Goal: Task Accomplishment & Management: Manage account settings

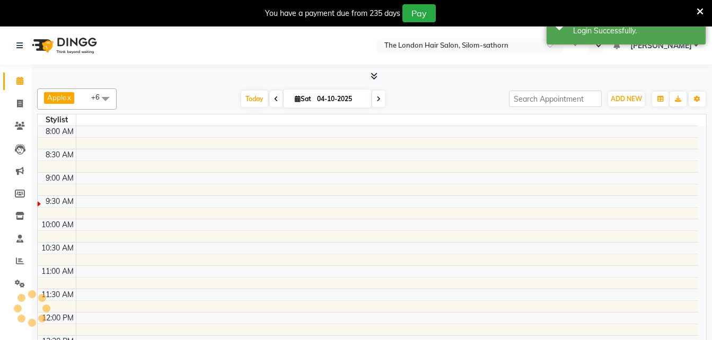
select select "en"
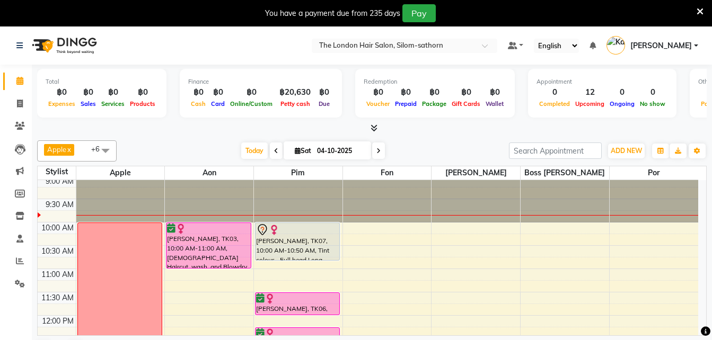
scroll to position [4, 0]
click at [323, 150] on input "04-10-2025" at bounding box center [340, 151] width 53 height 16
select select "10"
select select "2025"
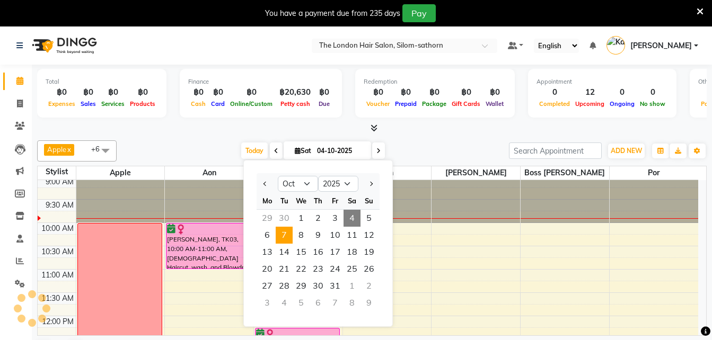
click at [281, 234] on span "7" at bounding box center [284, 235] width 17 height 17
type input "[DATE]"
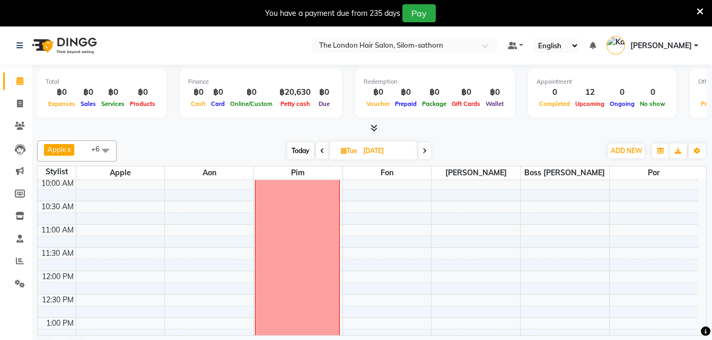
scroll to position [40, 0]
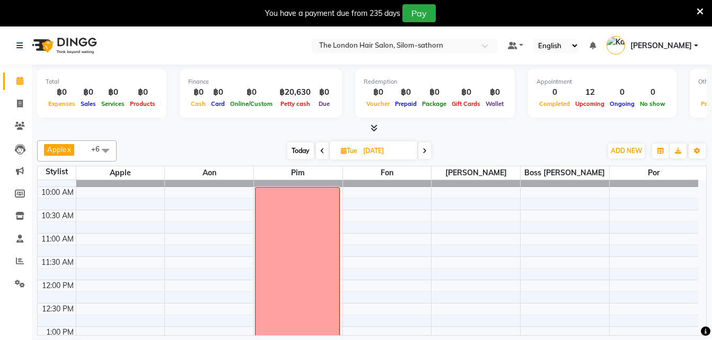
click at [369, 152] on input "[DATE]" at bounding box center [386, 151] width 53 height 16
select select "10"
select select "2025"
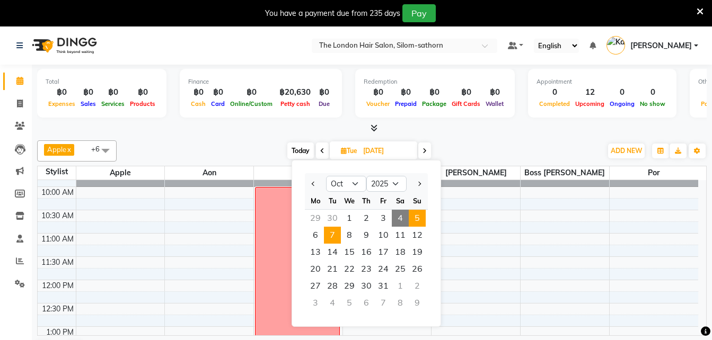
click at [419, 222] on span "5" at bounding box center [417, 218] width 17 height 17
type input "05-10-2025"
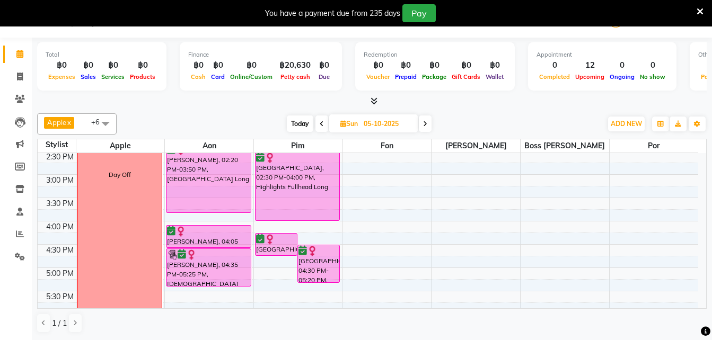
scroll to position [258, 0]
click at [21, 98] on icon at bounding box center [20, 99] width 10 height 8
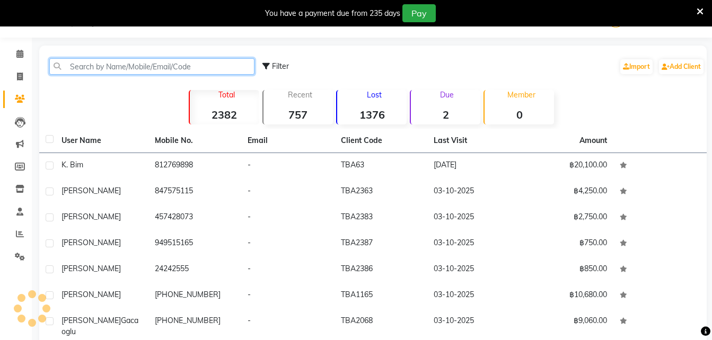
click at [109, 63] on input "text" at bounding box center [151, 66] width 205 height 16
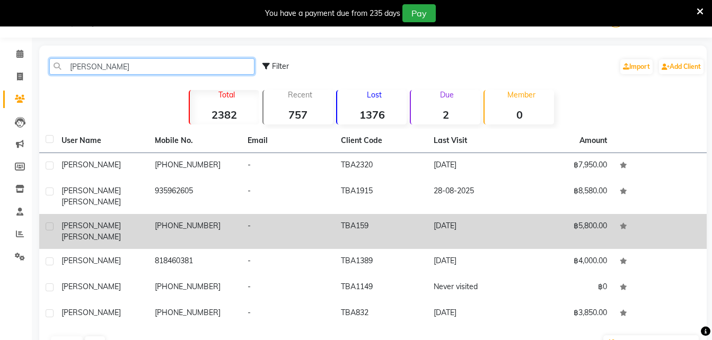
type input "[PERSON_NAME]"
click at [167, 220] on td "[PHONE_NUMBER]" at bounding box center [194, 231] width 93 height 35
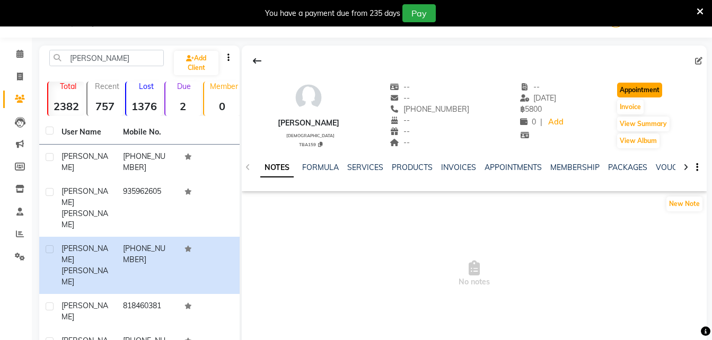
click at [630, 94] on button "Appointment" at bounding box center [639, 90] width 45 height 15
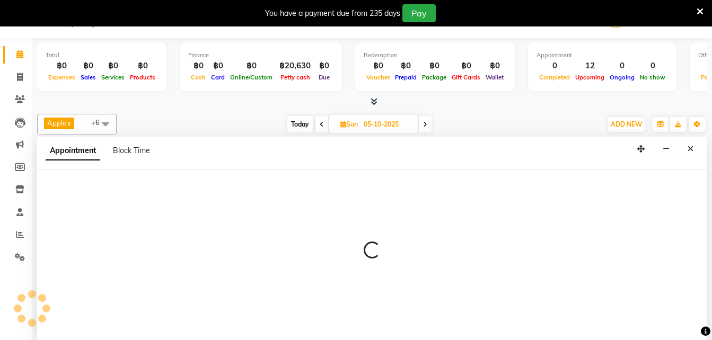
scroll to position [27, 0]
type input "04-10-2025"
select select "600"
select select "tentative"
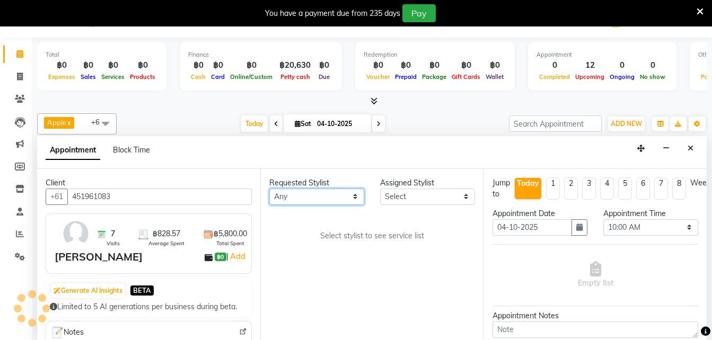
click at [304, 199] on select "Any Aon Apple Boss [PERSON_NAME] [PERSON_NAME] Pim Por" at bounding box center [316, 197] width 95 height 16
select select "56709"
click at [269, 189] on select "Any Aon Apple Boss [PERSON_NAME] [PERSON_NAME] Pim Por" at bounding box center [316, 197] width 95 height 16
select select "56709"
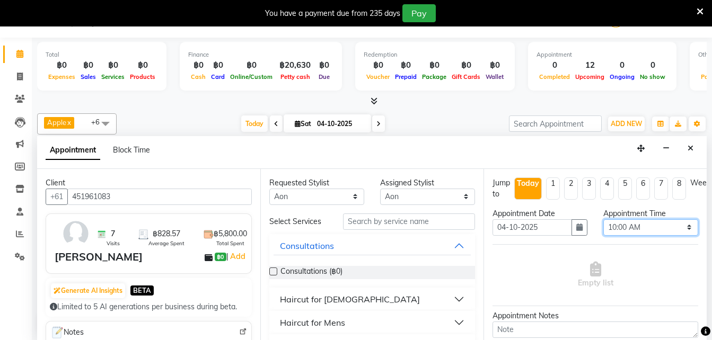
click at [633, 226] on select "Select 10:00 AM 10:05 AM 10:10 AM 10:15 AM 10:20 AM 10:25 AM 10:30 AM 10:35 AM …" at bounding box center [650, 227] width 95 height 16
select select "1050"
click at [603, 219] on select "Select 10:00 AM 10:05 AM 10:10 AM 10:15 AM 10:20 AM 10:25 AM 10:30 AM 10:35 AM …" at bounding box center [650, 227] width 95 height 16
click at [574, 233] on button "button" at bounding box center [579, 227] width 16 height 16
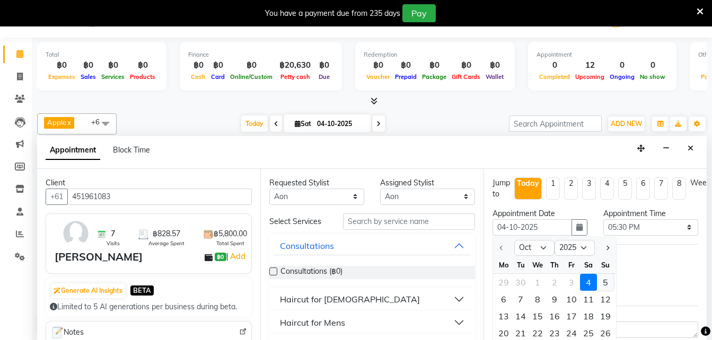
click at [608, 287] on div "5" at bounding box center [605, 282] width 17 height 17
type input "05-10-2025"
select select "1050"
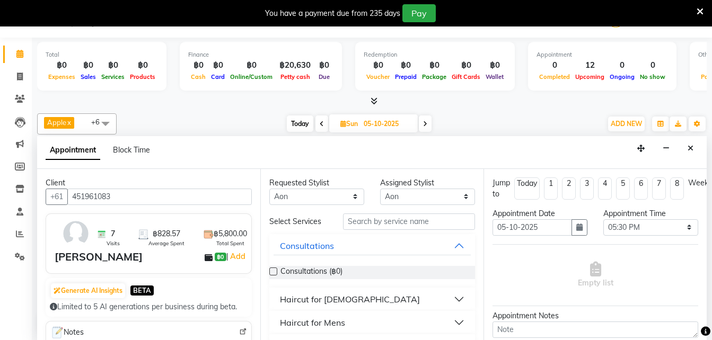
click at [341, 301] on div "Haircut for [DEMOGRAPHIC_DATA]" at bounding box center [350, 299] width 140 height 13
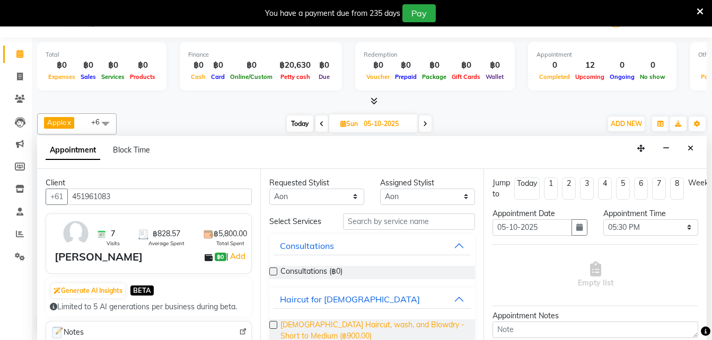
click at [402, 323] on span "[DEMOGRAPHIC_DATA] Haircut, wash, and Blowdry - Short to Medium (฿900.00)" at bounding box center [373, 331] width 186 height 22
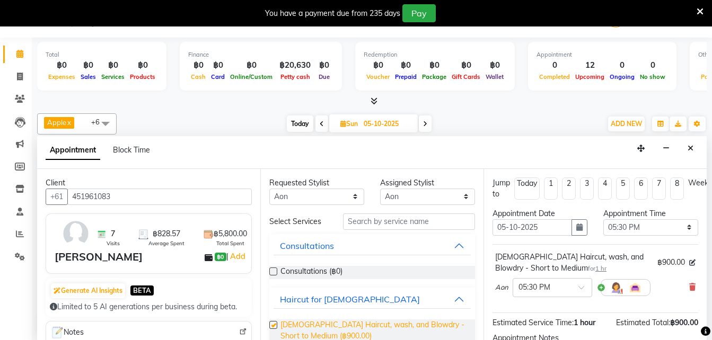
checkbox input "false"
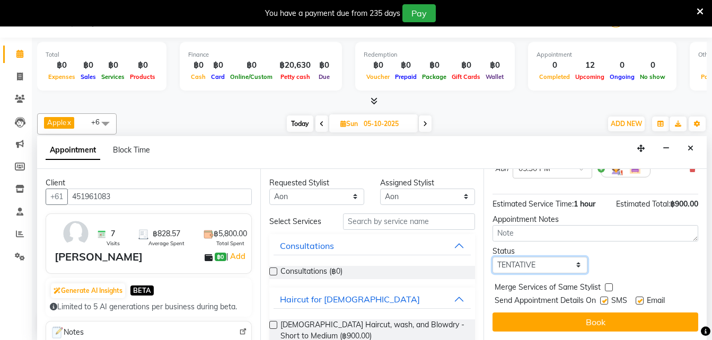
click at [518, 257] on select "Select TENTATIVE CONFIRM UPCOMING" at bounding box center [539, 265] width 95 height 16
select select "confirm booking"
click at [492, 257] on select "Select TENTATIVE CONFIRM UPCOMING" at bounding box center [539, 265] width 95 height 16
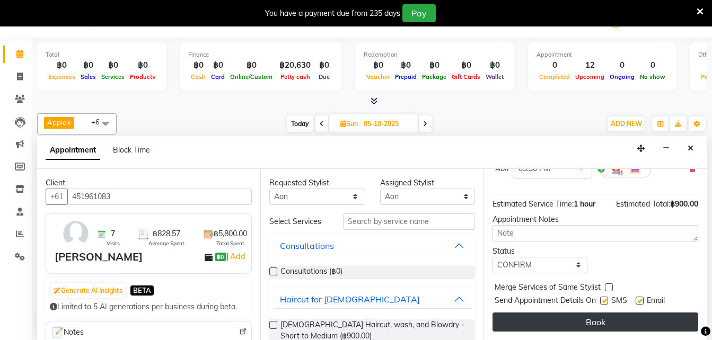
click at [551, 313] on button "Book" at bounding box center [595, 322] width 206 height 19
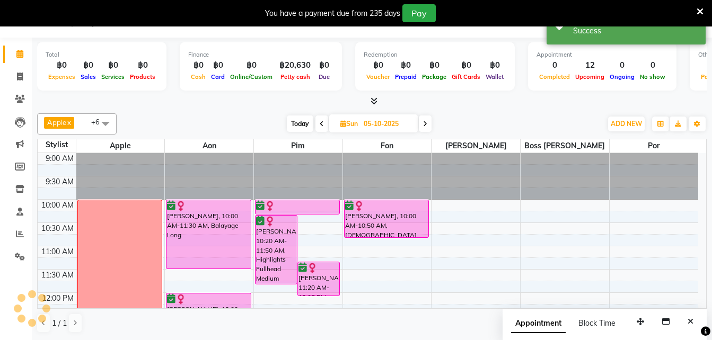
scroll to position [0, 0]
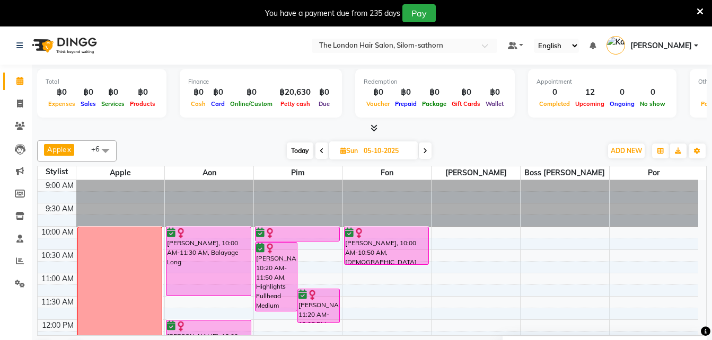
click at [302, 154] on span "Today" at bounding box center [300, 151] width 26 height 16
type input "04-10-2025"
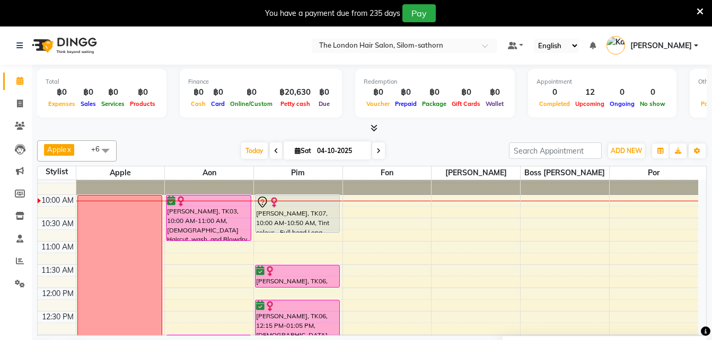
scroll to position [31, 0]
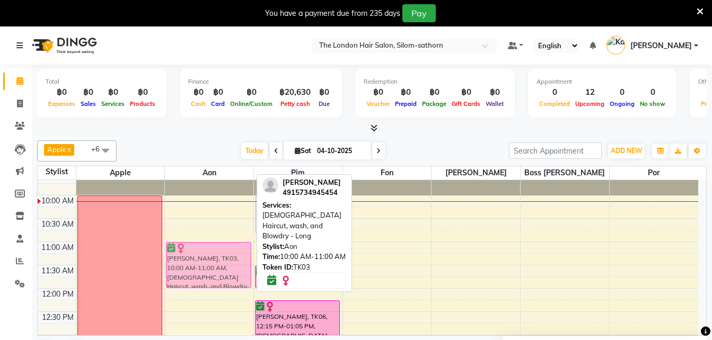
drag, startPoint x: 197, startPoint y: 225, endPoint x: 189, endPoint y: 276, distance: 51.5
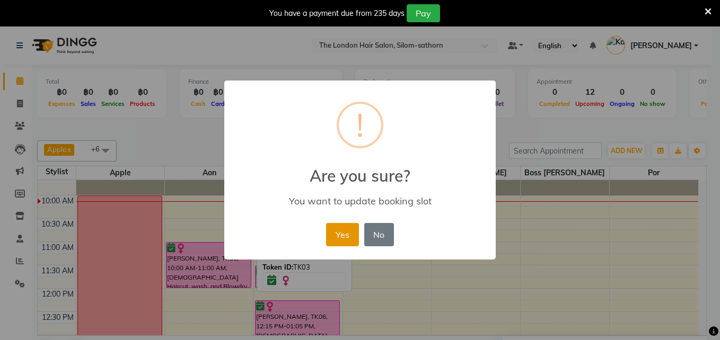
click at [339, 234] on button "Yes" at bounding box center [342, 234] width 32 height 23
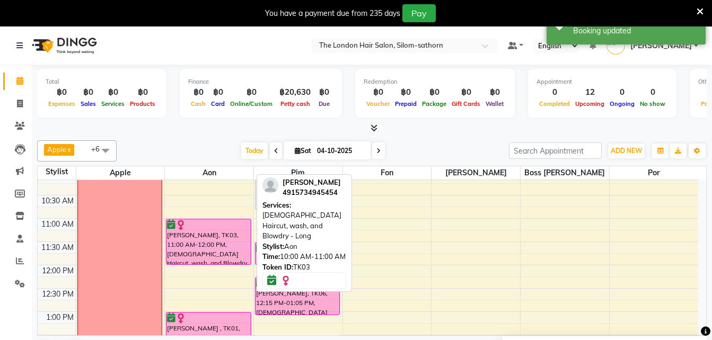
scroll to position [55, 0]
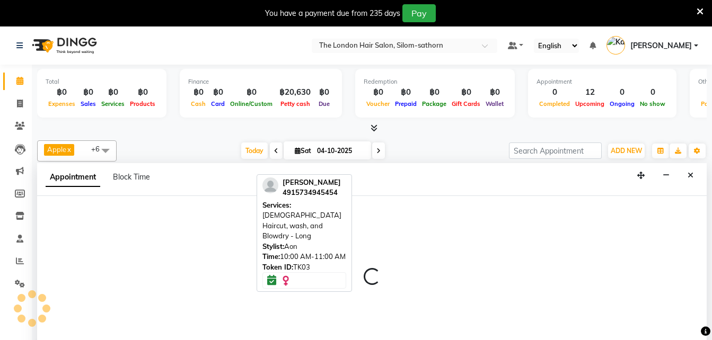
scroll to position [27, 0]
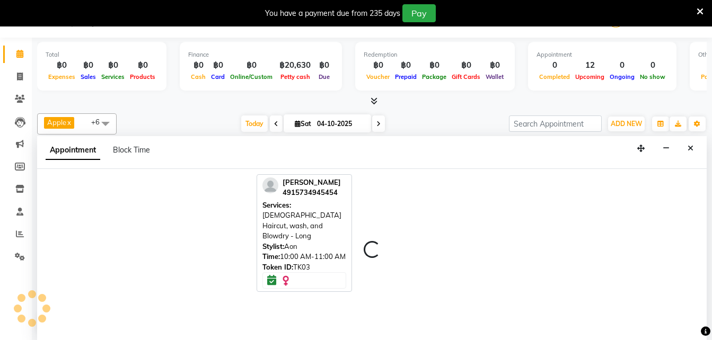
select select "56708"
select select "675"
select select "tentative"
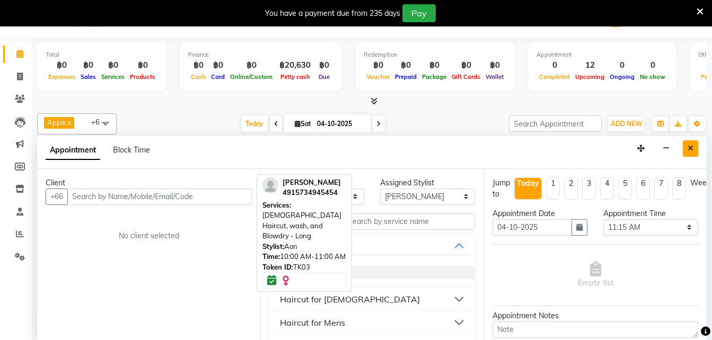
click at [694, 151] on button "Close" at bounding box center [690, 148] width 15 height 16
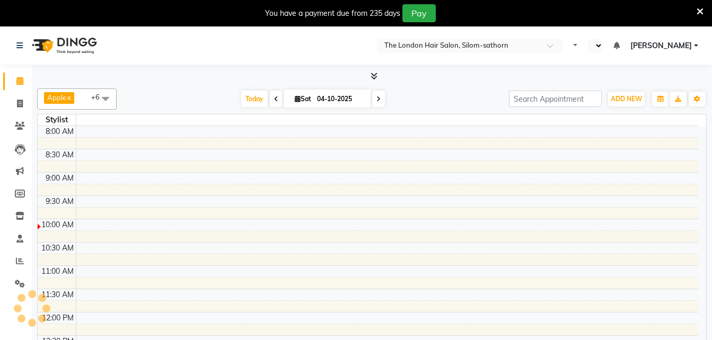
select select "en"
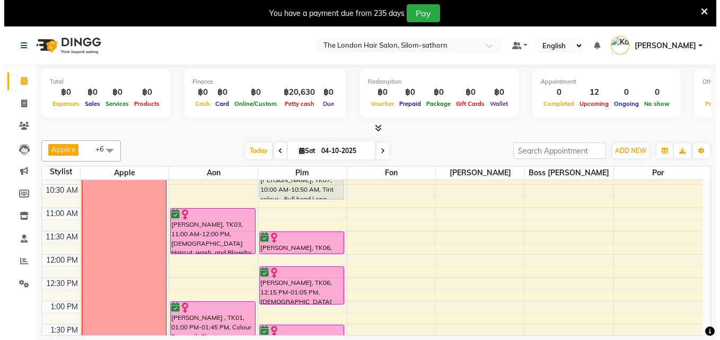
scroll to position [66, 0]
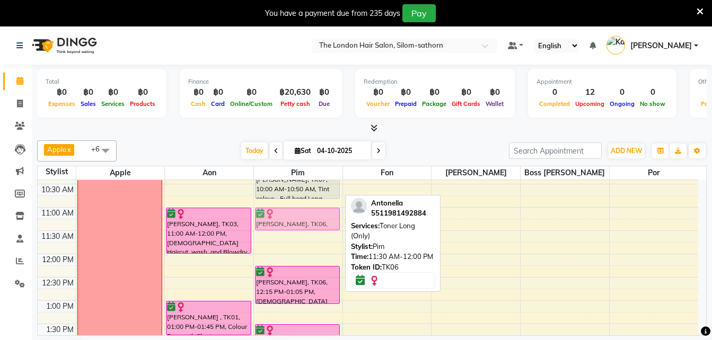
drag, startPoint x: 290, startPoint y: 243, endPoint x: 290, endPoint y: 223, distance: 20.1
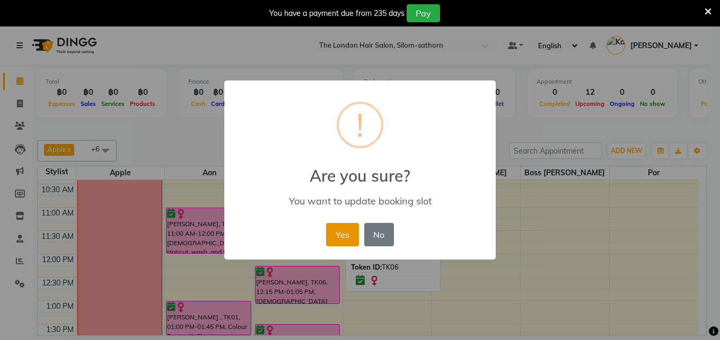
click at [340, 235] on button "Yes" at bounding box center [342, 234] width 32 height 23
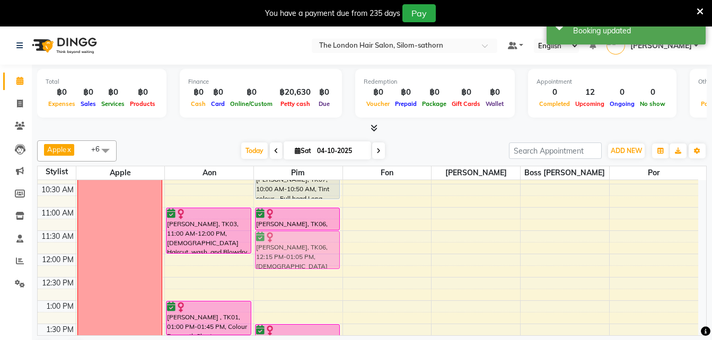
drag, startPoint x: 287, startPoint y: 272, endPoint x: 284, endPoint y: 241, distance: 31.4
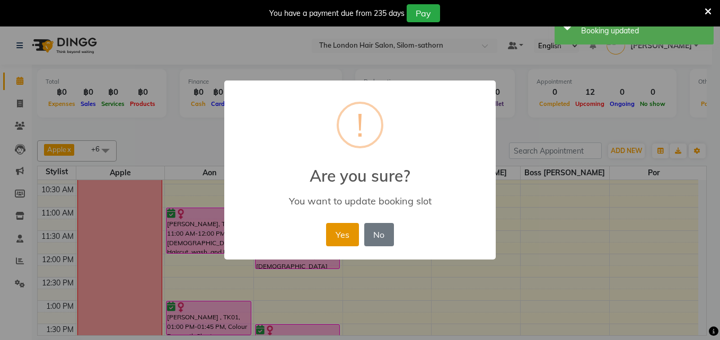
click at [339, 231] on button "Yes" at bounding box center [342, 234] width 32 height 23
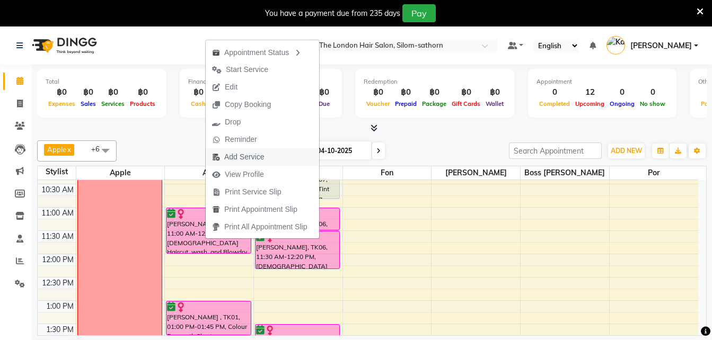
click at [236, 160] on span "Add Service" at bounding box center [244, 157] width 40 height 11
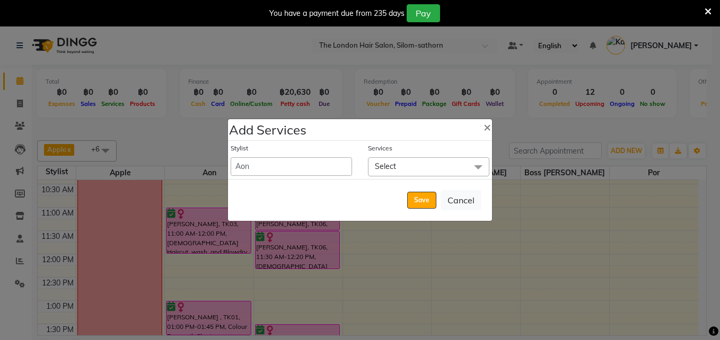
click at [393, 165] on span "Select" at bounding box center [385, 167] width 21 height 10
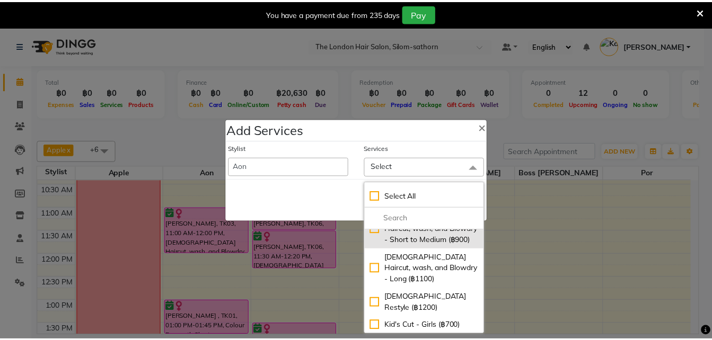
scroll to position [40, 0]
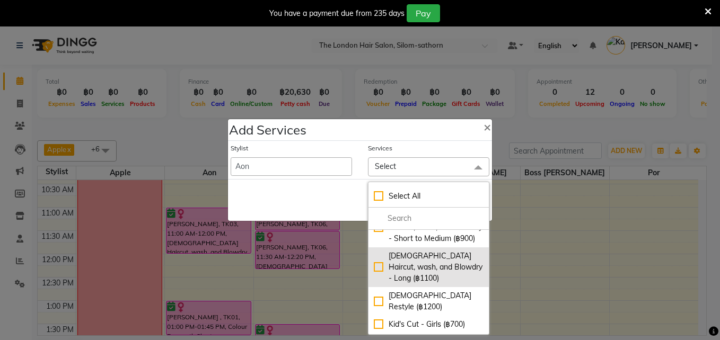
click at [375, 267] on div "[DEMOGRAPHIC_DATA] Haircut, wash, and Blowdry - Long (฿1100)" at bounding box center [429, 267] width 110 height 33
checkbox input "true"
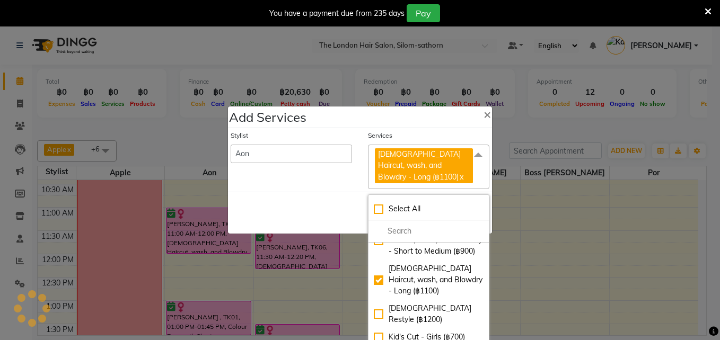
click at [334, 210] on div "Save Cancel" at bounding box center [360, 213] width 264 height 42
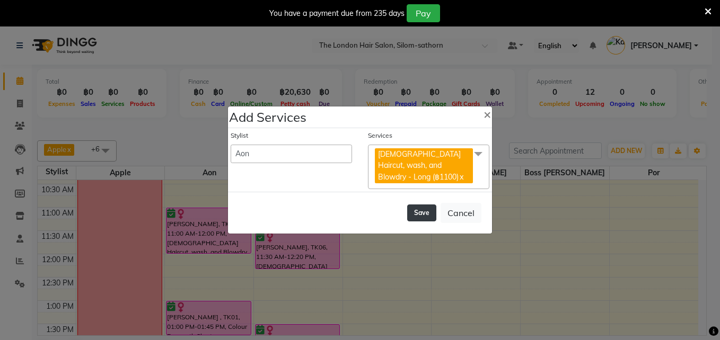
click at [425, 208] on button "Save" at bounding box center [421, 213] width 29 height 17
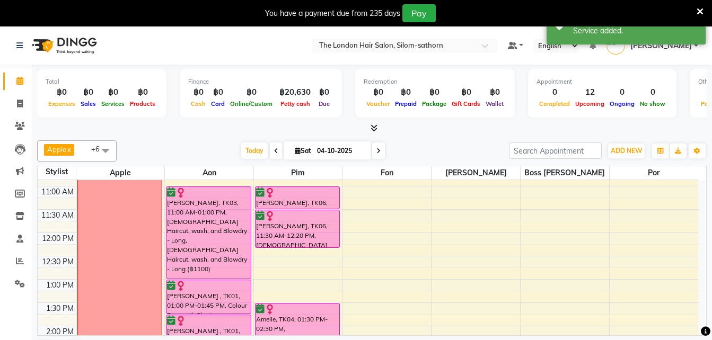
scroll to position [87, 0]
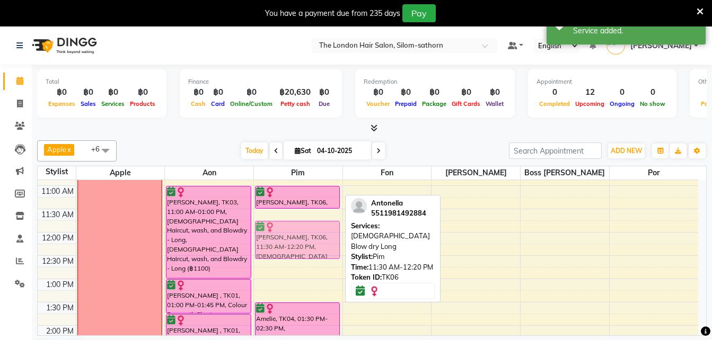
drag, startPoint x: 305, startPoint y: 234, endPoint x: 303, endPoint y: 250, distance: 15.5
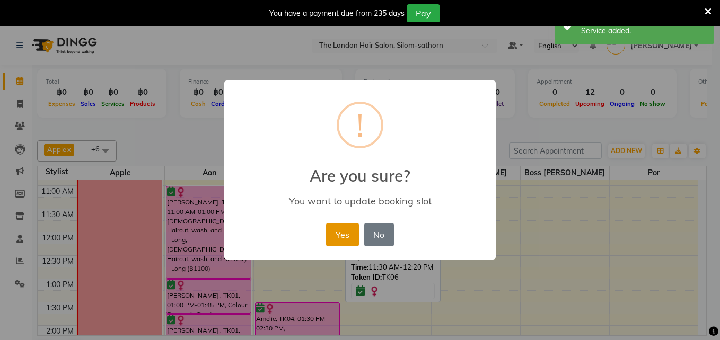
click at [342, 236] on button "Yes" at bounding box center [342, 234] width 32 height 23
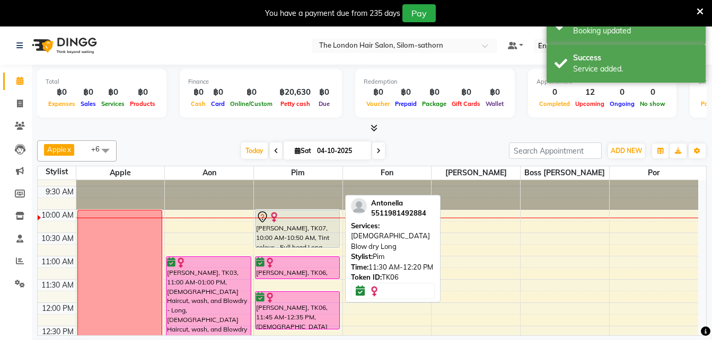
scroll to position [16, 0]
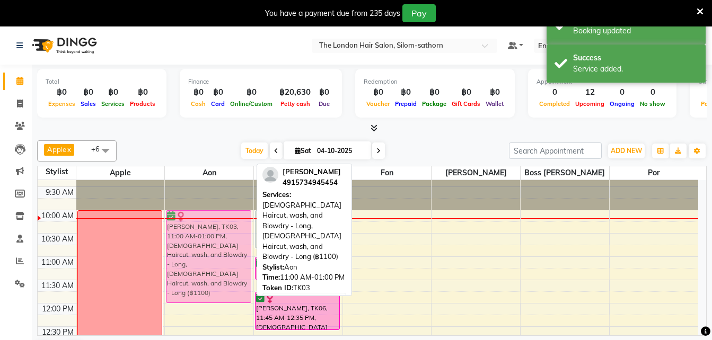
drag, startPoint x: 194, startPoint y: 270, endPoint x: 203, endPoint y: 223, distance: 48.5
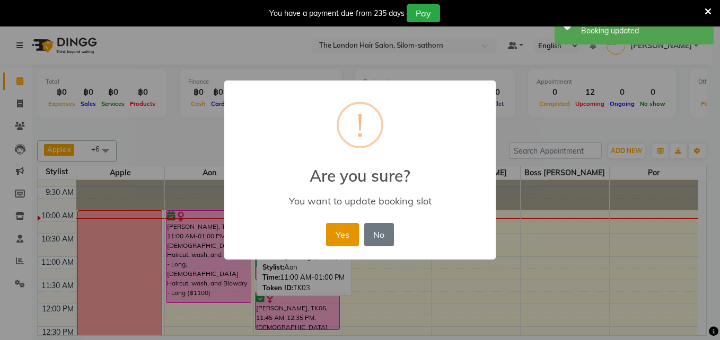
click at [334, 238] on button "Yes" at bounding box center [342, 234] width 32 height 23
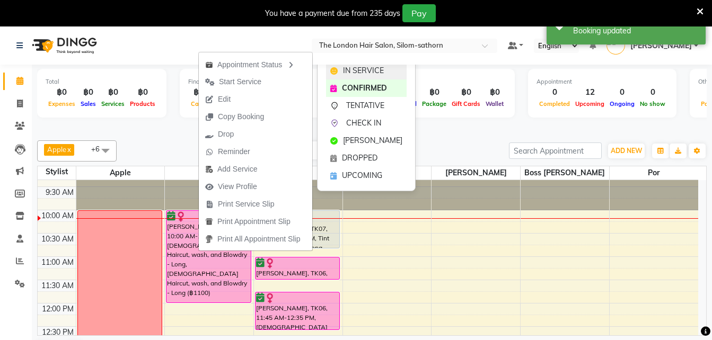
click at [350, 77] on div "IN SERVICE" at bounding box center [366, 70] width 81 height 17
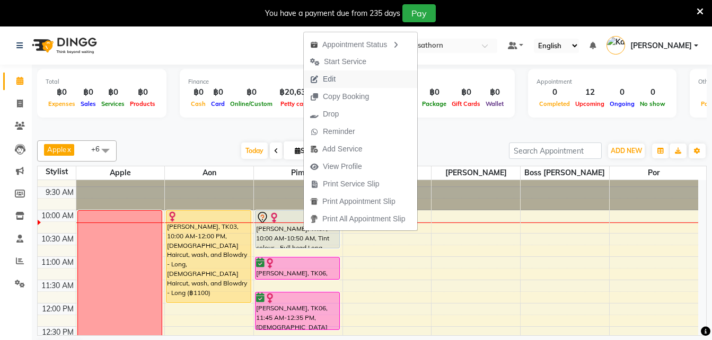
click at [326, 83] on span "Edit" at bounding box center [329, 79] width 13 height 11
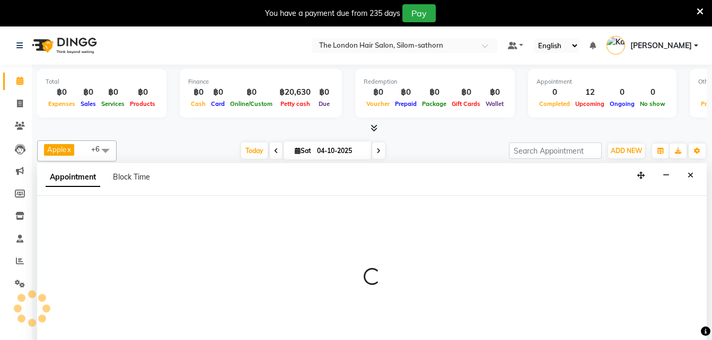
scroll to position [27, 0]
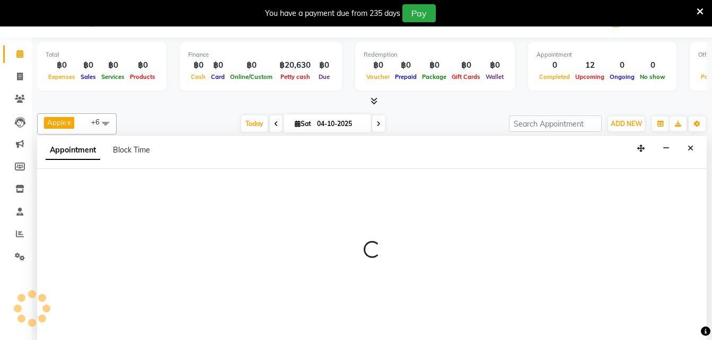
select select "tentative"
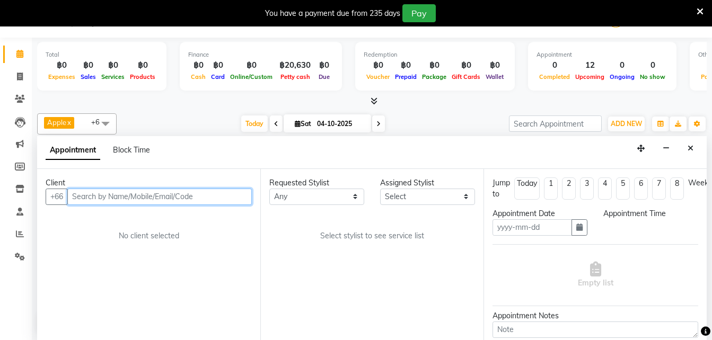
type input "04-10-2025"
select select "600"
select select "65351"
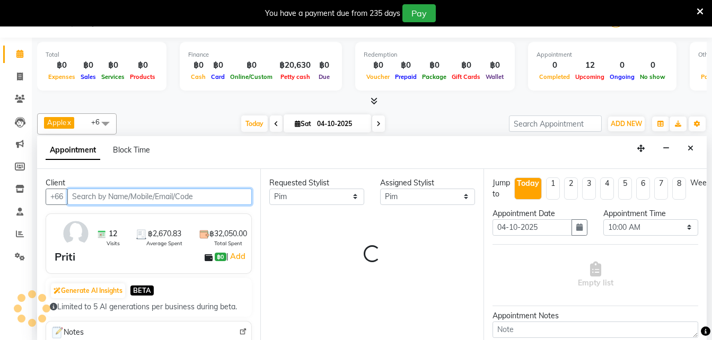
scroll to position [47, 0]
select select "3480"
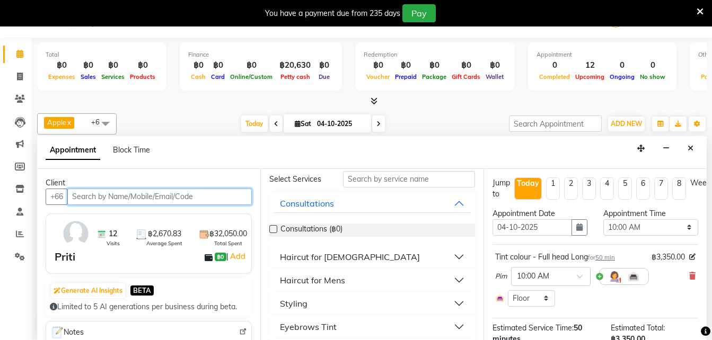
scroll to position [46, 0]
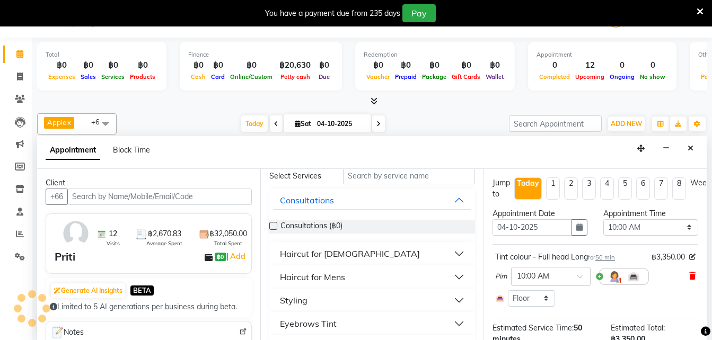
click at [689, 277] on icon at bounding box center [692, 275] width 6 height 7
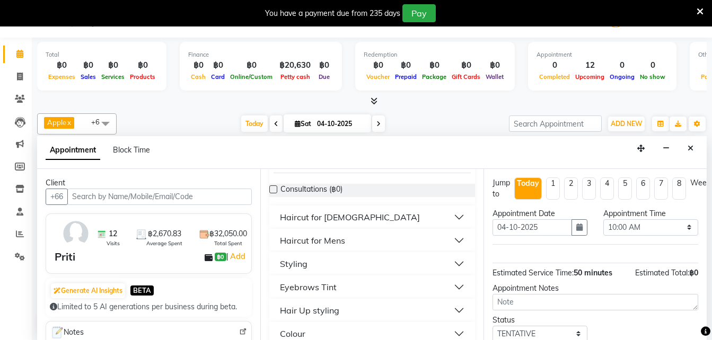
scroll to position [135, 0]
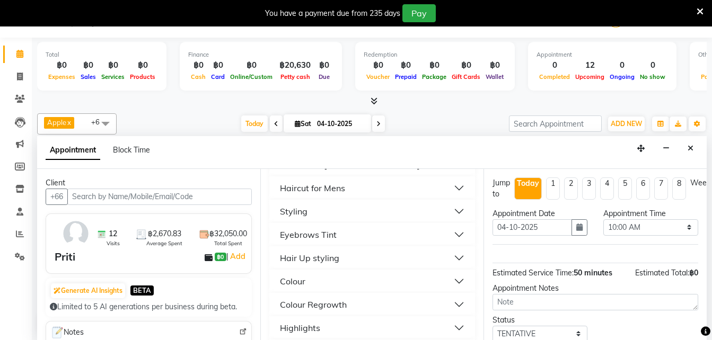
click at [319, 307] on div "Colour Regrowth" at bounding box center [313, 304] width 67 height 13
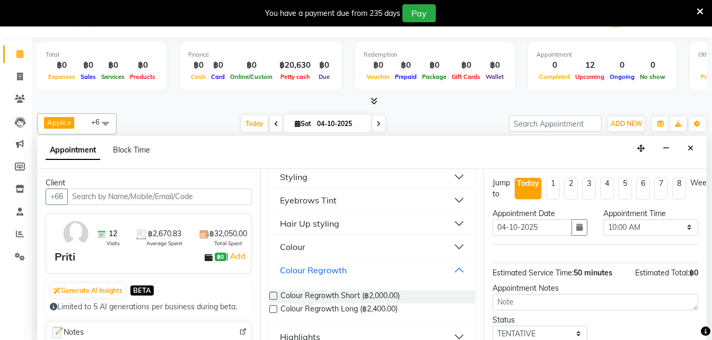
scroll to position [178, 0]
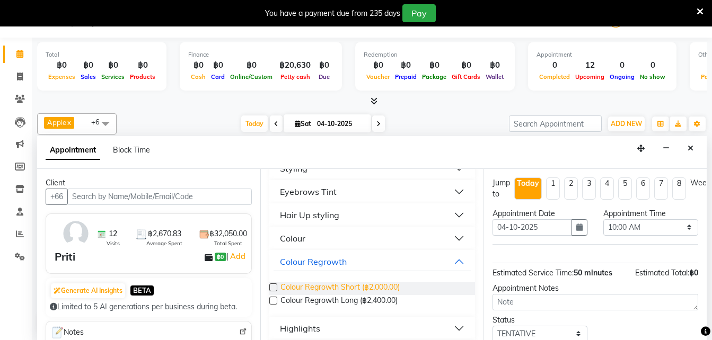
click at [350, 289] on span "Colour Regrowth Short (฿2,000.00)" at bounding box center [339, 288] width 119 height 13
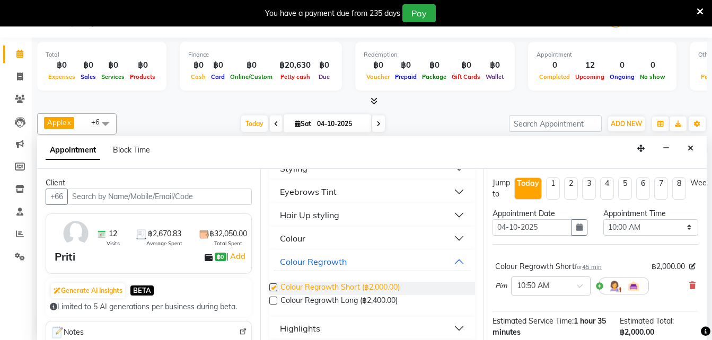
checkbox input "false"
click at [582, 288] on span at bounding box center [583, 289] width 13 height 11
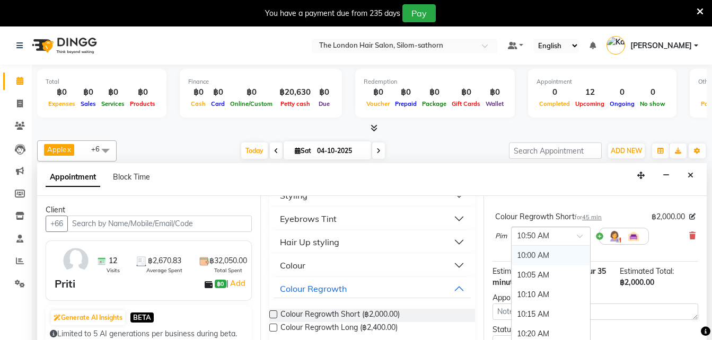
scroll to position [78, 0]
click at [529, 255] on div "10:00 AM" at bounding box center [550, 255] width 78 height 20
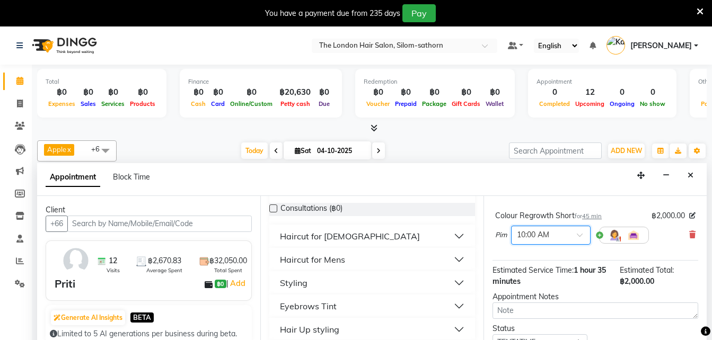
scroll to position [89, 0]
click at [296, 283] on div "Styling" at bounding box center [294, 284] width 28 height 13
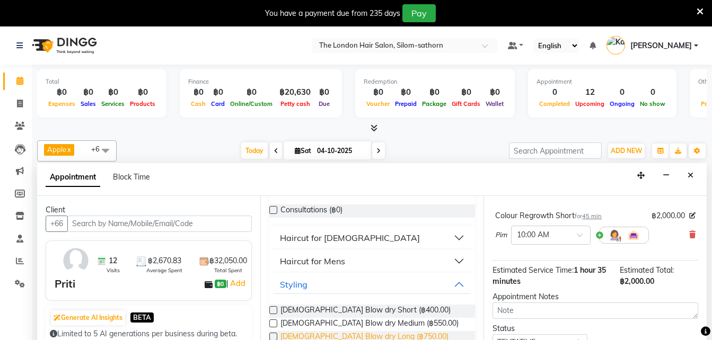
click at [370, 338] on span "[DEMOGRAPHIC_DATA] Blow dry Long (฿750.00)" at bounding box center [364, 337] width 168 height 13
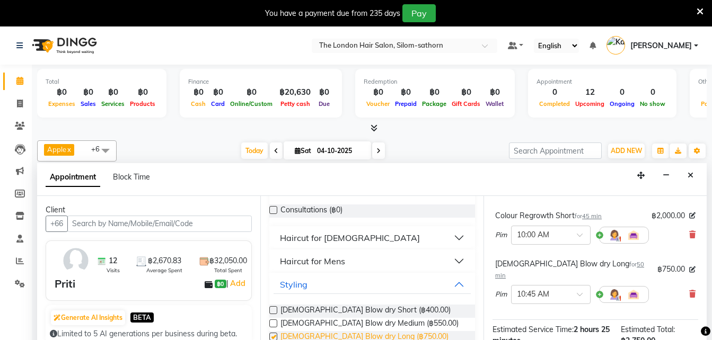
checkbox input "false"
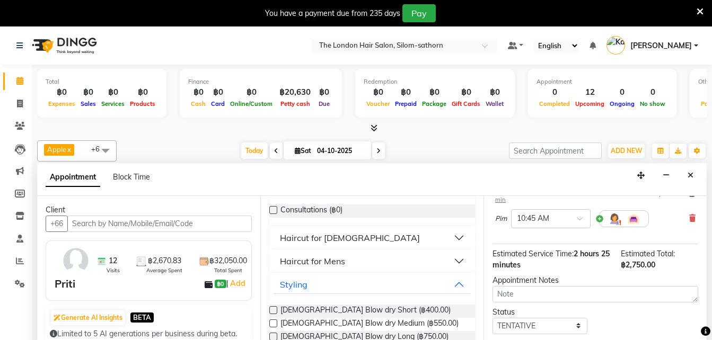
scroll to position [154, 7]
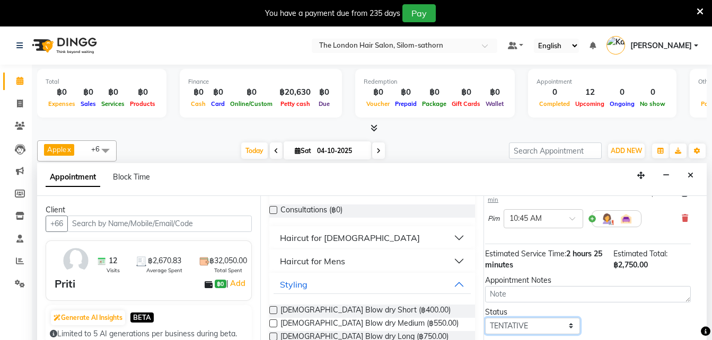
click at [532, 318] on select "Select TENTATIVE CONFIRM CHECK-IN UPCOMING" at bounding box center [532, 326] width 95 height 16
select select "confirm booking"
click at [485, 318] on select "Select TENTATIVE CONFIRM CHECK-IN UPCOMING" at bounding box center [532, 326] width 95 height 16
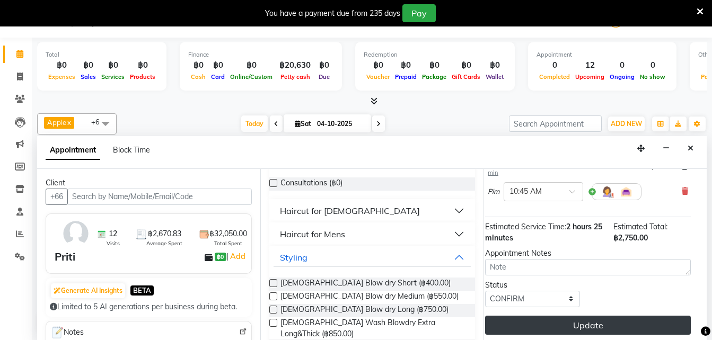
click at [562, 316] on button "Update" at bounding box center [588, 325] width 206 height 19
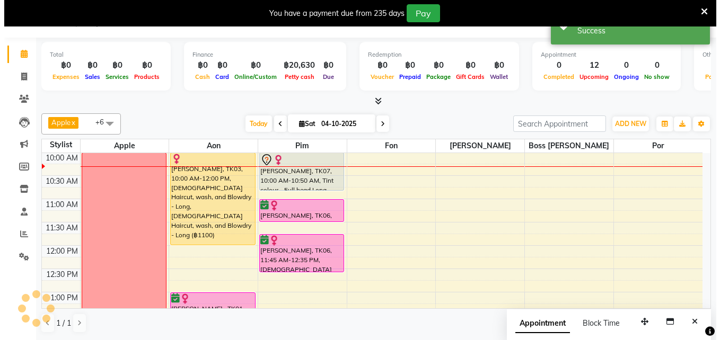
scroll to position [0, 0]
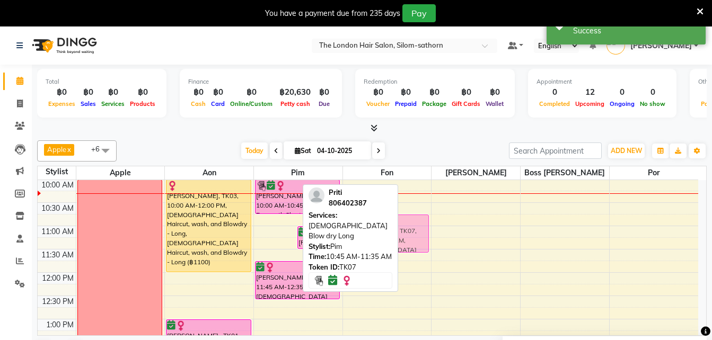
drag, startPoint x: 286, startPoint y: 229, endPoint x: 391, endPoint y: 230, distance: 105.5
click at [391, 230] on div "Apple x Aon x Pim x Fon x [PERSON_NAME] x Boss Luke x Por x +6 UnSelect All App…" at bounding box center [371, 250] width 669 height 228
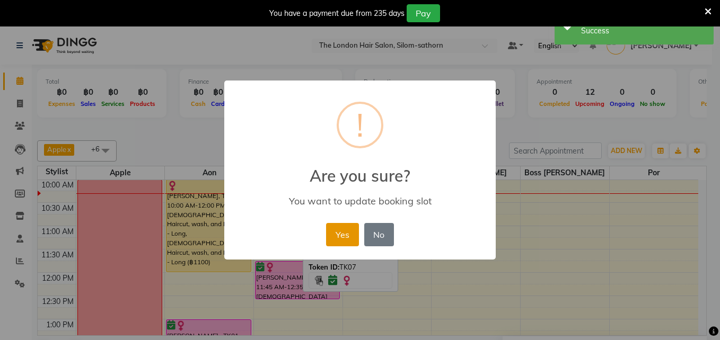
click at [334, 229] on button "Yes" at bounding box center [342, 234] width 32 height 23
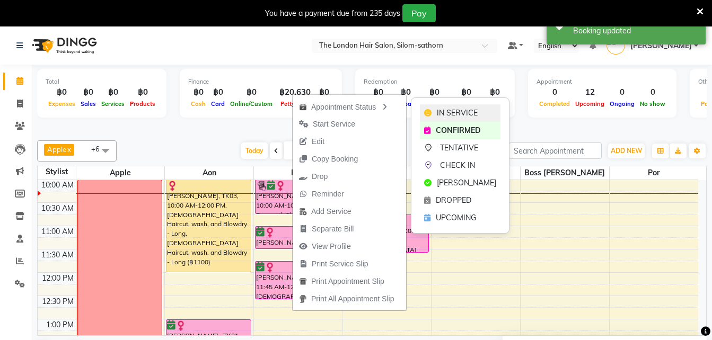
click at [430, 114] on icon at bounding box center [427, 112] width 7 height 7
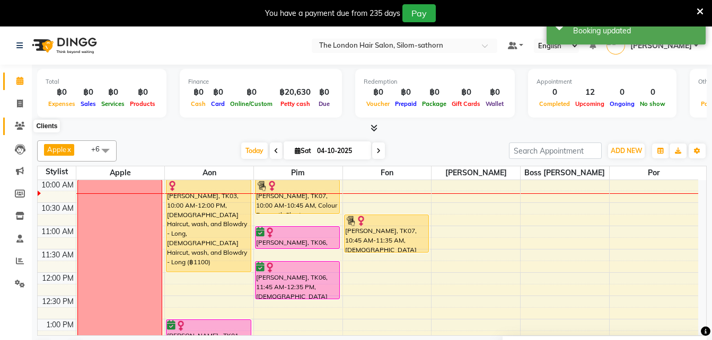
click at [20, 130] on span at bounding box center [20, 126] width 19 height 12
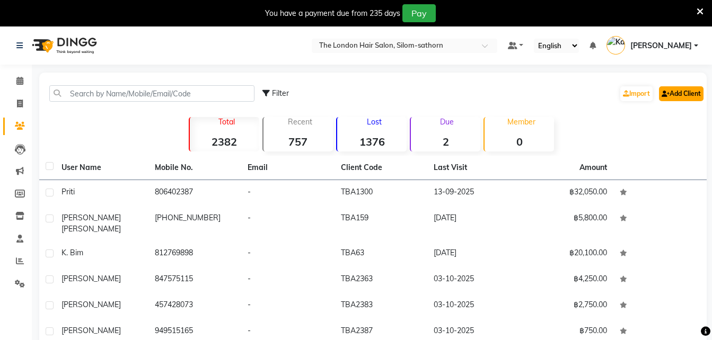
click at [679, 96] on link "Add Client" at bounding box center [681, 93] width 45 height 15
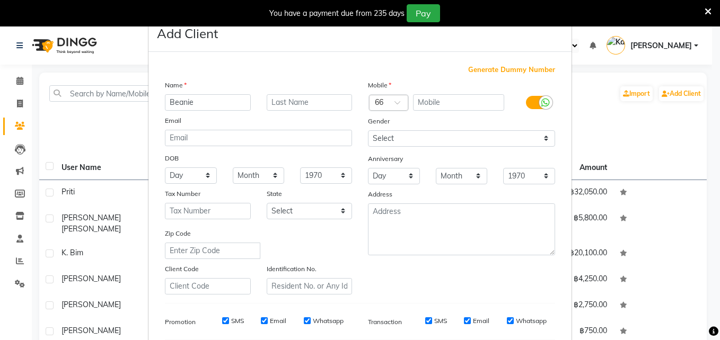
type input "Beanie"
click at [439, 109] on input "text" at bounding box center [459, 102] width 92 height 16
type input "u"
type input "907685454"
click at [402, 137] on select "Select [DEMOGRAPHIC_DATA] [DEMOGRAPHIC_DATA] Other Prefer Not To Say" at bounding box center [461, 138] width 187 height 16
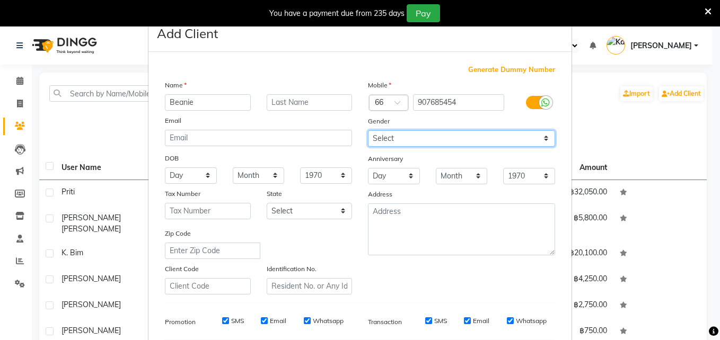
select select "[DEMOGRAPHIC_DATA]"
click at [368, 130] on select "Select [DEMOGRAPHIC_DATA] [DEMOGRAPHIC_DATA] Other Prefer Not To Say" at bounding box center [461, 138] width 187 height 16
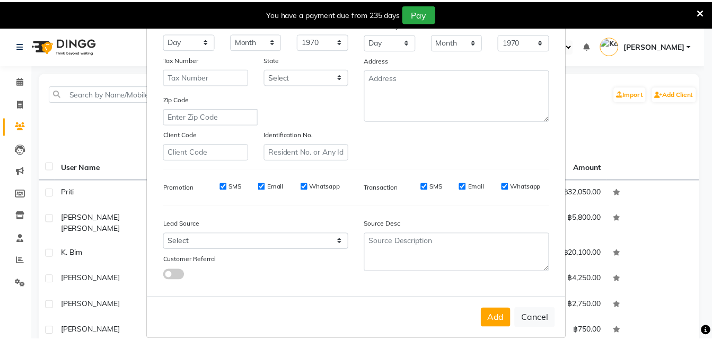
scroll to position [149, 0]
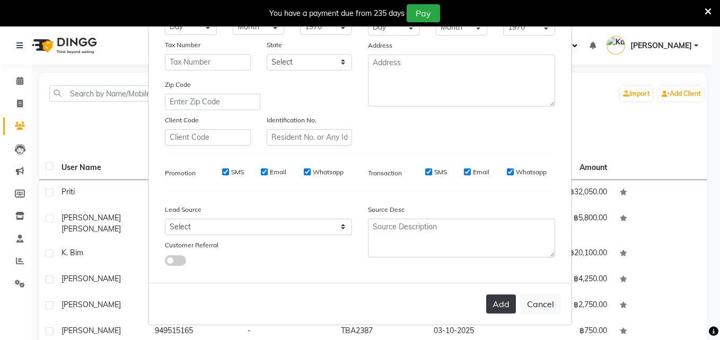
click at [493, 304] on button "Add" at bounding box center [501, 304] width 30 height 19
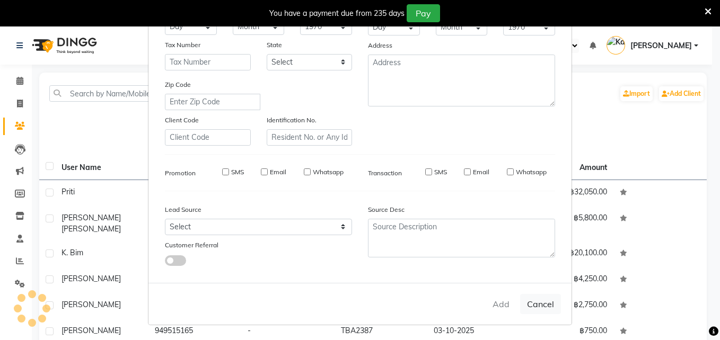
select select
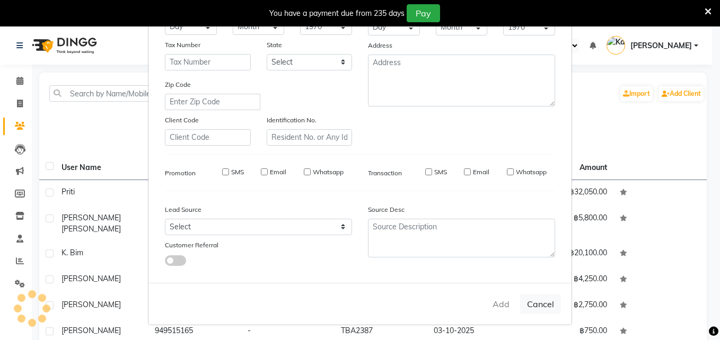
select select
checkbox input "false"
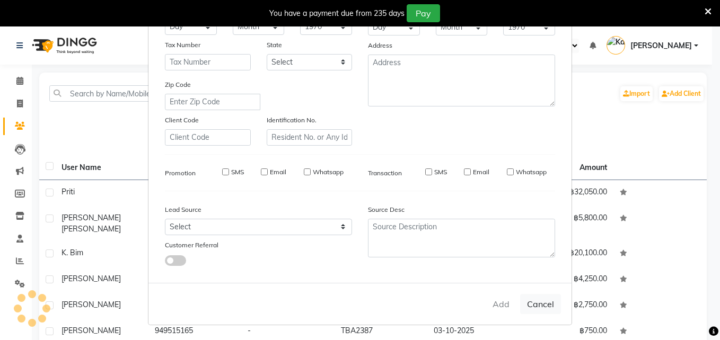
checkbox input "false"
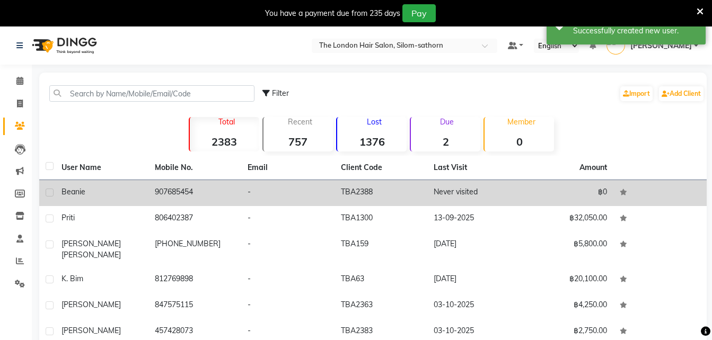
click at [347, 191] on td "TBA2388" at bounding box center [380, 193] width 93 height 26
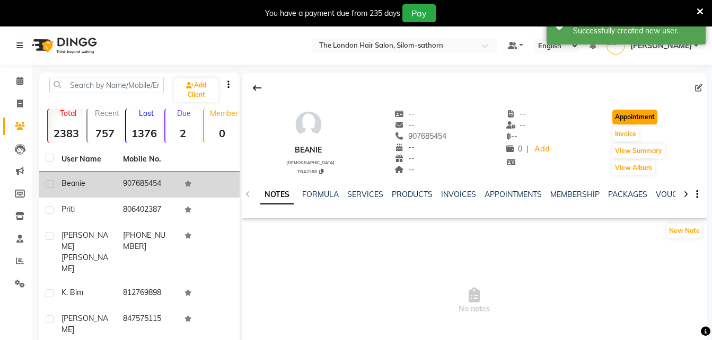
click at [649, 111] on button "Appointment" at bounding box center [634, 117] width 45 height 15
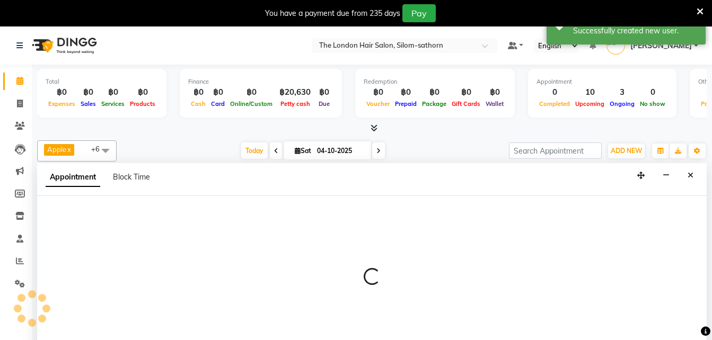
scroll to position [27, 0]
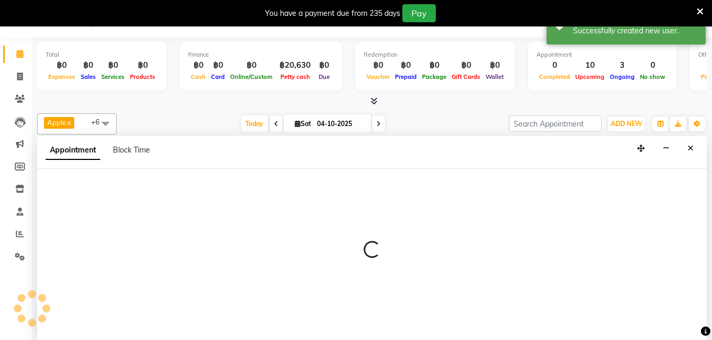
select select "600"
select select "tentative"
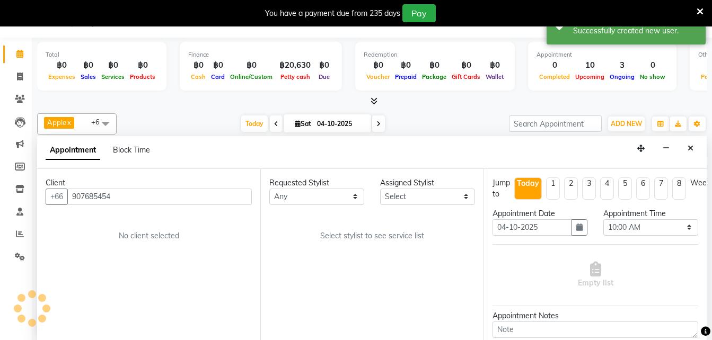
scroll to position [47, 0]
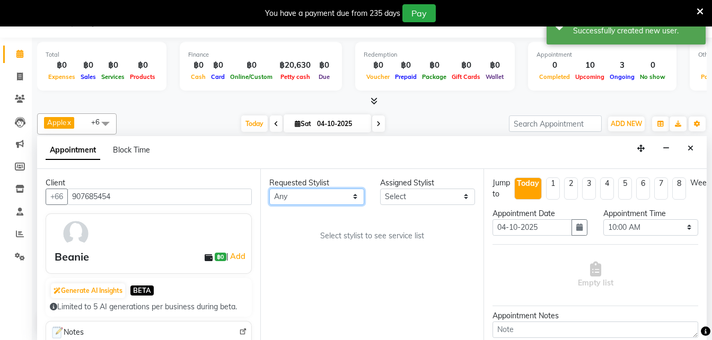
click at [299, 190] on select "Any Aon Apple Boss [PERSON_NAME] [PERSON_NAME] Pim Por" at bounding box center [316, 197] width 95 height 16
select select "91913"
click at [269, 189] on select "Any Aon Apple Boss [PERSON_NAME] [PERSON_NAME] Pim Por" at bounding box center [316, 197] width 95 height 16
select select "91913"
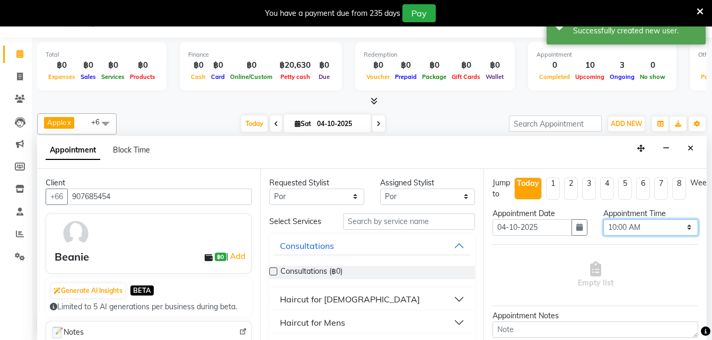
click at [631, 225] on select "Select 10:00 AM 10:05 AM 10:10 AM 10:15 AM 10:20 AM 10:25 AM 10:30 AM 10:35 AM …" at bounding box center [650, 227] width 95 height 16
select select "720"
click at [603, 219] on select "Select 10:00 AM 10:05 AM 10:10 AM 10:15 AM 10:20 AM 10:25 AM 10:30 AM 10:35 AM …" at bounding box center [650, 227] width 95 height 16
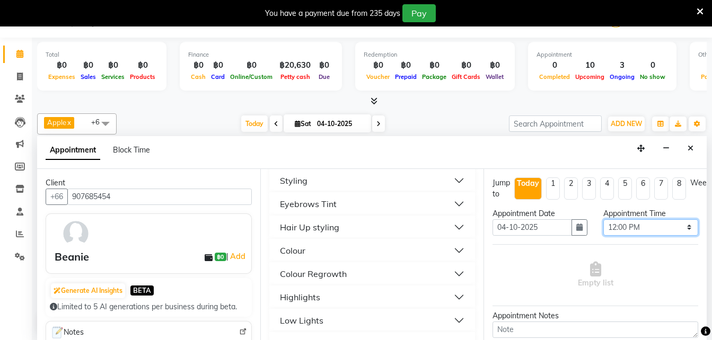
scroll to position [173, 0]
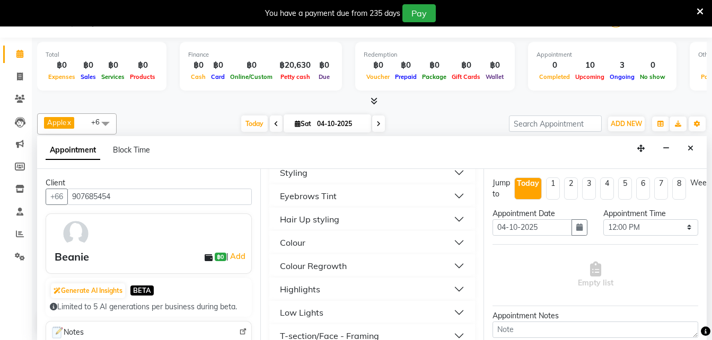
click at [288, 175] on div "Styling" at bounding box center [294, 172] width 28 height 13
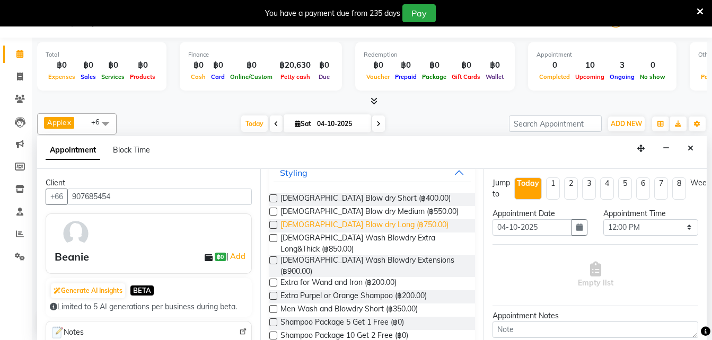
click at [370, 226] on span "[DEMOGRAPHIC_DATA] Blow dry Long (฿750.00)" at bounding box center [364, 225] width 168 height 13
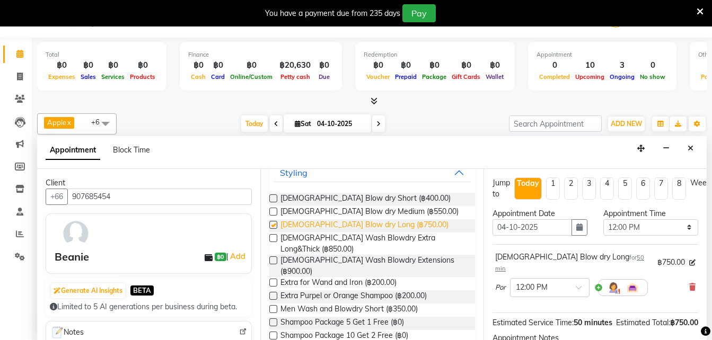
checkbox input "false"
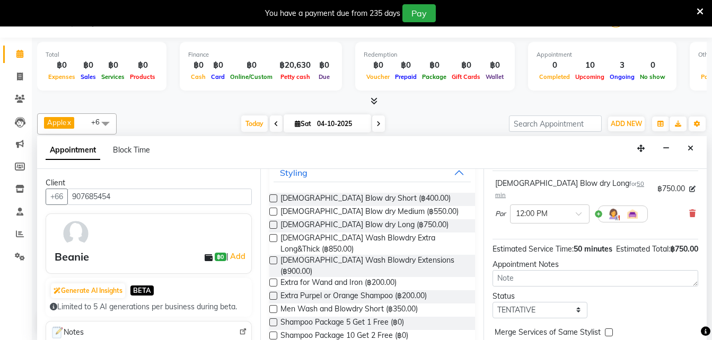
scroll to position [74, 0]
click at [522, 279] on textarea at bounding box center [595, 278] width 206 height 16
click at [506, 306] on select "Select TENTATIVE CONFIRM CHECK-IN UPCOMING" at bounding box center [539, 310] width 95 height 16
select select "confirm booking"
click at [492, 302] on select "Select TENTATIVE CONFIRM CHECK-IN UPCOMING" at bounding box center [539, 310] width 95 height 16
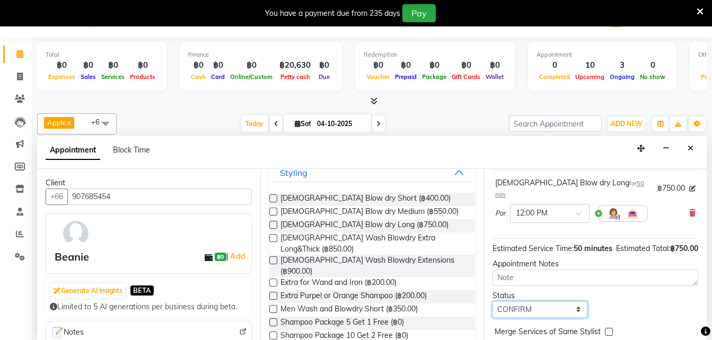
scroll to position [127, 5]
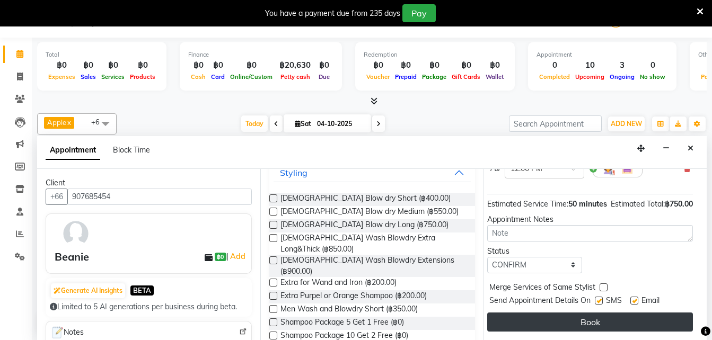
click at [539, 313] on button "Book" at bounding box center [590, 322] width 206 height 19
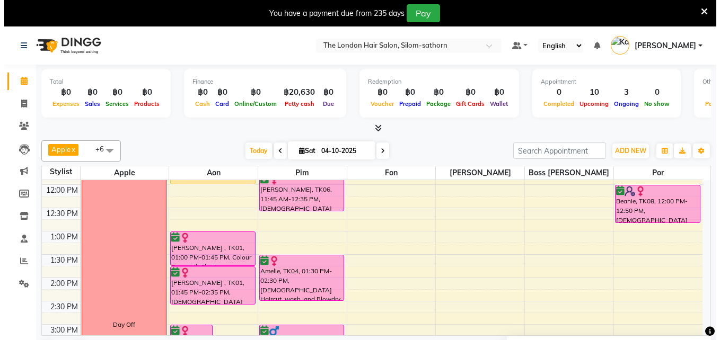
scroll to position [77, 0]
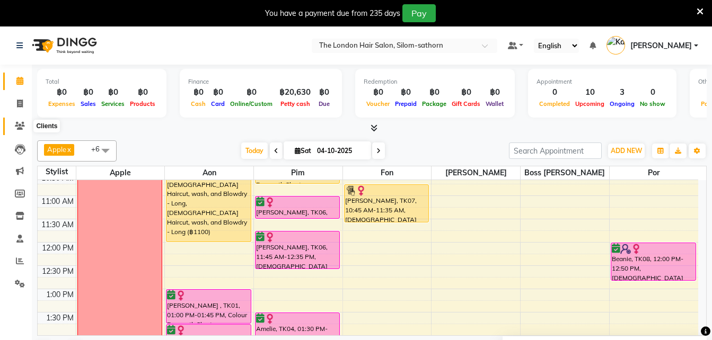
click at [21, 124] on icon at bounding box center [20, 126] width 10 height 8
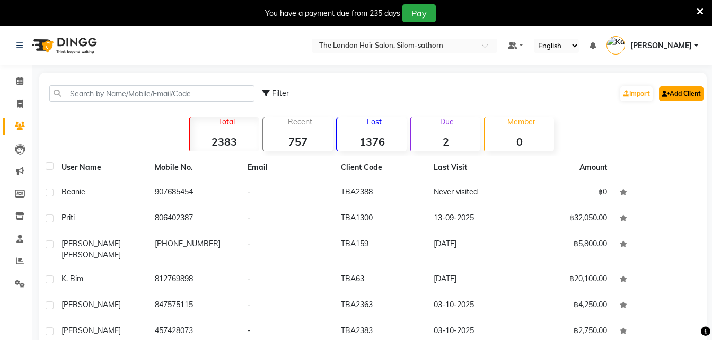
click at [677, 92] on link "Add Client" at bounding box center [681, 93] width 45 height 15
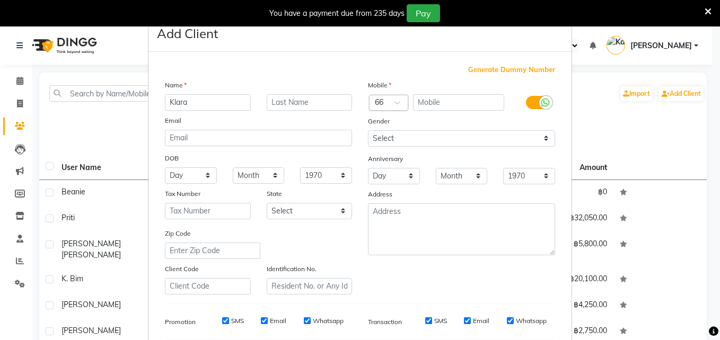
type input "Klara"
click at [377, 103] on input "text" at bounding box center [378, 103] width 6 height 11
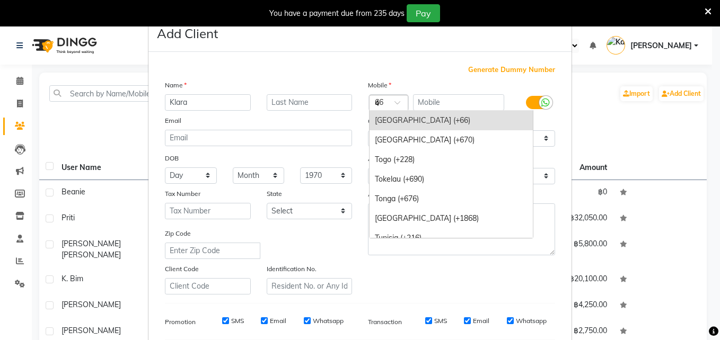
scroll to position [892, 0]
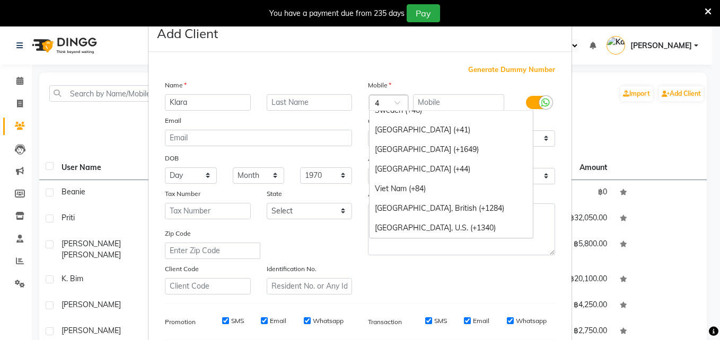
type input "49"
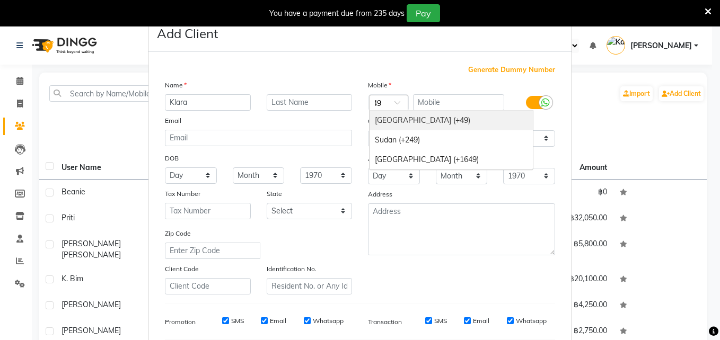
click at [399, 121] on div "[GEOGRAPHIC_DATA] (+49)" at bounding box center [450, 121] width 163 height 20
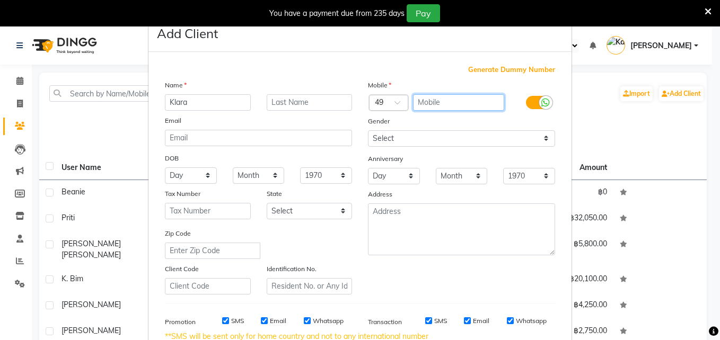
click at [445, 105] on input "text" at bounding box center [459, 102] width 92 height 16
type input "15161142917"
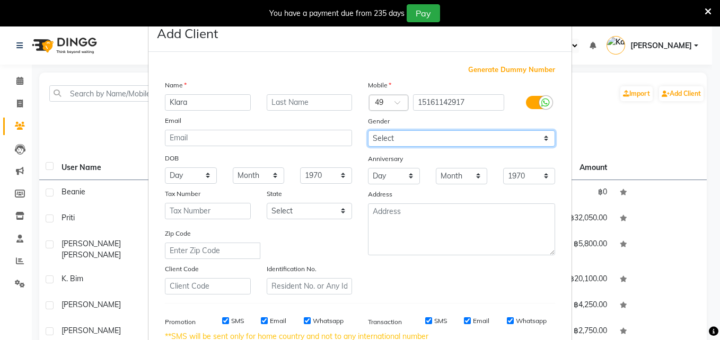
click at [431, 136] on select "Select [DEMOGRAPHIC_DATA] [DEMOGRAPHIC_DATA] Other Prefer Not To Say" at bounding box center [461, 138] width 187 height 16
select select "[DEMOGRAPHIC_DATA]"
click at [368, 130] on select "Select [DEMOGRAPHIC_DATA] [DEMOGRAPHIC_DATA] Other Prefer Not To Say" at bounding box center [461, 138] width 187 height 16
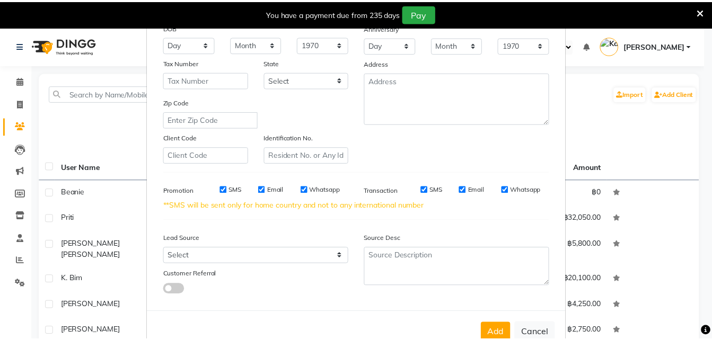
scroll to position [160, 0]
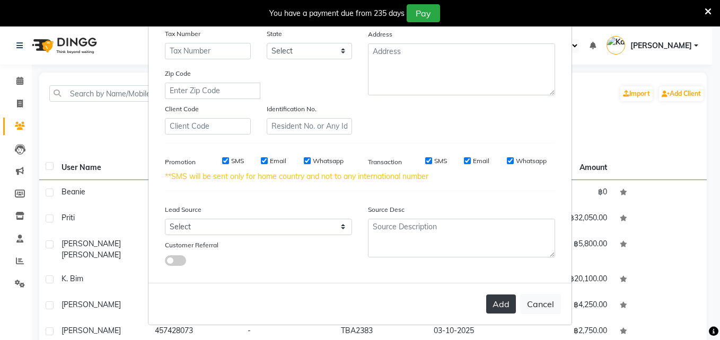
click at [492, 306] on button "Add" at bounding box center [501, 304] width 30 height 19
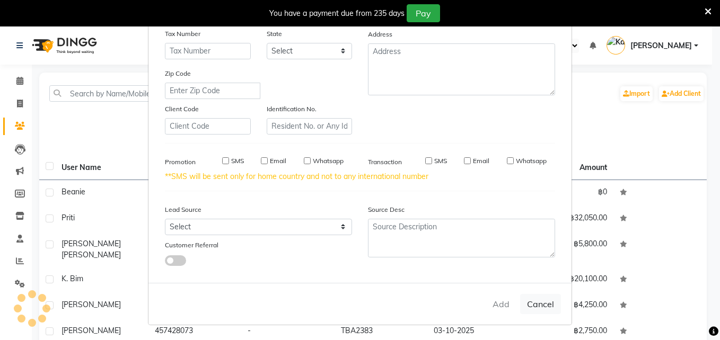
select select
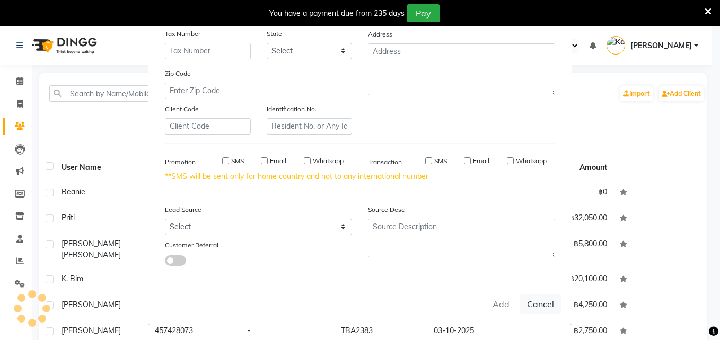
select select
checkbox input "false"
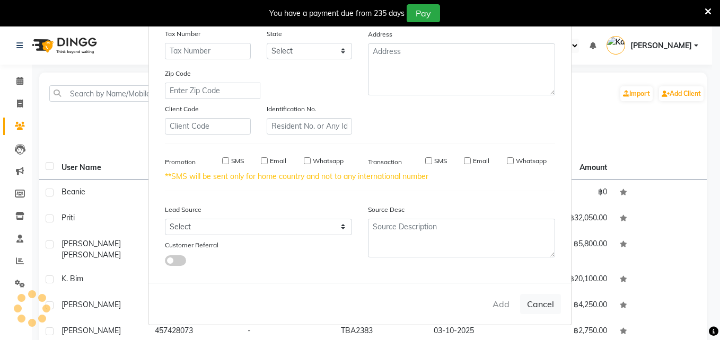
checkbox input "false"
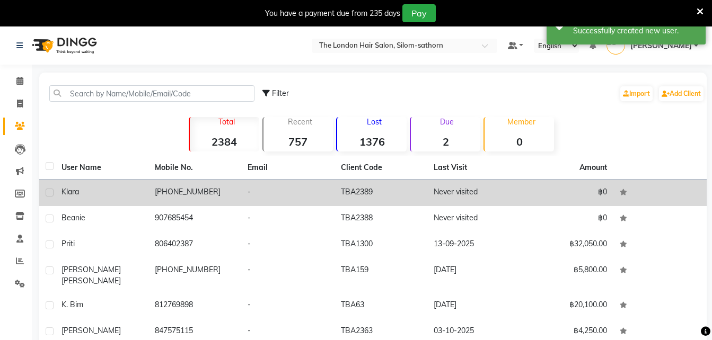
click at [366, 190] on td "TBA2389" at bounding box center [380, 193] width 93 height 26
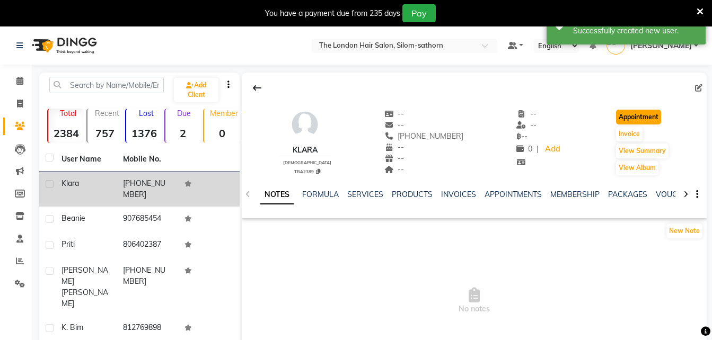
click at [642, 113] on button "Appointment" at bounding box center [638, 117] width 45 height 15
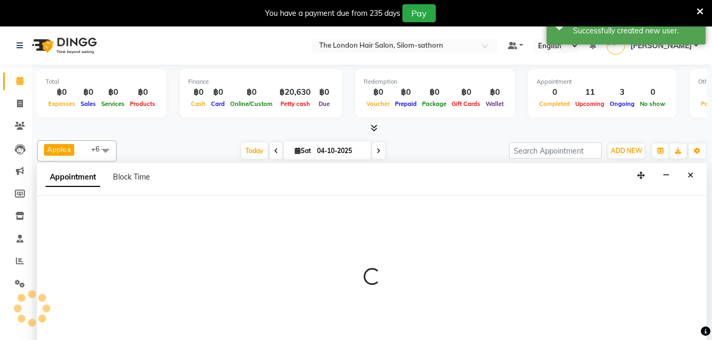
scroll to position [27, 0]
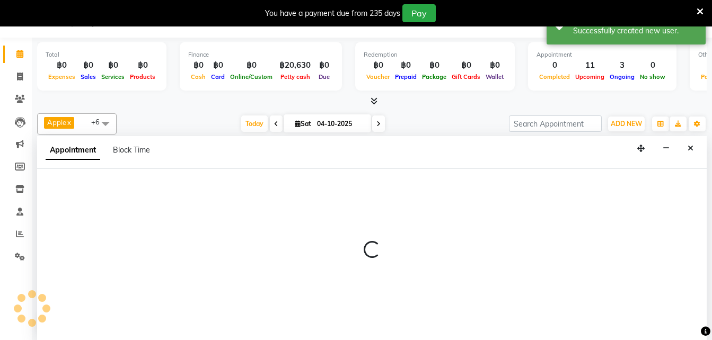
select select "tentative"
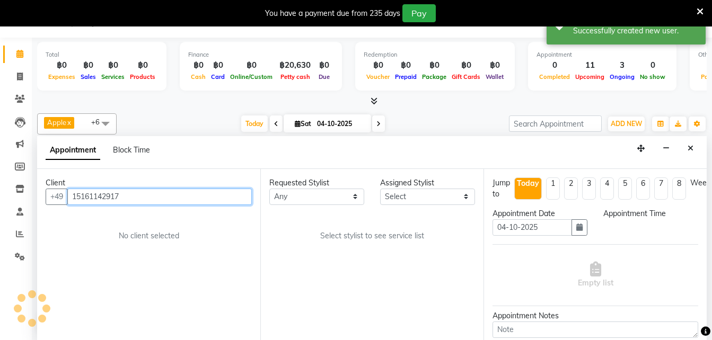
select select "600"
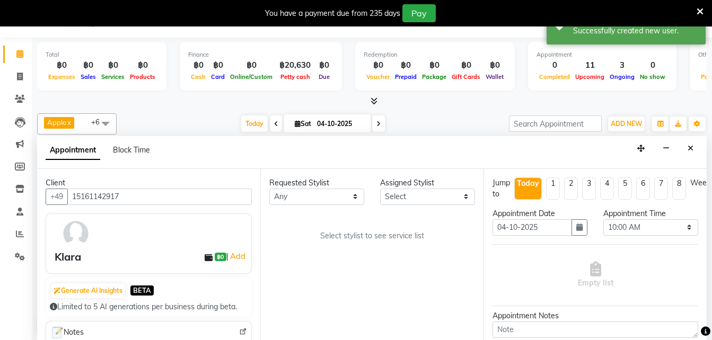
click at [318, 122] on input "04-10-2025" at bounding box center [340, 124] width 53 height 16
select select "10"
select select "2025"
click at [579, 235] on button "button" at bounding box center [579, 227] width 16 height 16
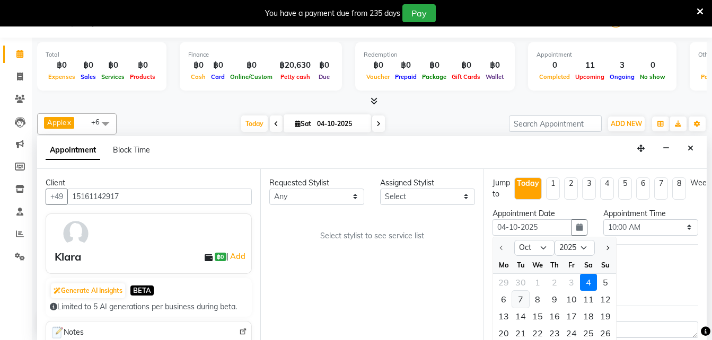
click at [513, 300] on div "7" at bounding box center [520, 299] width 17 height 17
type input "[DATE]"
select select "600"
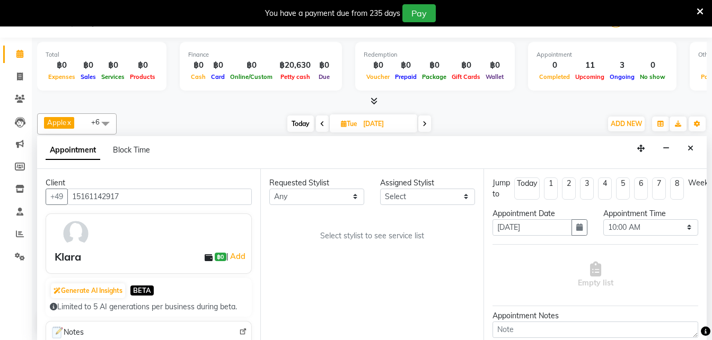
scroll to position [47, 0]
click at [313, 199] on select "Any Aon Apple Boss [PERSON_NAME] [PERSON_NAME] Pim Por" at bounding box center [316, 197] width 95 height 16
select select "56710"
click at [269, 189] on select "Any Aon Apple Boss [PERSON_NAME] [PERSON_NAME] Pim Por" at bounding box center [316, 197] width 95 height 16
select select "56710"
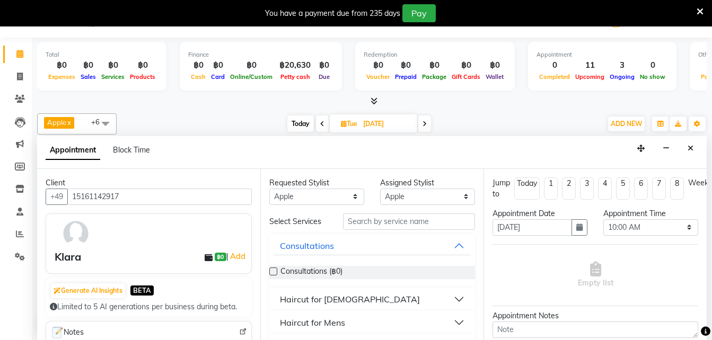
click at [340, 299] on div "Haircut for [DEMOGRAPHIC_DATA]" at bounding box center [350, 299] width 140 height 13
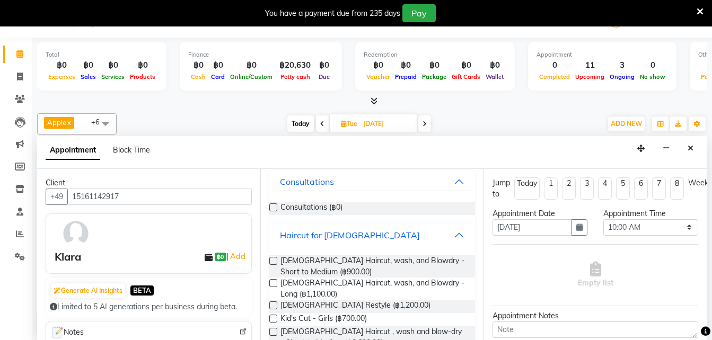
scroll to position [65, 0]
click at [325, 290] on span "[DEMOGRAPHIC_DATA] Haircut, wash, and Blowdry - Long (฿1,100.00)" at bounding box center [373, 288] width 186 height 22
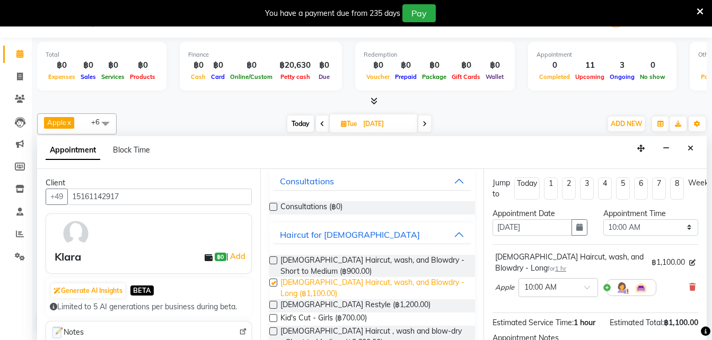
checkbox input "false"
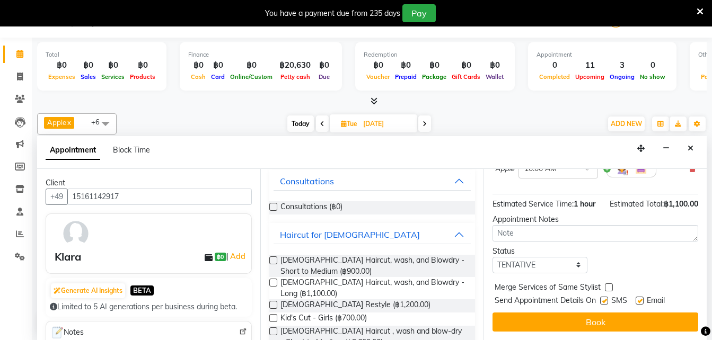
scroll to position [138, 0]
click at [529, 259] on select "Select TENTATIVE CONFIRM UPCOMING" at bounding box center [539, 265] width 95 height 16
select select "confirm booking"
click at [492, 257] on select "Select TENTATIVE CONFIRM UPCOMING" at bounding box center [539, 265] width 95 height 16
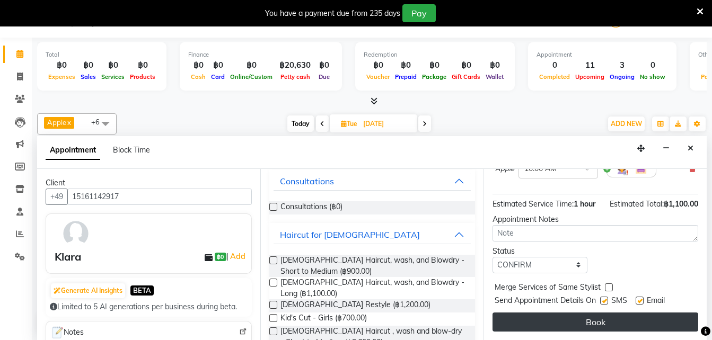
click at [570, 314] on button "Book" at bounding box center [595, 322] width 206 height 19
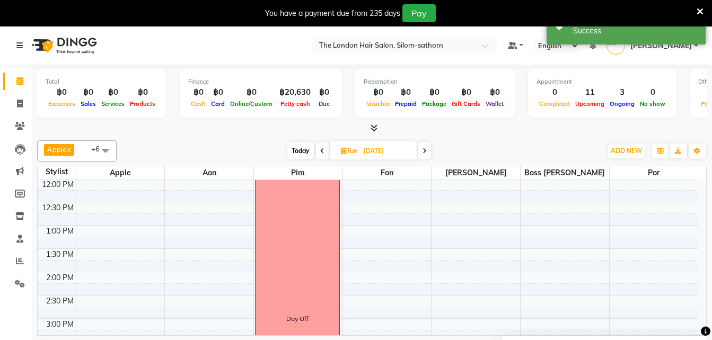
scroll to position [0, 0]
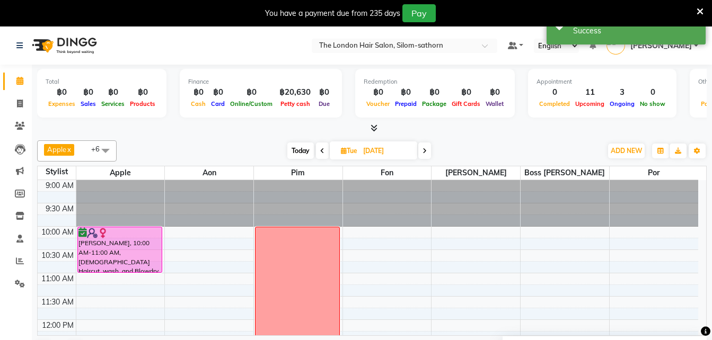
click at [299, 152] on span "Today" at bounding box center [300, 151] width 26 height 16
type input "04-10-2025"
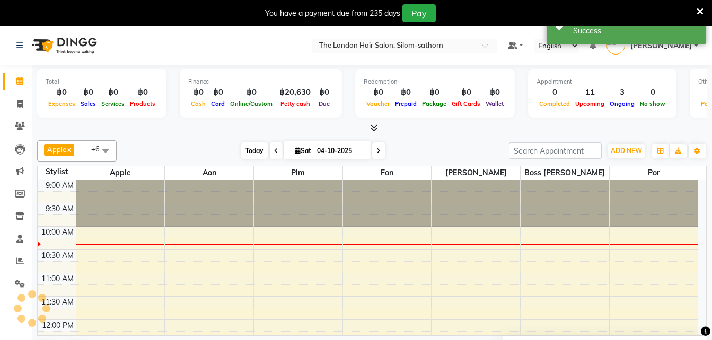
scroll to position [47, 0]
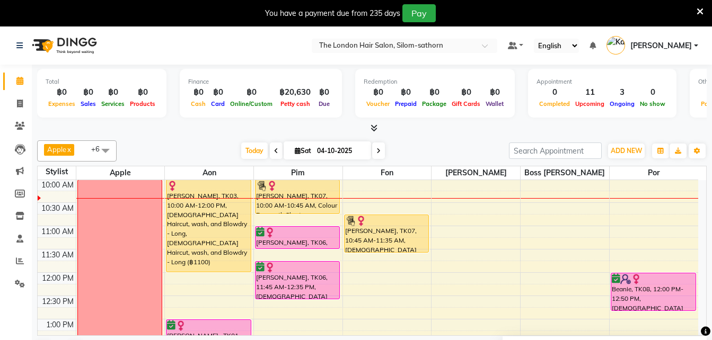
click at [321, 155] on input "04-10-2025" at bounding box center [340, 151] width 53 height 16
select select "10"
select select "2025"
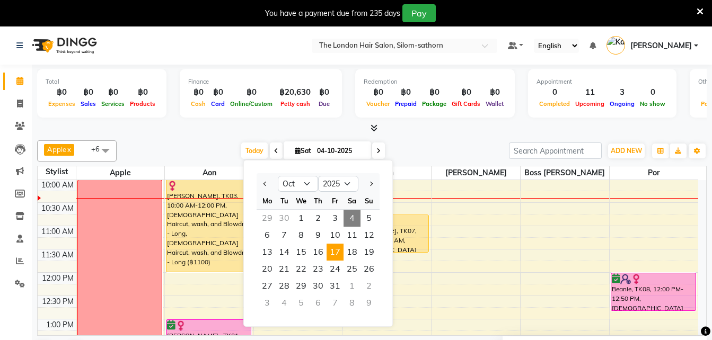
click at [338, 252] on span "17" at bounding box center [334, 252] width 17 height 17
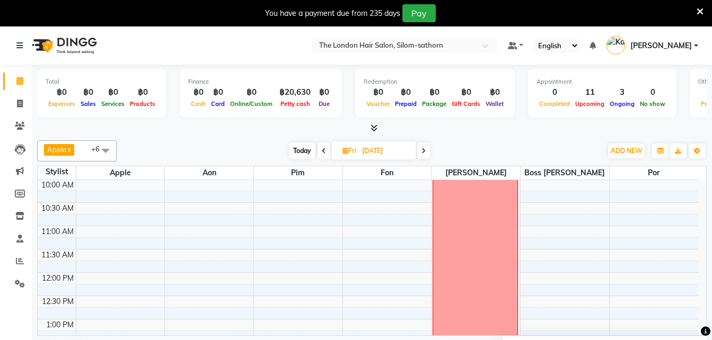
scroll to position [0, 0]
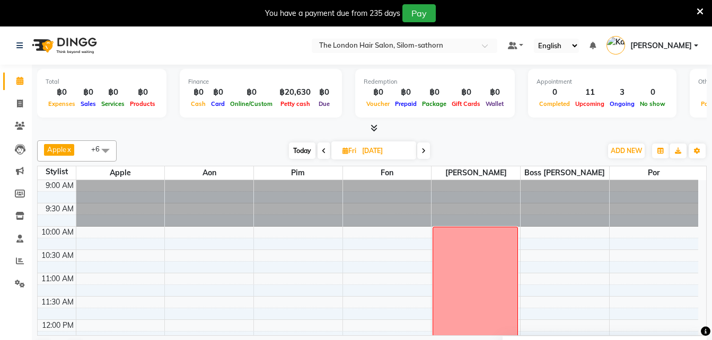
click at [322, 153] on icon at bounding box center [324, 151] width 4 height 6
type input "[DATE]"
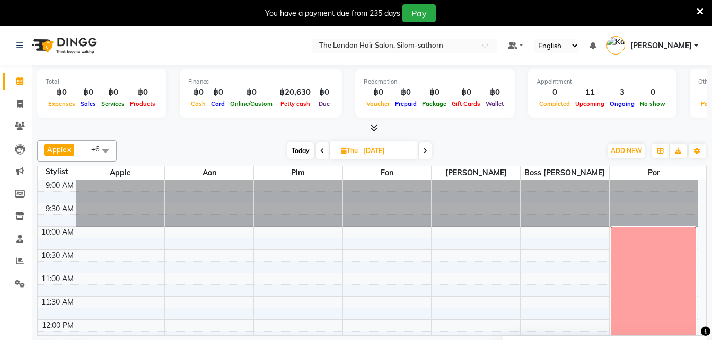
drag, startPoint x: 352, startPoint y: 153, endPoint x: 344, endPoint y: 151, distance: 8.1
click at [344, 151] on icon at bounding box center [344, 150] width 6 height 7
select select "10"
select select "2025"
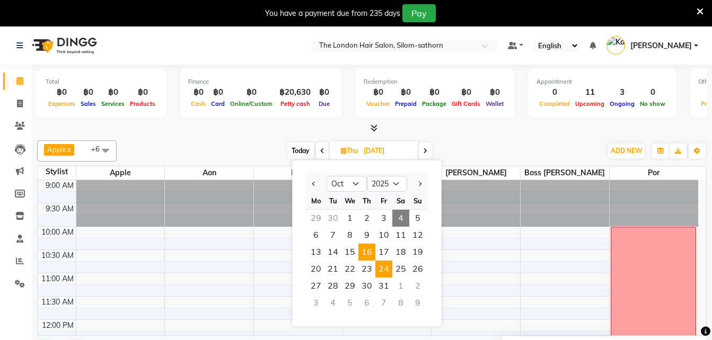
click at [387, 272] on span "24" at bounding box center [383, 269] width 17 height 17
type input "[DATE]"
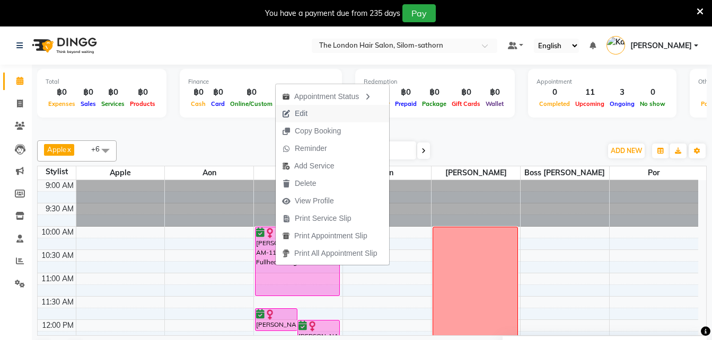
click at [316, 115] on button "Edit" at bounding box center [332, 113] width 113 height 17
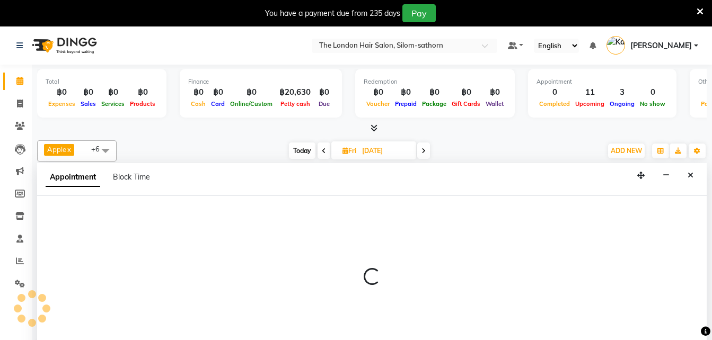
scroll to position [27, 0]
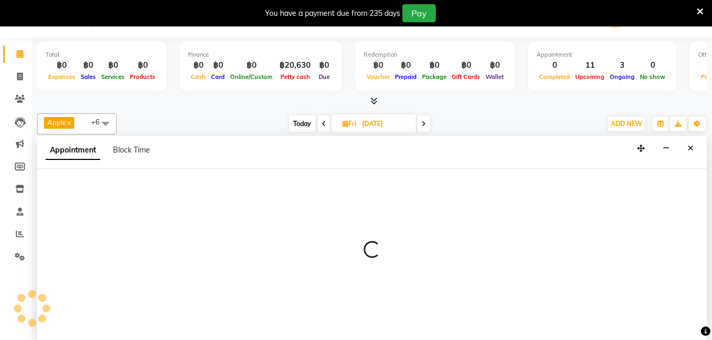
select select "tentative"
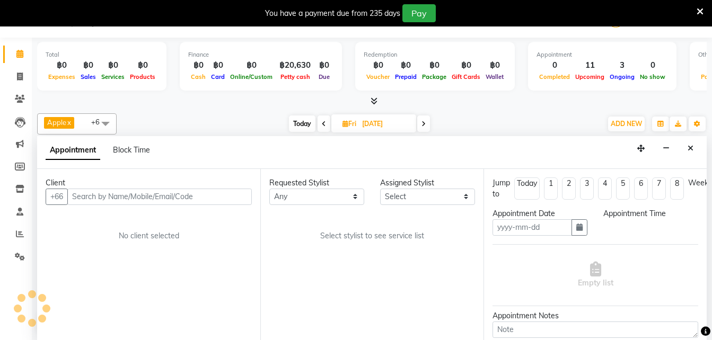
type input "[DATE]"
select select "confirm booking"
select select "600"
select select "65351"
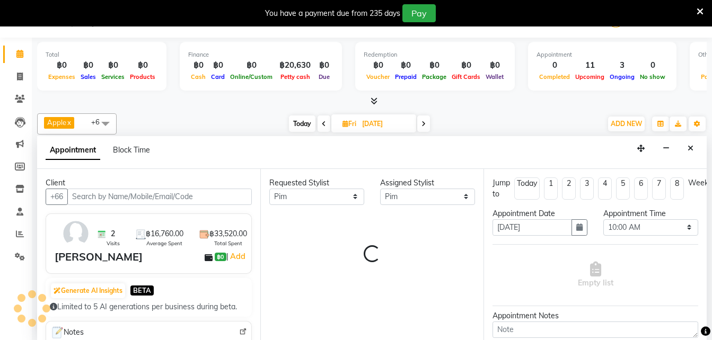
scroll to position [47, 0]
select select "3480"
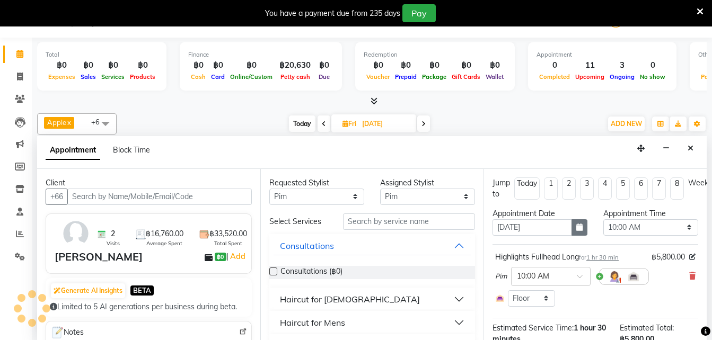
select select "3480"
click at [574, 233] on button "button" at bounding box center [579, 227] width 16 height 16
select select "3480"
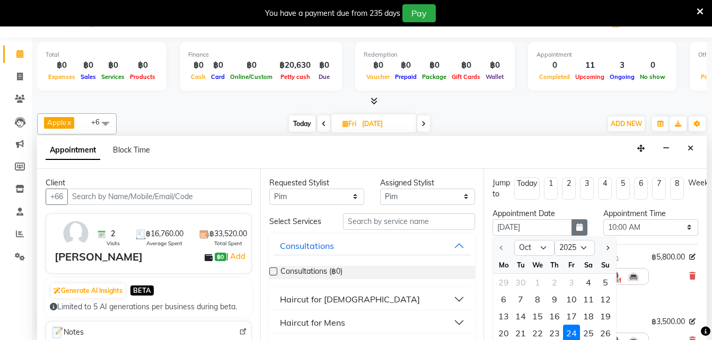
scroll to position [10, 0]
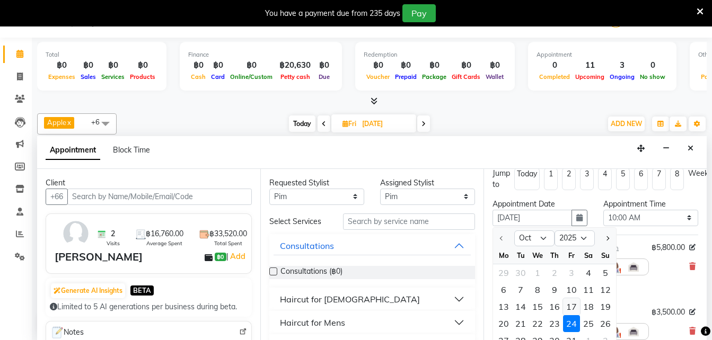
click at [573, 306] on div "17" at bounding box center [571, 306] width 17 height 17
type input "[DATE]"
select select "600"
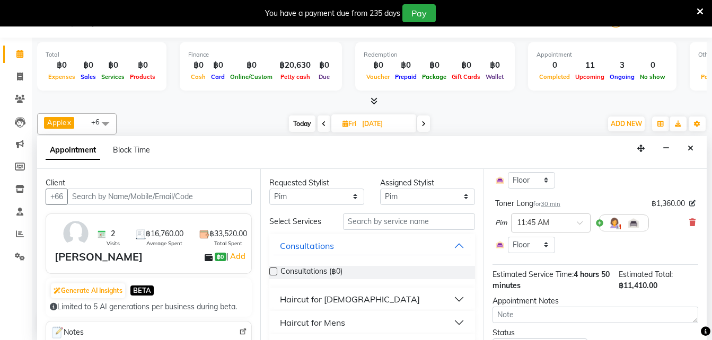
scroll to position [306, 0]
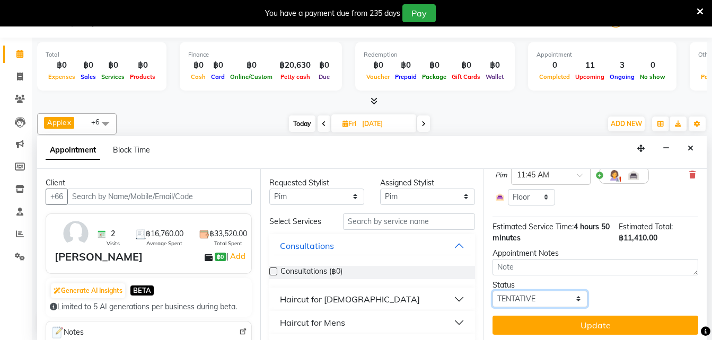
click at [536, 291] on select "Select TENTATIVE CONFIRM UPCOMING" at bounding box center [539, 299] width 95 height 16
select select "confirm booking"
click at [492, 291] on select "Select TENTATIVE CONFIRM UPCOMING" at bounding box center [539, 299] width 95 height 16
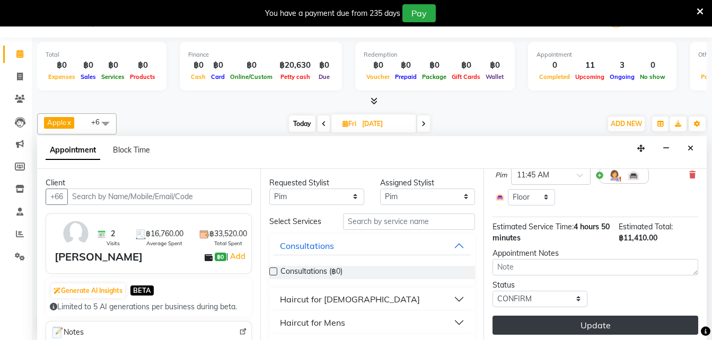
click at [558, 316] on button "Update" at bounding box center [595, 325] width 206 height 19
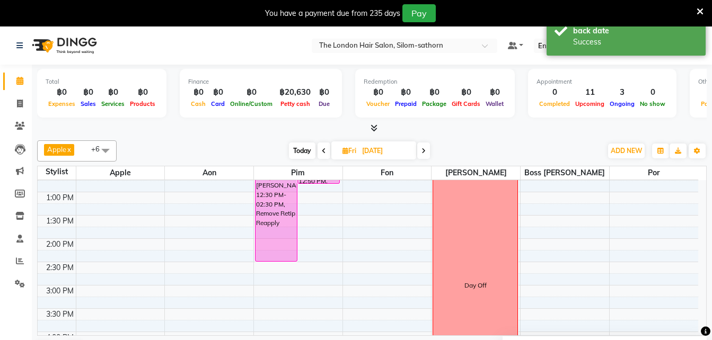
scroll to position [179, 0]
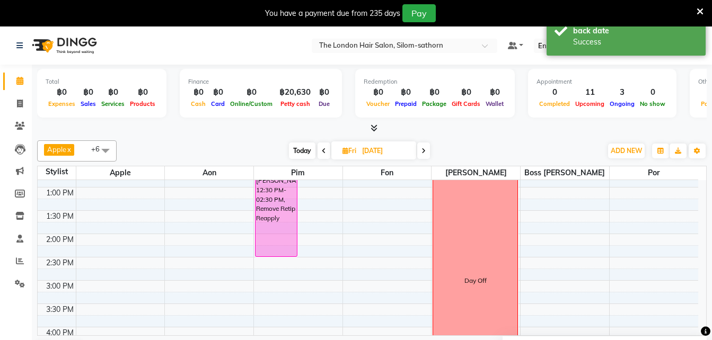
click at [300, 154] on span "Today" at bounding box center [302, 151] width 26 height 16
type input "04-10-2025"
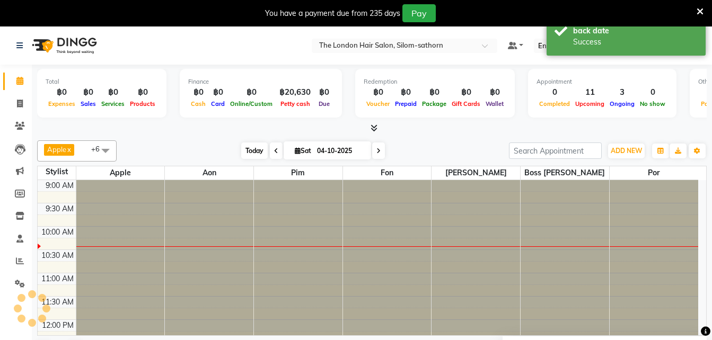
scroll to position [47, 0]
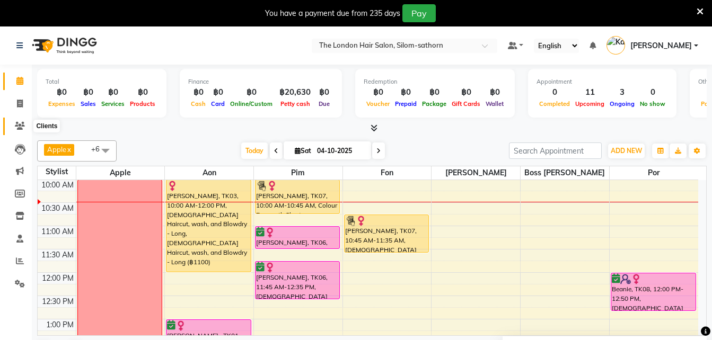
click at [19, 128] on icon at bounding box center [20, 126] width 10 height 8
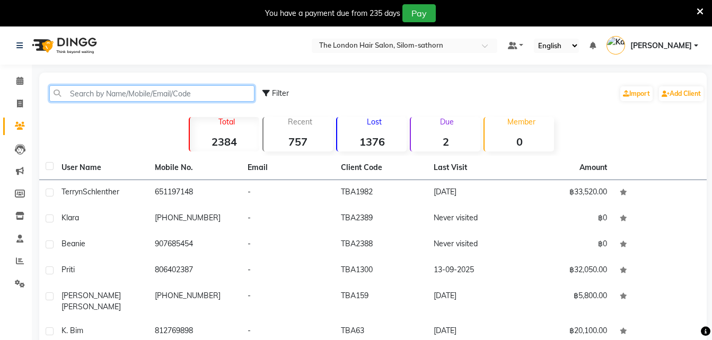
click at [91, 95] on input "text" at bounding box center [151, 93] width 205 height 16
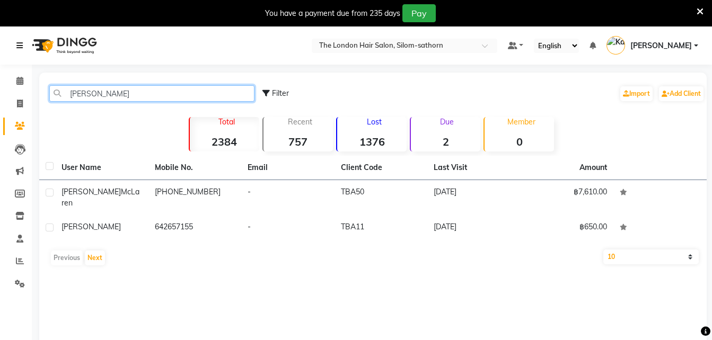
type input "[PERSON_NAME]"
click at [21, 47] on icon at bounding box center [19, 45] width 6 height 7
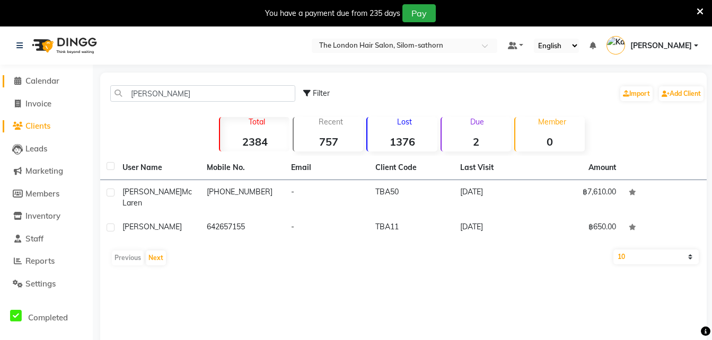
click at [46, 81] on span "Calendar" at bounding box center [42, 81] width 34 height 10
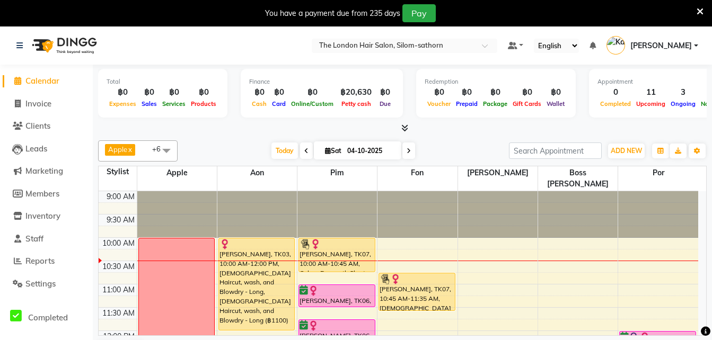
click at [409, 152] on icon at bounding box center [408, 151] width 4 height 6
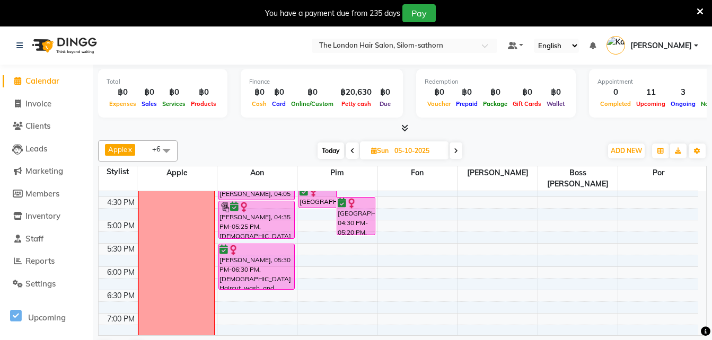
scroll to position [344, 0]
click at [326, 152] on span "Today" at bounding box center [330, 151] width 26 height 16
type input "04-10-2025"
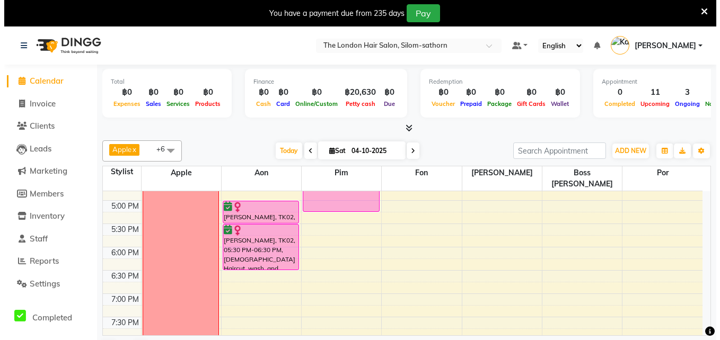
scroll to position [363, 0]
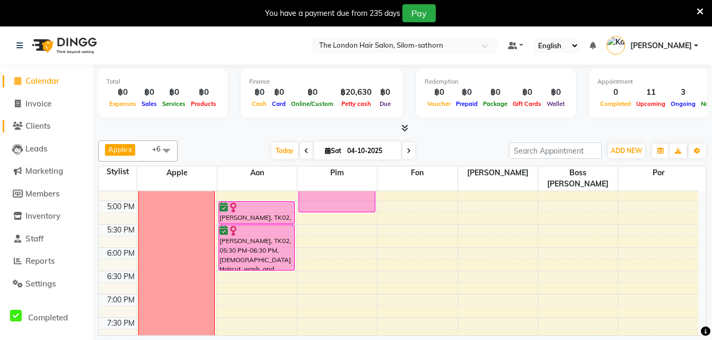
click at [43, 128] on span "Clients" at bounding box center [37, 126] width 25 height 10
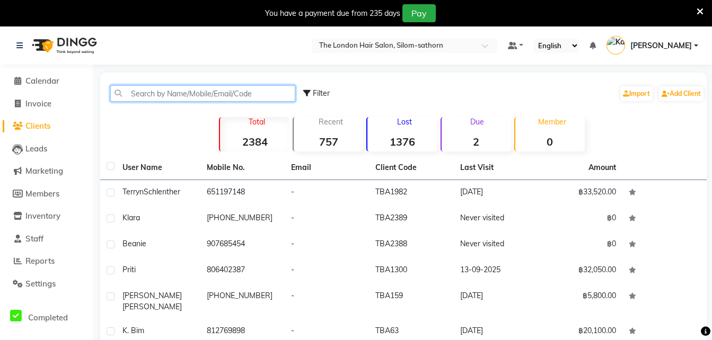
click at [251, 94] on input "text" at bounding box center [202, 93] width 185 height 16
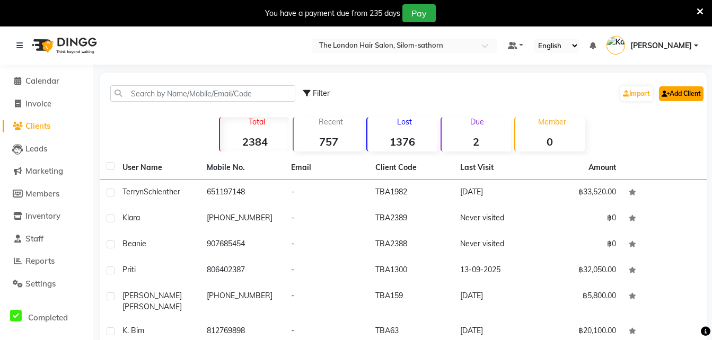
click at [677, 92] on link "Add Client" at bounding box center [681, 93] width 45 height 15
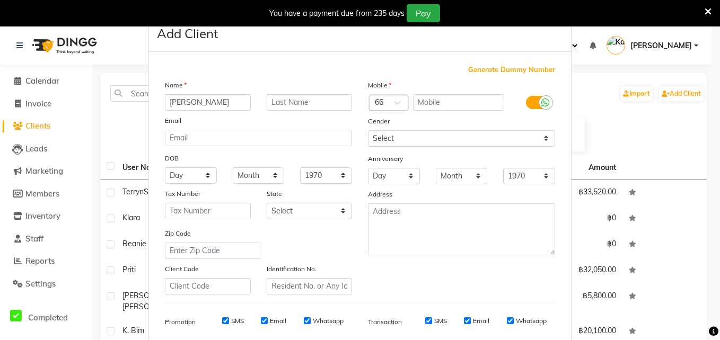
type input "[PERSON_NAME]"
click at [382, 106] on div at bounding box center [388, 103] width 38 height 11
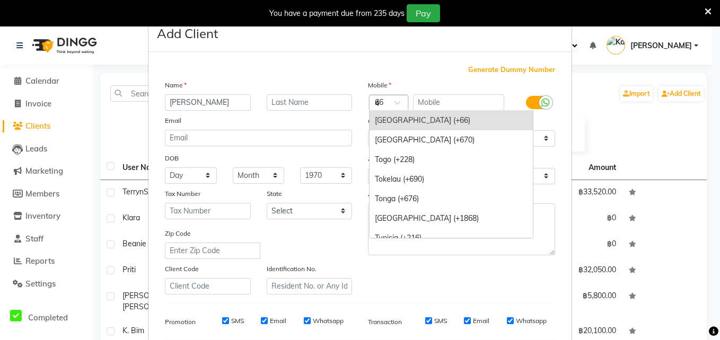
scroll to position [892, 0]
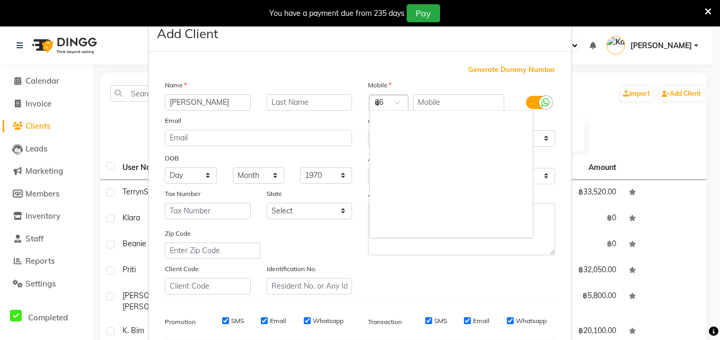
type input "44"
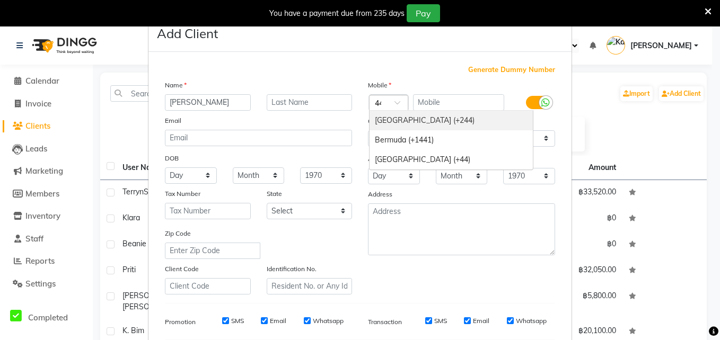
scroll to position [0, 0]
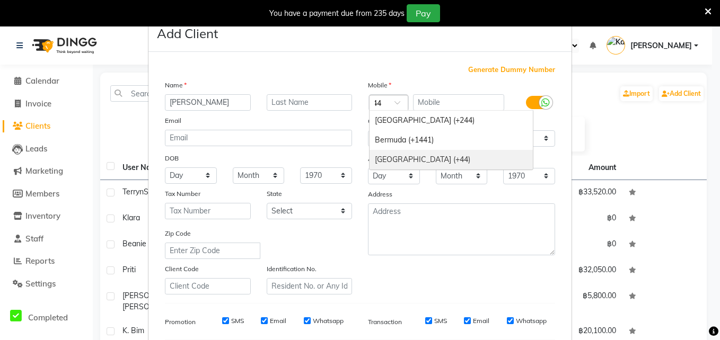
click at [417, 160] on div "[GEOGRAPHIC_DATA] (+44)" at bounding box center [450, 160] width 163 height 20
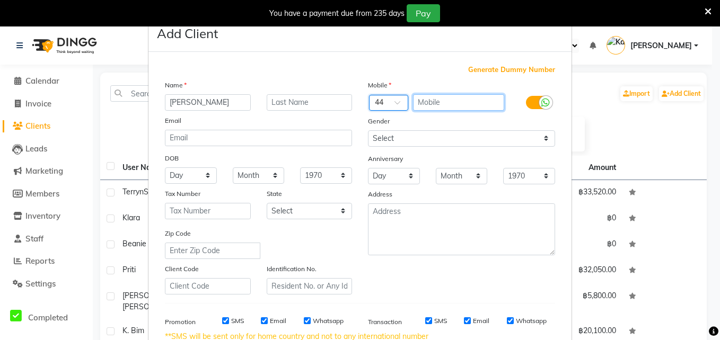
click at [439, 103] on input "text" at bounding box center [459, 102] width 92 height 16
type input "7871085047"
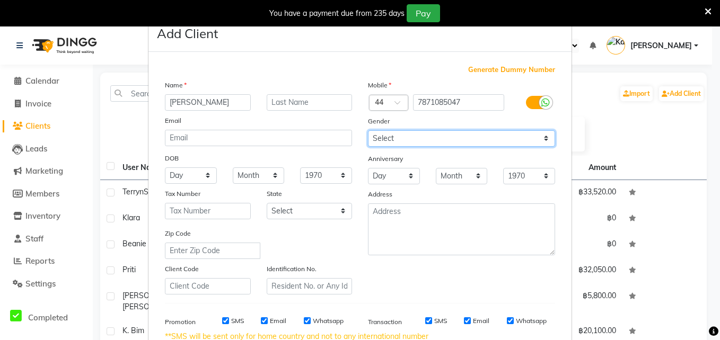
click at [401, 137] on select "Select [DEMOGRAPHIC_DATA] [DEMOGRAPHIC_DATA] Other Prefer Not To Say" at bounding box center [461, 138] width 187 height 16
select select "[DEMOGRAPHIC_DATA]"
click at [368, 130] on select "Select [DEMOGRAPHIC_DATA] [DEMOGRAPHIC_DATA] Other Prefer Not To Say" at bounding box center [461, 138] width 187 height 16
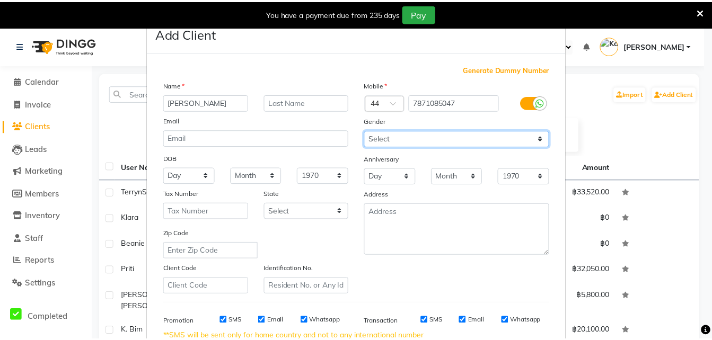
scroll to position [160, 0]
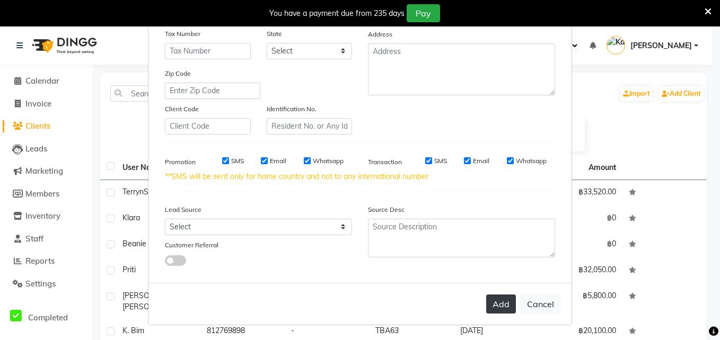
click at [499, 302] on button "Add" at bounding box center [501, 304] width 30 height 19
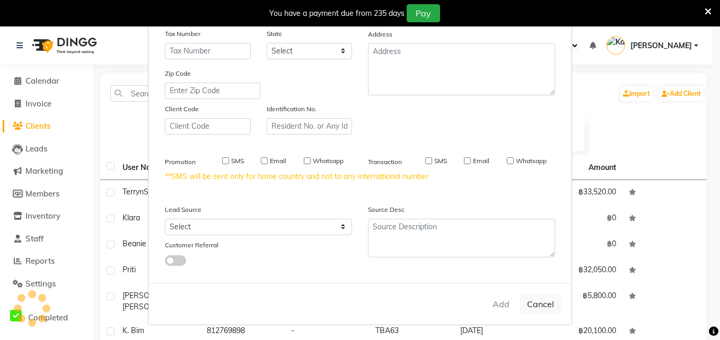
select select
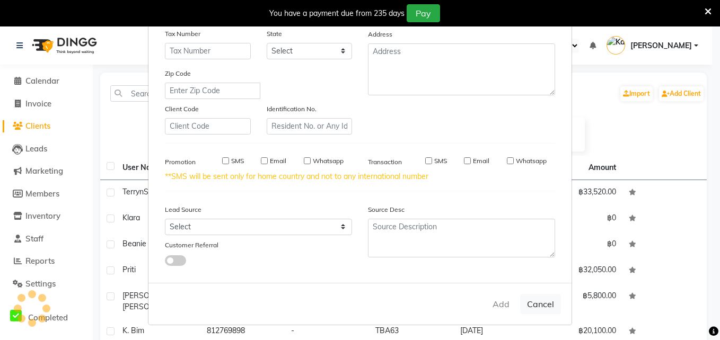
select select
checkbox input "false"
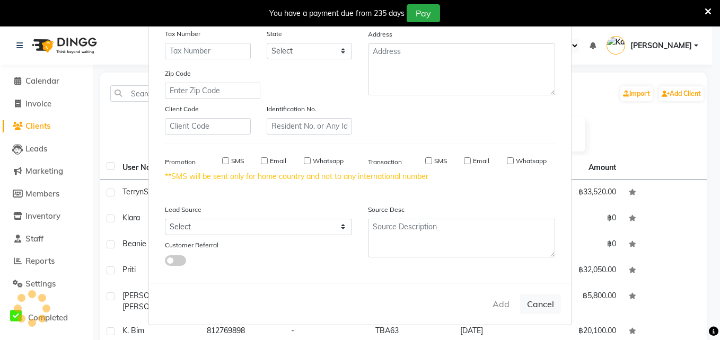
checkbox input "false"
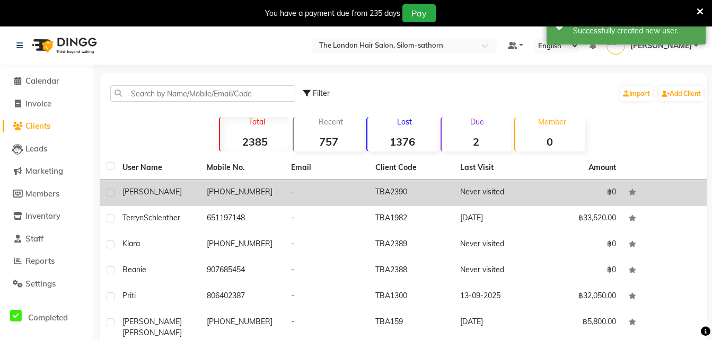
click at [383, 196] on td "TBA2390" at bounding box center [411, 193] width 84 height 26
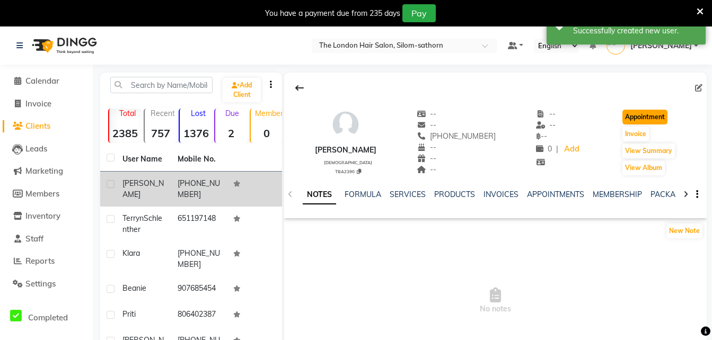
click at [630, 119] on button "Appointment" at bounding box center [644, 117] width 45 height 15
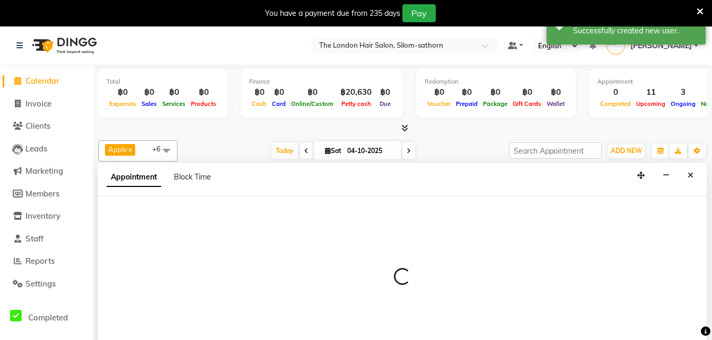
scroll to position [1, 0]
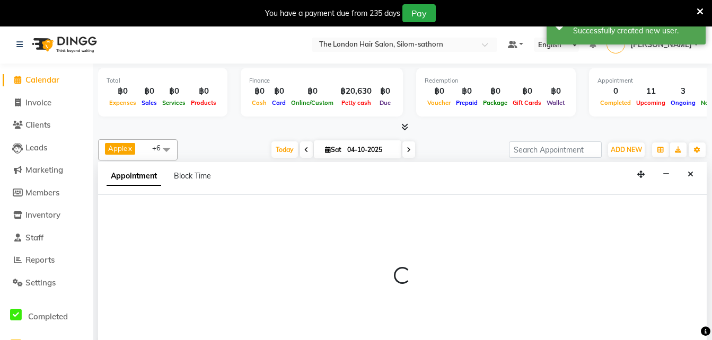
select select "tentative"
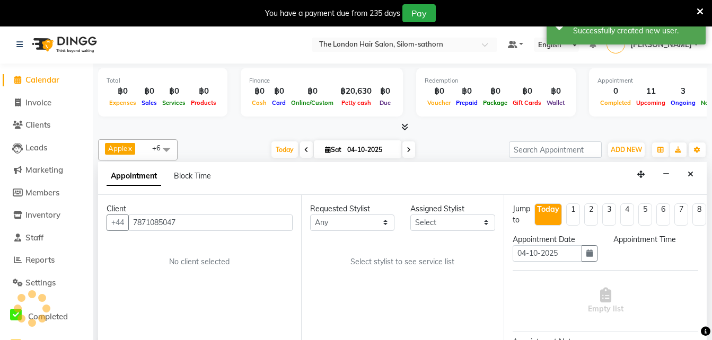
scroll to position [27, 0]
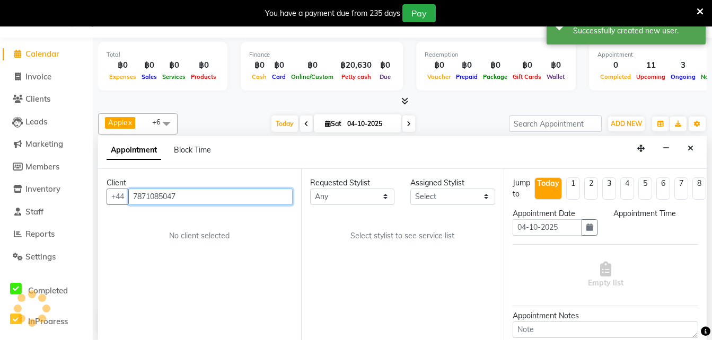
select select "600"
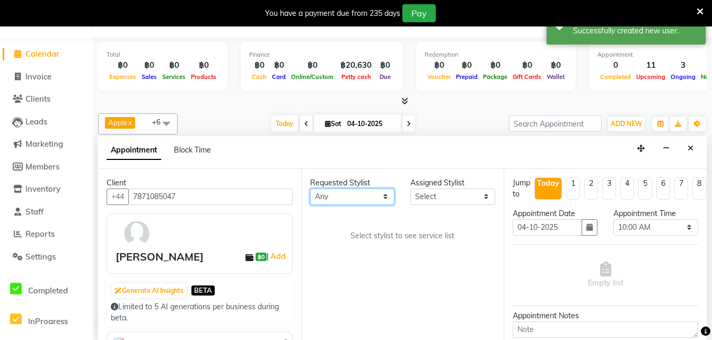
click at [333, 190] on select "Any Aon Apple Boss [PERSON_NAME] [PERSON_NAME] Pim Por" at bounding box center [352, 197] width 85 height 16
select select "65351"
click at [310, 189] on select "Any Aon Apple Boss [PERSON_NAME] [PERSON_NAME] Pim Por" at bounding box center [352, 197] width 85 height 16
select select "65351"
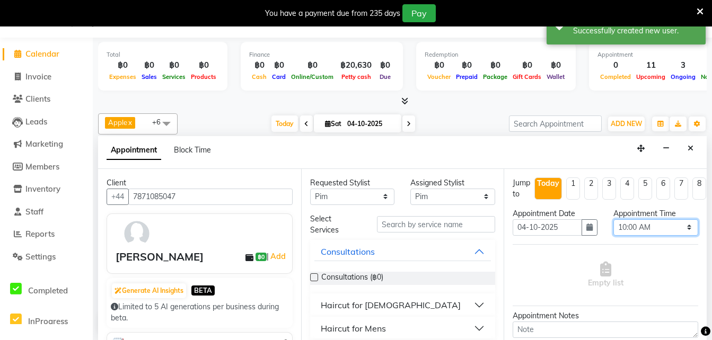
click at [617, 232] on select "Select 10:00 AM 10:05 AM 10:10 AM 10:15 AM 10:20 AM 10:25 AM 10:30 AM 10:35 AM …" at bounding box center [655, 227] width 85 height 16
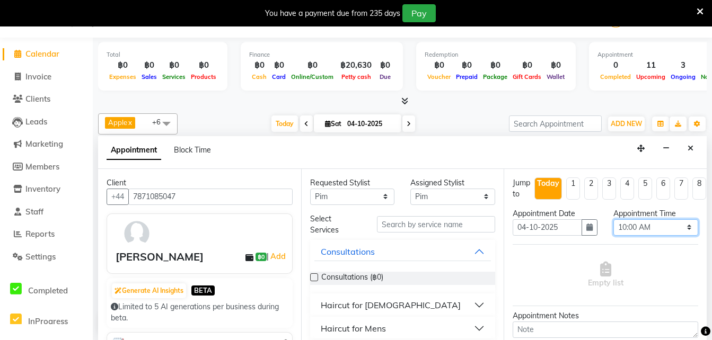
select select "1050"
click at [613, 219] on select "Select 10:00 AM 10:05 AM 10:10 AM 10:15 AM 10:20 AM 10:25 AM 10:30 AM 10:35 AM …" at bounding box center [655, 227] width 85 height 16
click at [582, 233] on button "button" at bounding box center [589, 227] width 16 height 16
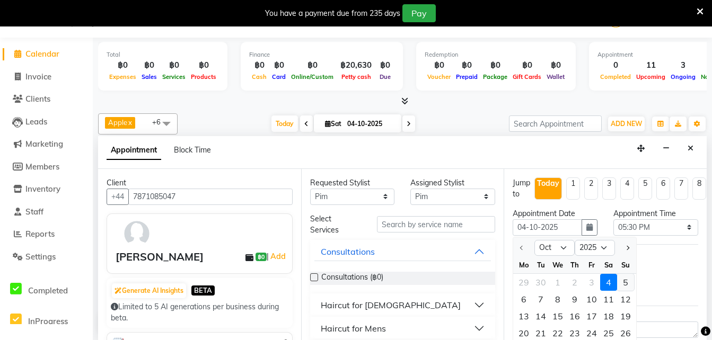
click at [623, 285] on div "5" at bounding box center [625, 282] width 17 height 17
type input "05-10-2025"
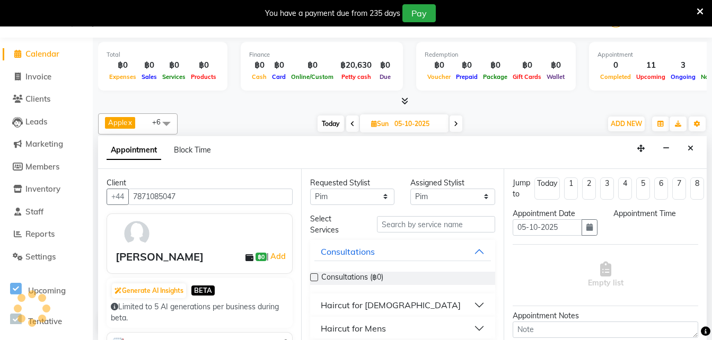
scroll to position [0, 0]
select select "1050"
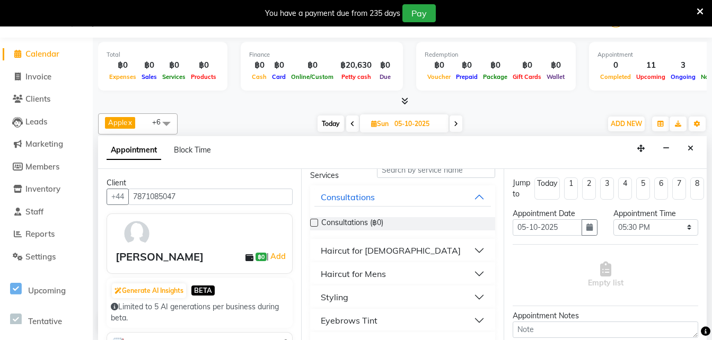
scroll to position [55, 0]
click at [381, 251] on div "Haircut for [DEMOGRAPHIC_DATA]" at bounding box center [391, 250] width 140 height 13
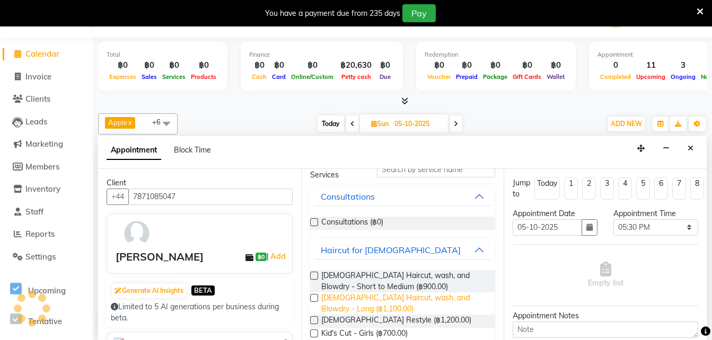
click at [395, 300] on span "[DEMOGRAPHIC_DATA] Haircut, wash, and Blowdry - Long (฿1,100.00)" at bounding box center [404, 304] width 166 height 22
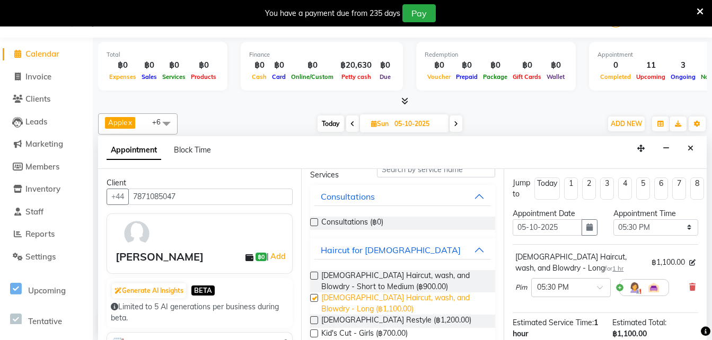
checkbox input "false"
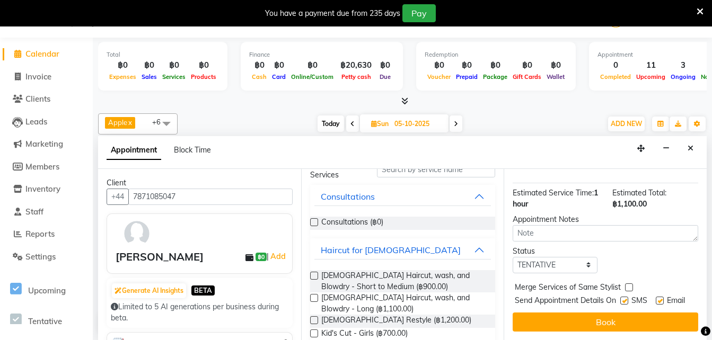
scroll to position [136, 0]
click at [546, 259] on select "Select TENTATIVE CONFIRM UPCOMING" at bounding box center [554, 265] width 85 height 16
select select "confirm booking"
click at [512, 257] on select "Select TENTATIVE CONFIRM UPCOMING" at bounding box center [554, 265] width 85 height 16
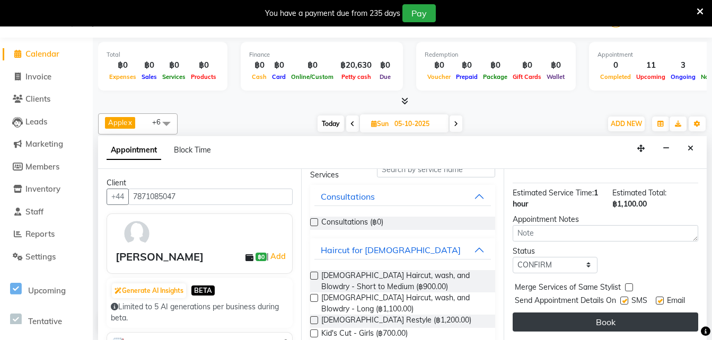
click at [578, 313] on button "Book" at bounding box center [604, 322] width 185 height 19
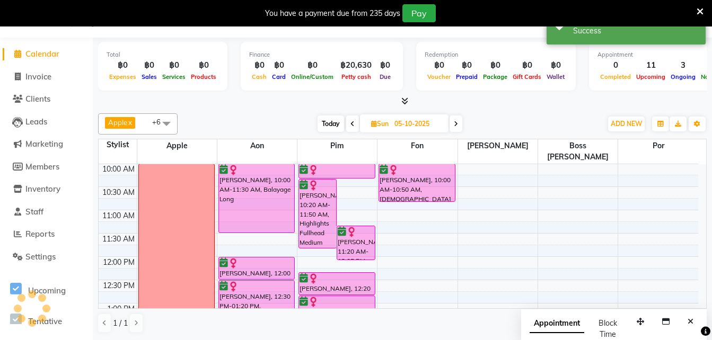
scroll to position [0, 0]
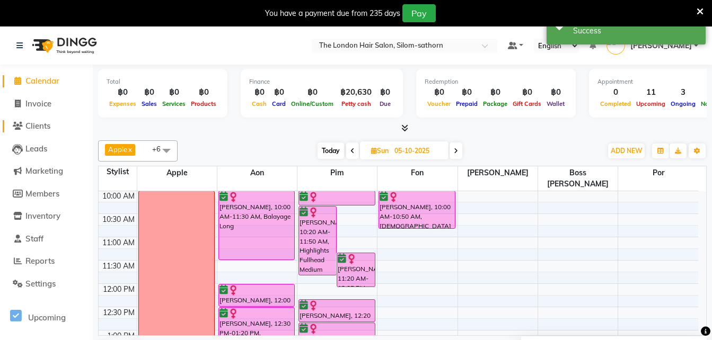
click at [36, 127] on span "Clients" at bounding box center [37, 126] width 25 height 10
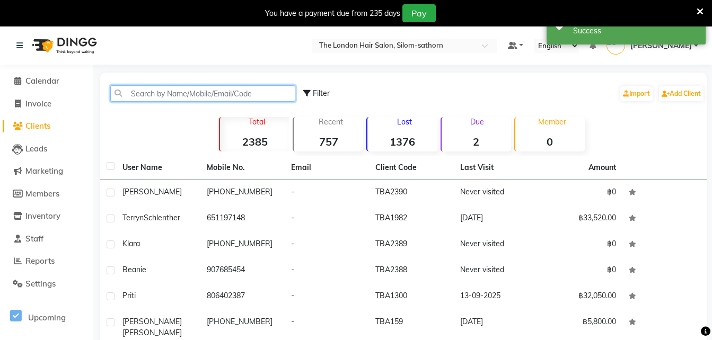
click at [148, 96] on input "text" at bounding box center [202, 93] width 185 height 16
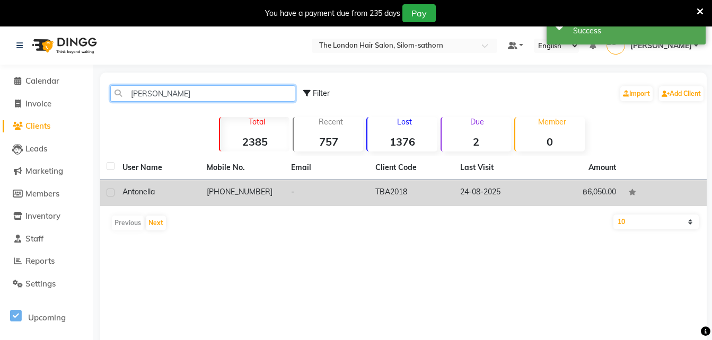
type input "[PERSON_NAME]"
click at [251, 192] on td "[PHONE_NUMBER]" at bounding box center [242, 193] width 84 height 26
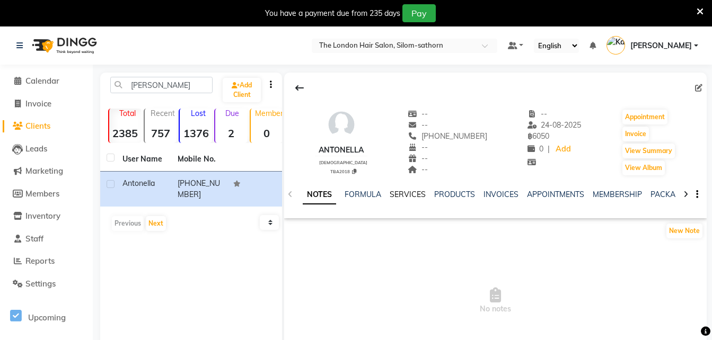
scroll to position [1, 0]
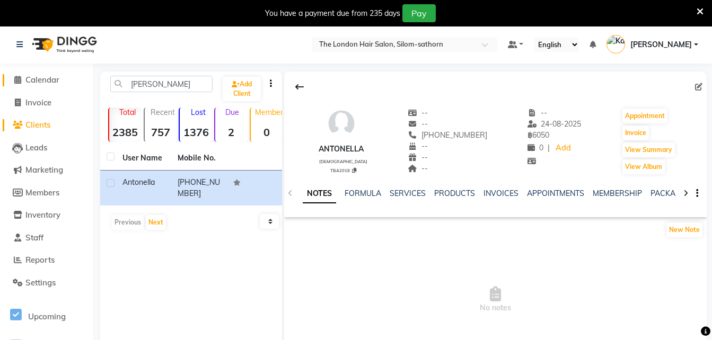
click at [47, 77] on span "Calendar" at bounding box center [42, 80] width 34 height 10
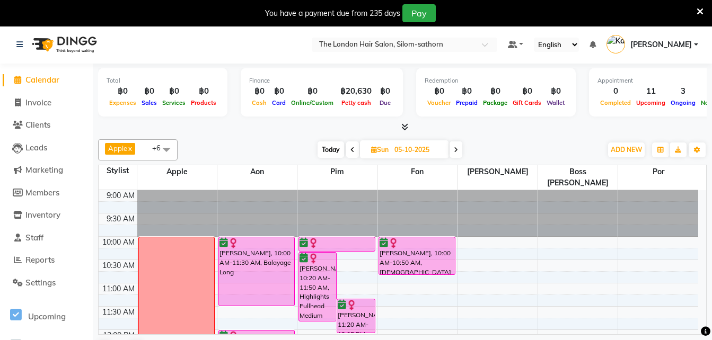
click at [332, 149] on span "Today" at bounding box center [330, 150] width 26 height 16
type input "04-10-2025"
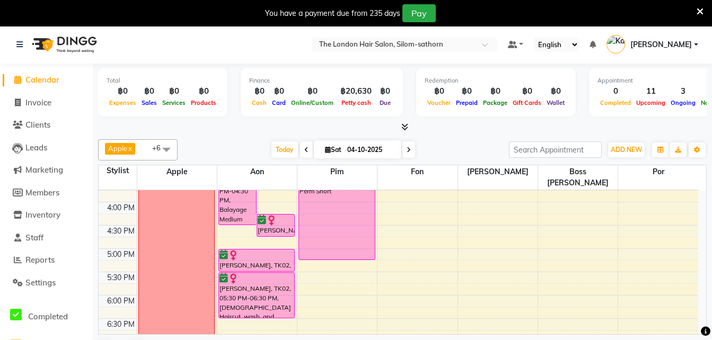
scroll to position [314, 0]
drag, startPoint x: 331, startPoint y: 247, endPoint x: 329, endPoint y: 256, distance: 9.1
click at [329, 256] on div "[PERSON_NAME], TK07, 10:00 AM-10:45 AM, Colour Regrowth Short Antonella, TK06, …" at bounding box center [336, 155] width 79 height 559
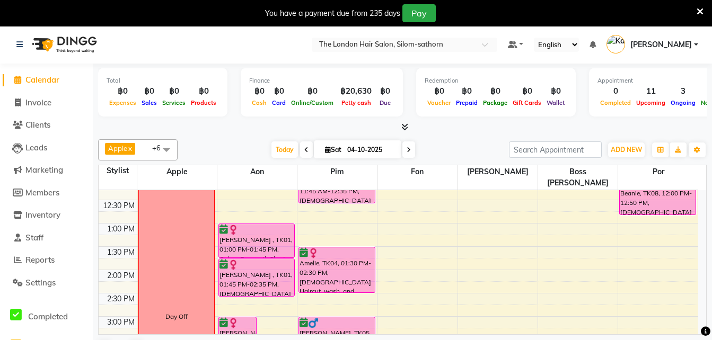
scroll to position [0, 0]
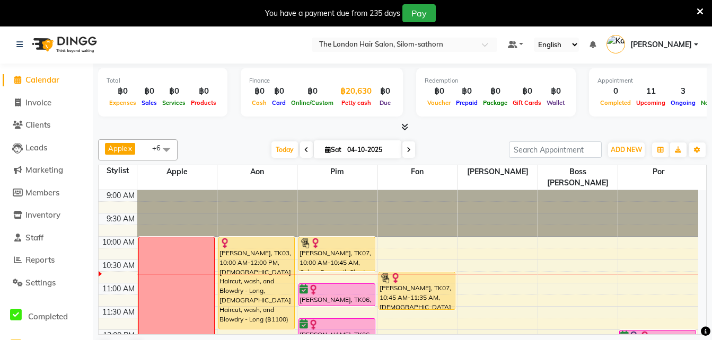
click at [351, 99] on div "Petty cash" at bounding box center [356, 102] width 40 height 11
click at [353, 96] on div "฿20,630" at bounding box center [356, 91] width 40 height 12
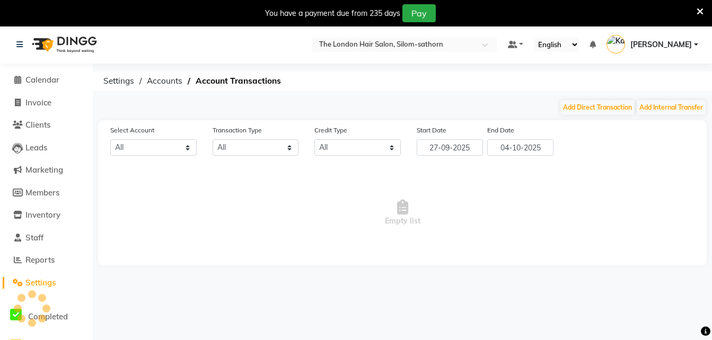
select select "6038"
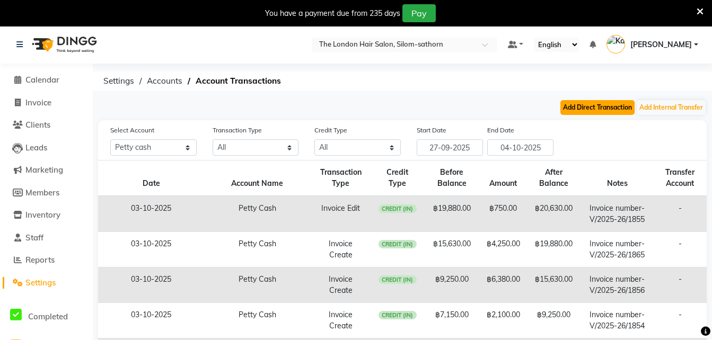
click at [579, 112] on button "Add Direct Transaction" at bounding box center [597, 107] width 74 height 15
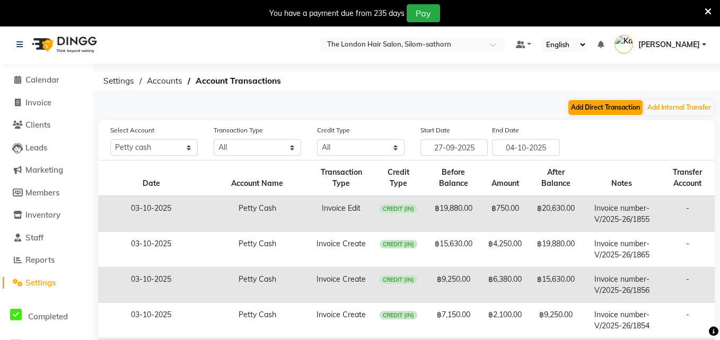
select select "direct"
select select "6038"
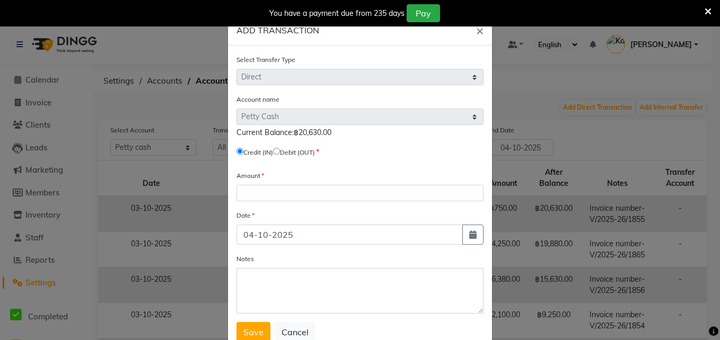
click at [280, 153] on input "radio" at bounding box center [276, 151] width 7 height 7
radio input "true"
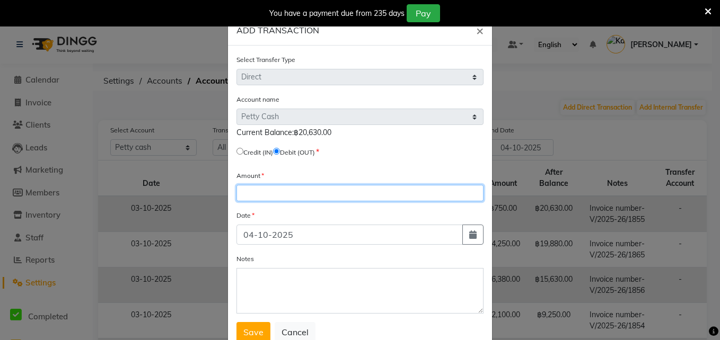
click at [267, 191] on input "number" at bounding box center [359, 193] width 247 height 16
type input "20630"
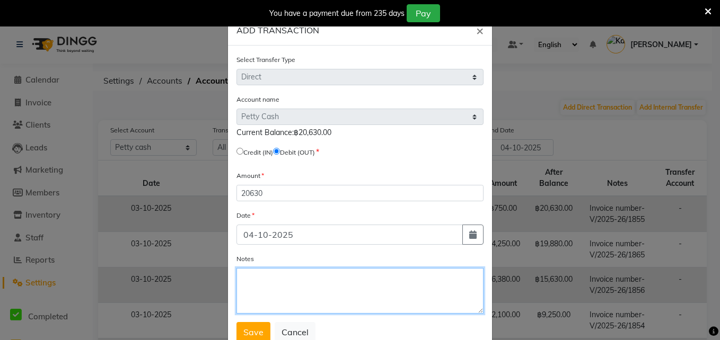
click at [254, 281] on textarea "Notes" at bounding box center [359, 291] width 247 height 46
type textarea "reset"
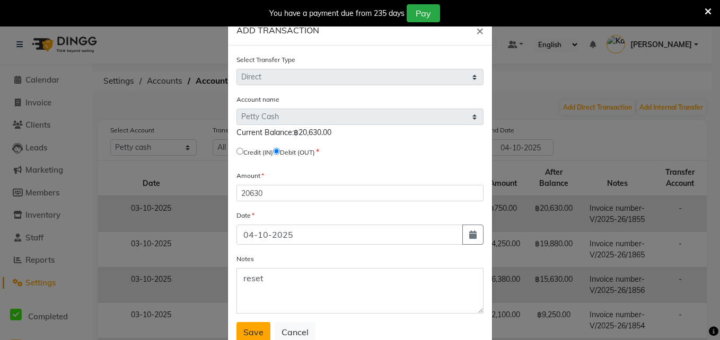
click at [238, 331] on button "Save" at bounding box center [253, 332] width 34 height 20
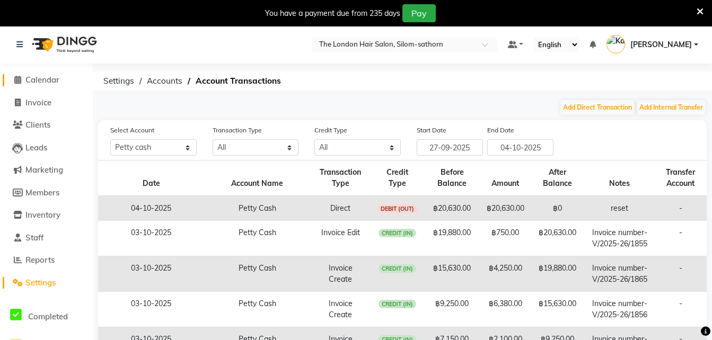
click at [41, 79] on span "Calendar" at bounding box center [42, 80] width 34 height 10
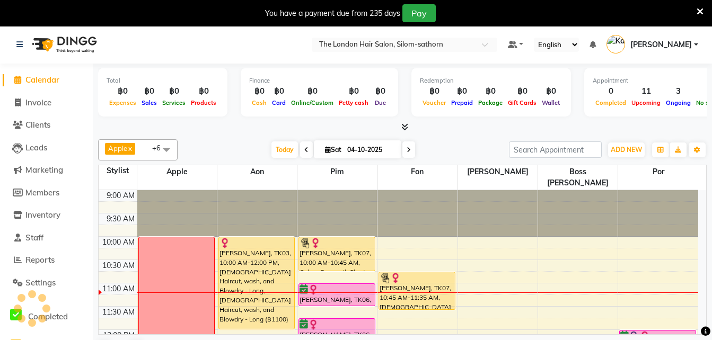
scroll to position [258, 0]
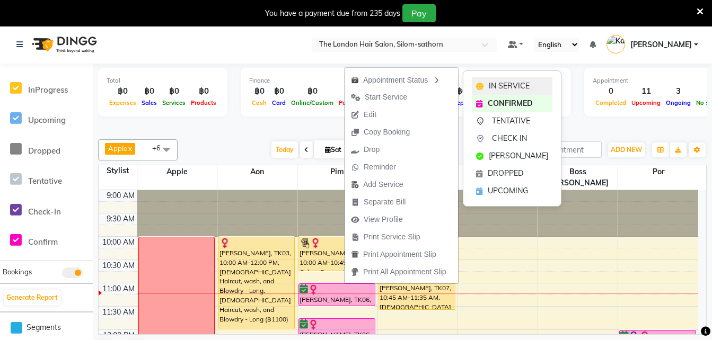
click at [508, 89] on span "IN SERVICE" at bounding box center [509, 86] width 41 height 11
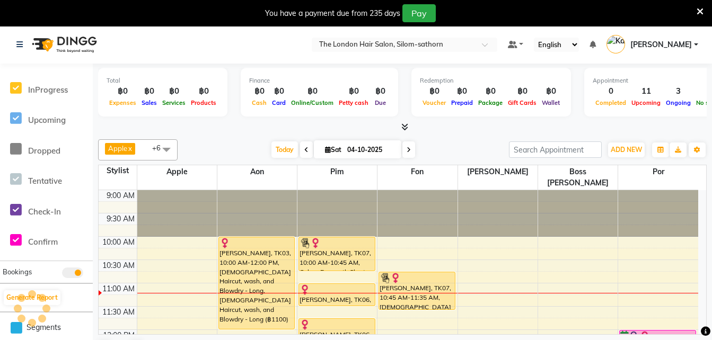
scroll to position [92, 0]
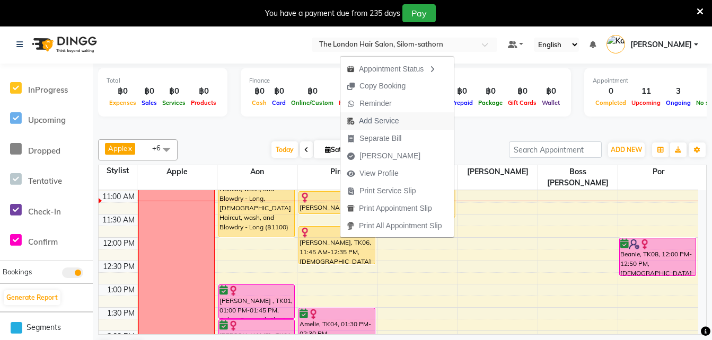
click at [378, 118] on span "Add Service" at bounding box center [379, 121] width 40 height 11
select select "65351"
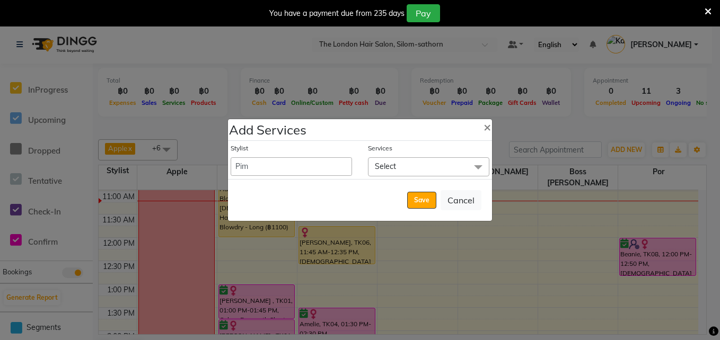
click at [420, 162] on span "Select" at bounding box center [428, 166] width 121 height 19
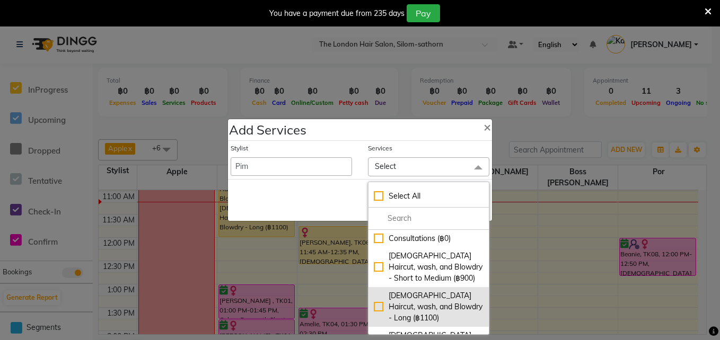
click at [413, 300] on div "[DEMOGRAPHIC_DATA] Haircut, wash, and Blowdry - Long (฿1100)" at bounding box center [429, 306] width 110 height 33
checkbox input "true"
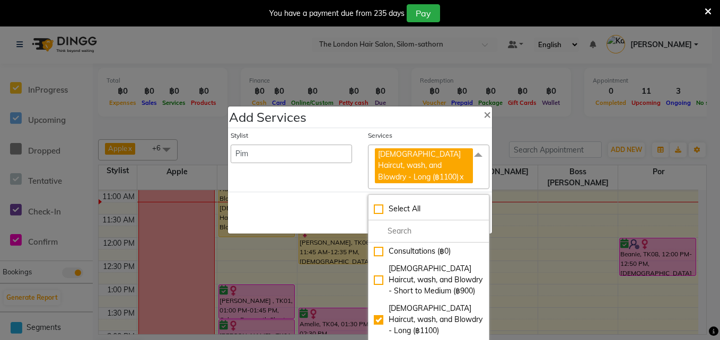
click at [330, 207] on div "Save Cancel" at bounding box center [360, 213] width 264 height 42
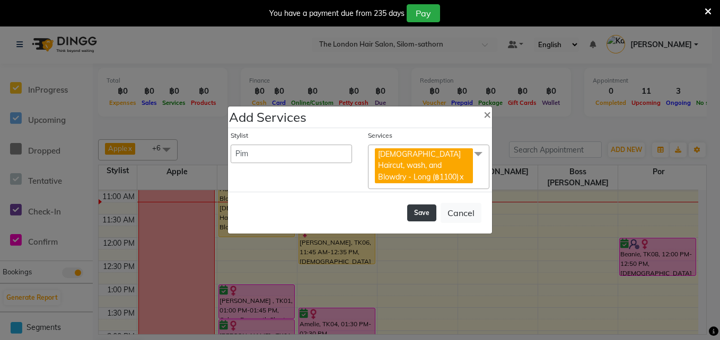
click at [425, 213] on button "Save" at bounding box center [421, 213] width 29 height 17
select select "56709"
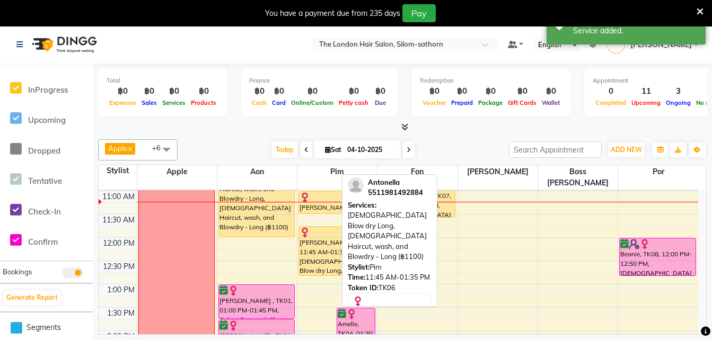
drag, startPoint x: 316, startPoint y: 299, endPoint x: 324, endPoint y: 264, distance: 35.2
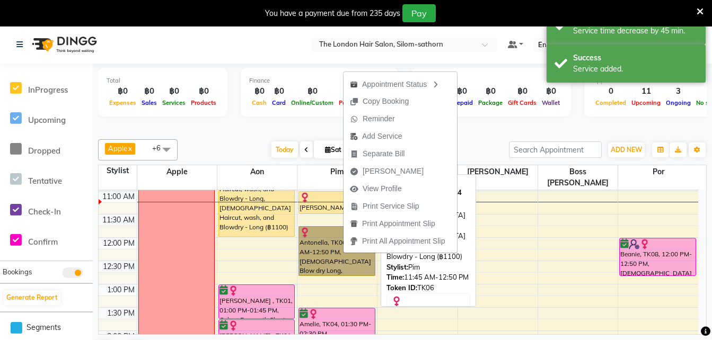
click at [319, 235] on link "Antonella, TK06, 11:45 AM-12:50 PM, [DEMOGRAPHIC_DATA] Blow dry Long,[DEMOGRAPH…" at bounding box center [336, 251] width 77 height 50
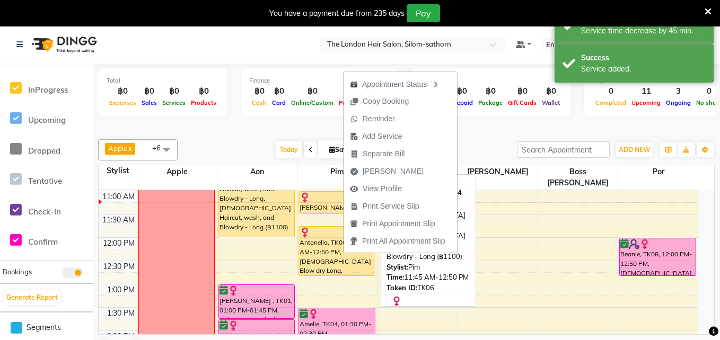
select select "1"
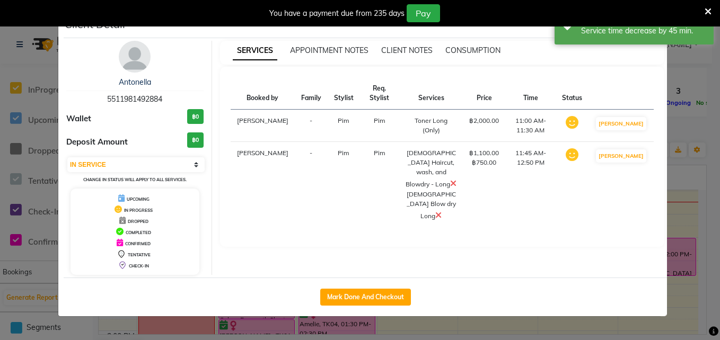
click at [435, 211] on icon at bounding box center [438, 215] width 6 height 8
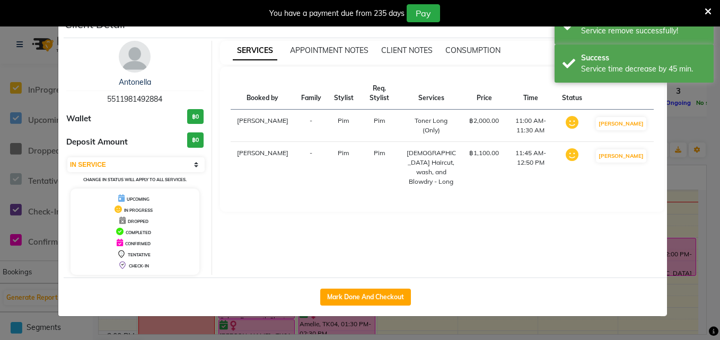
click at [680, 164] on ngb-modal-window "Client Detail Antonella 5511981492884 Wallet ฿0 Deposit Amount ฿0 Select IN SER…" at bounding box center [360, 170] width 720 height 340
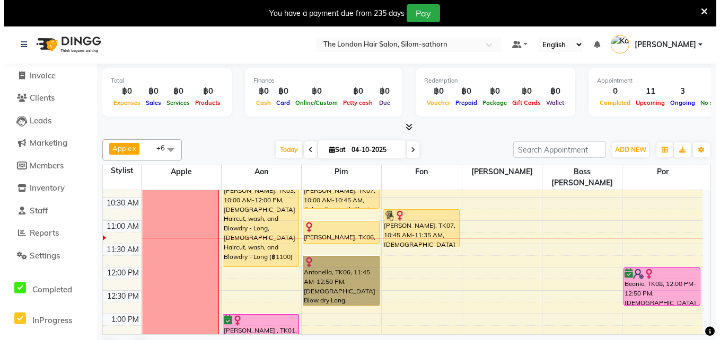
scroll to position [0, 0]
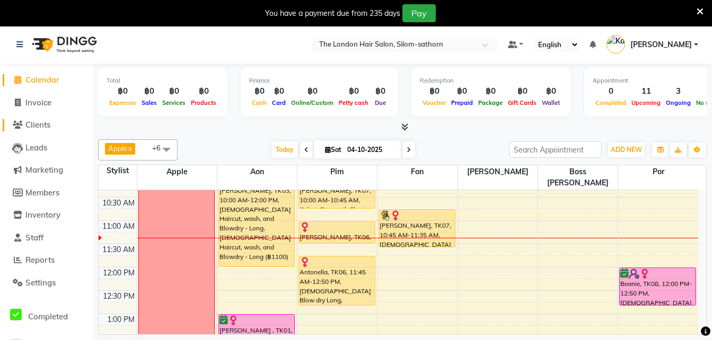
click at [33, 121] on span "Clients" at bounding box center [37, 125] width 25 height 10
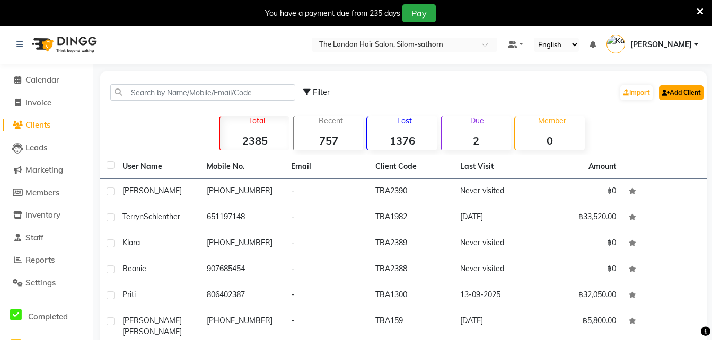
click at [679, 90] on link "Add Client" at bounding box center [681, 92] width 45 height 15
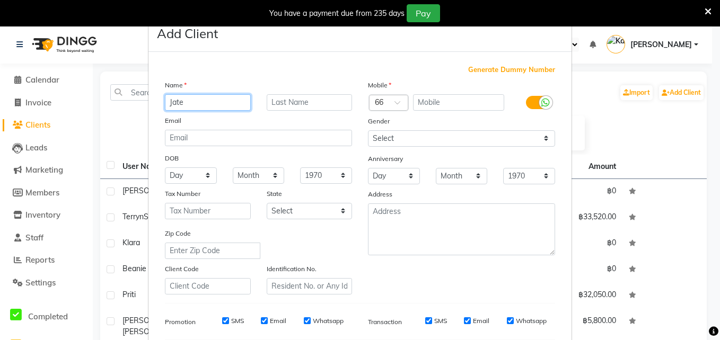
click at [189, 104] on input "Jate" at bounding box center [208, 102] width 86 height 16
type input "J"
type input "[PERSON_NAME]"
click at [377, 101] on div at bounding box center [388, 103] width 38 height 11
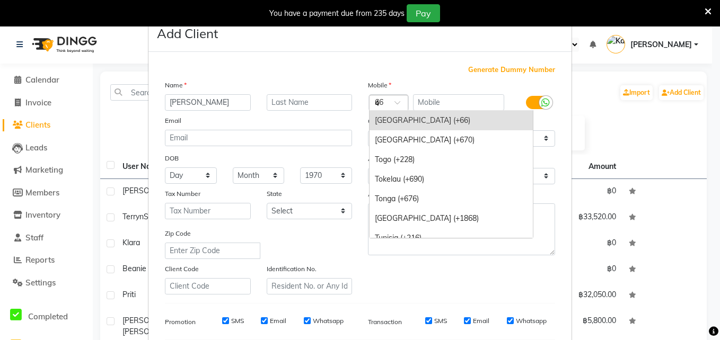
scroll to position [892, 0]
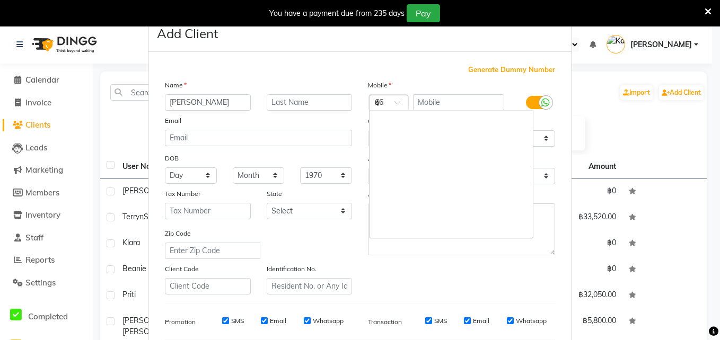
type input "44"
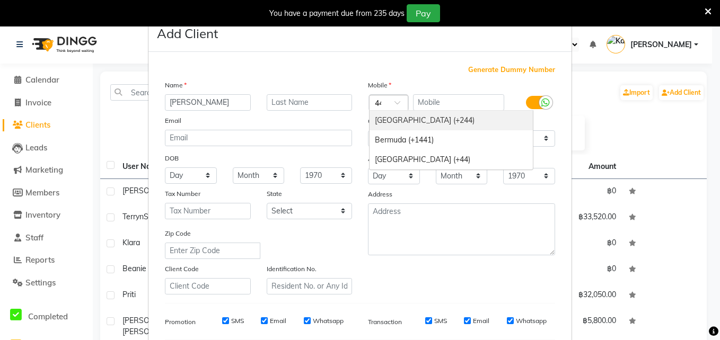
scroll to position [0, 0]
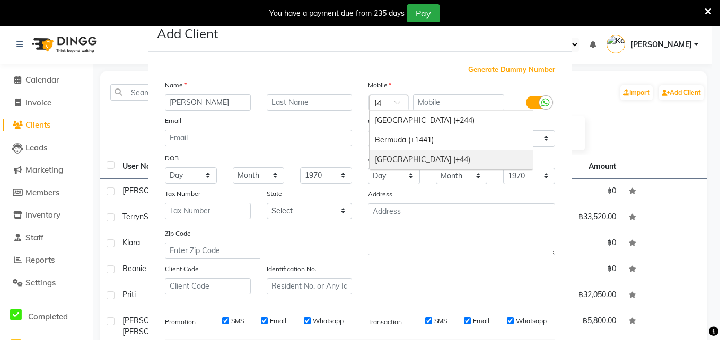
click at [417, 157] on div "[GEOGRAPHIC_DATA] (+44)" at bounding box center [450, 160] width 163 height 20
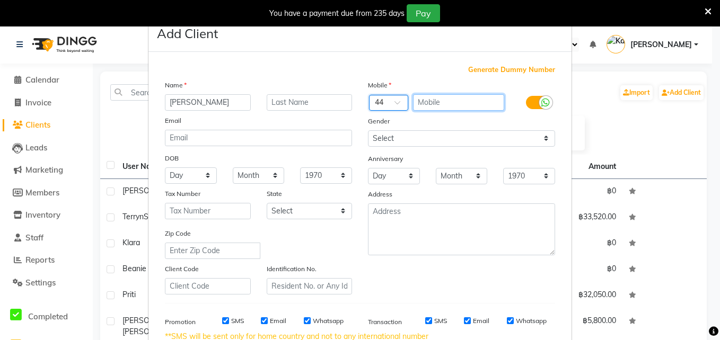
click at [436, 103] on input "text" at bounding box center [459, 102] width 92 height 16
type input "7729007573"
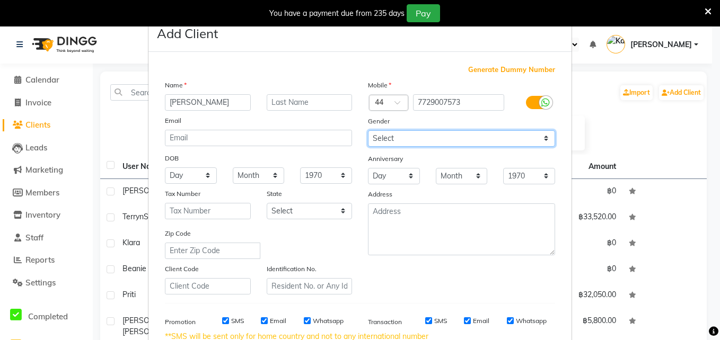
click at [413, 135] on select "Select [DEMOGRAPHIC_DATA] [DEMOGRAPHIC_DATA] Other Prefer Not To Say" at bounding box center [461, 138] width 187 height 16
select select "[DEMOGRAPHIC_DATA]"
click at [368, 130] on select "Select [DEMOGRAPHIC_DATA] [DEMOGRAPHIC_DATA] Other Prefer Not To Say" at bounding box center [461, 138] width 187 height 16
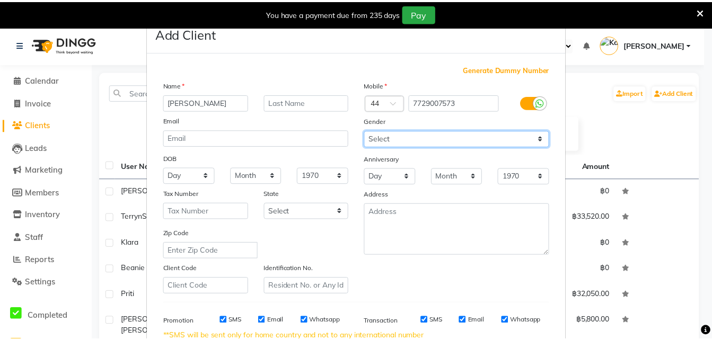
scroll to position [160, 0]
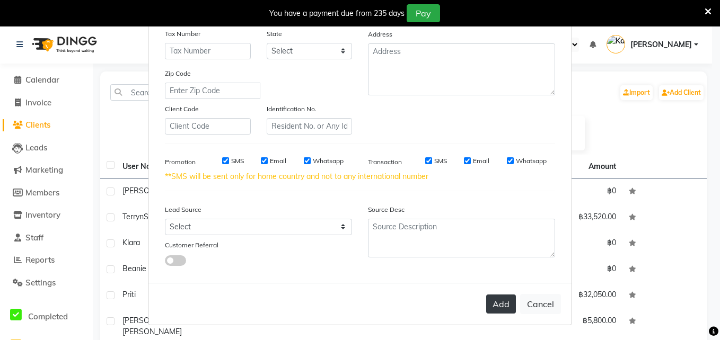
click at [496, 308] on button "Add" at bounding box center [501, 304] width 30 height 19
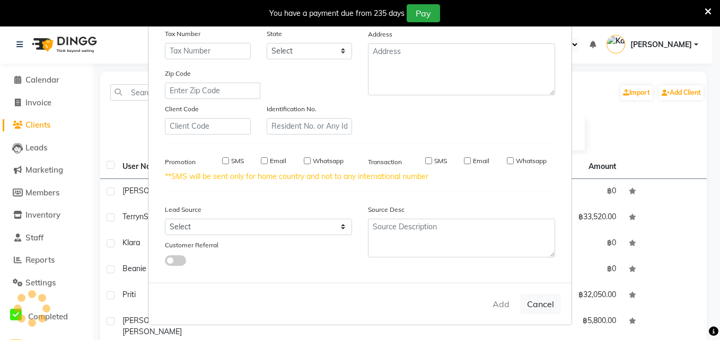
select select
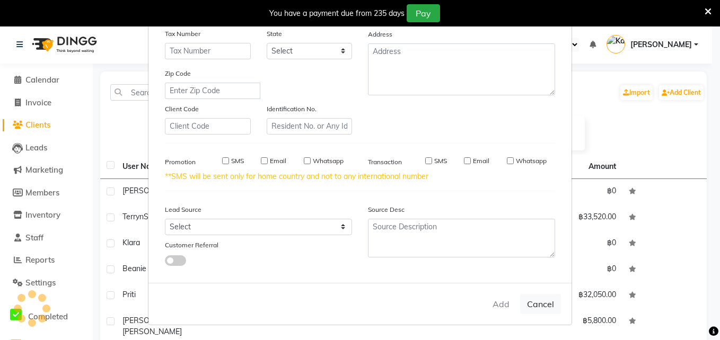
select select
checkbox input "false"
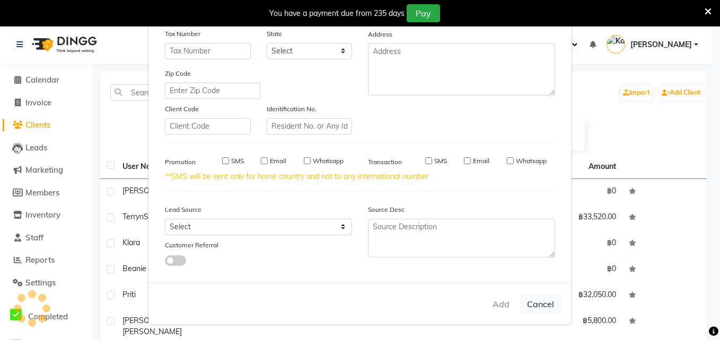
checkbox input "false"
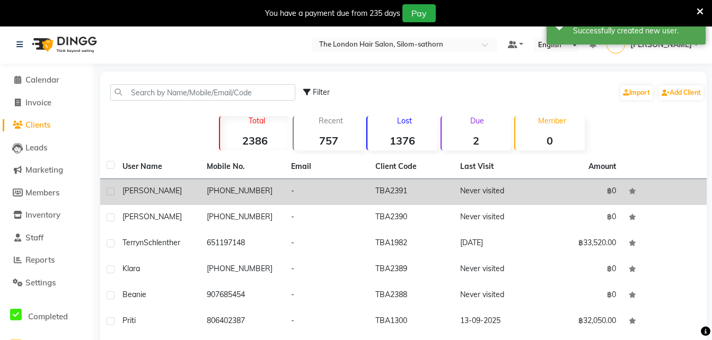
click at [395, 189] on td "TBA2391" at bounding box center [411, 192] width 84 height 26
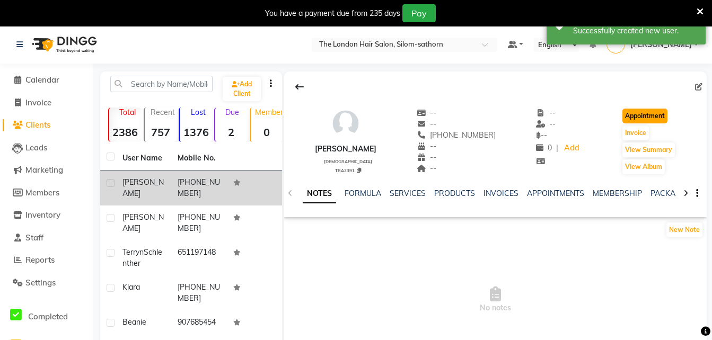
click at [650, 115] on button "Appointment" at bounding box center [644, 116] width 45 height 15
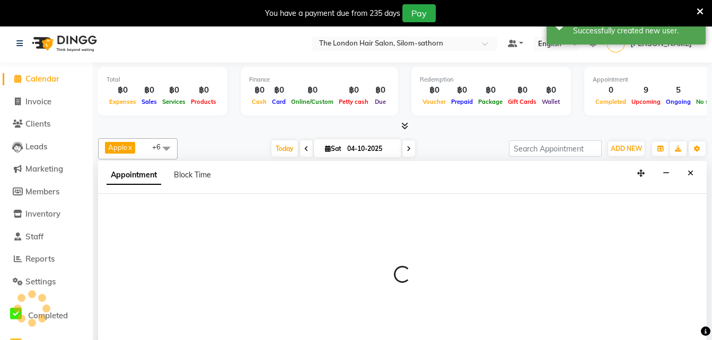
select select "tentative"
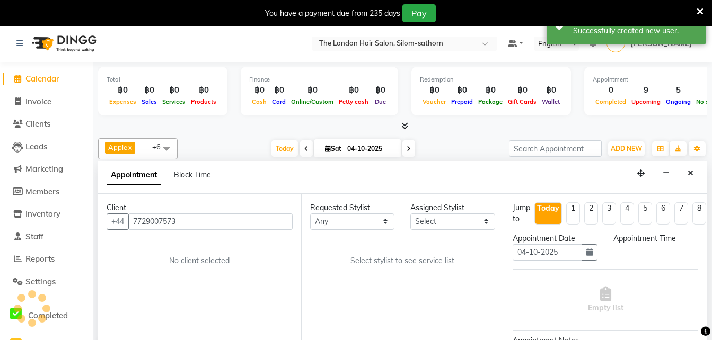
scroll to position [27, 0]
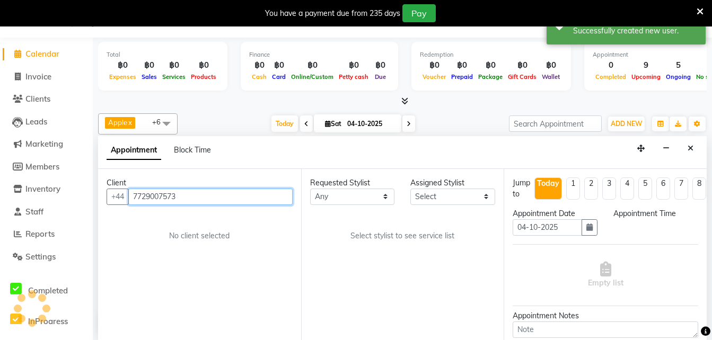
select select "600"
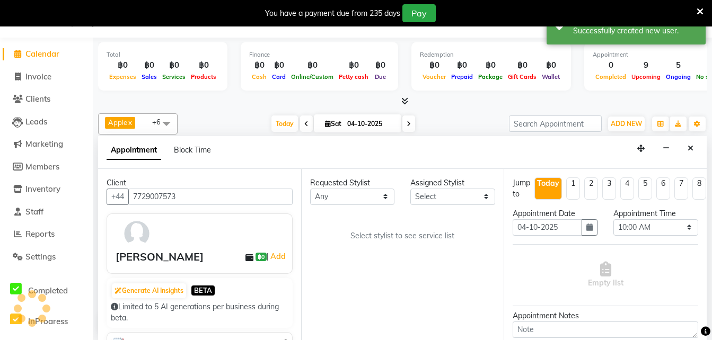
click at [355, 122] on input "04-10-2025" at bounding box center [370, 124] width 53 height 16
select select "10"
select select "2025"
click at [586, 227] on icon "button" at bounding box center [589, 227] width 6 height 7
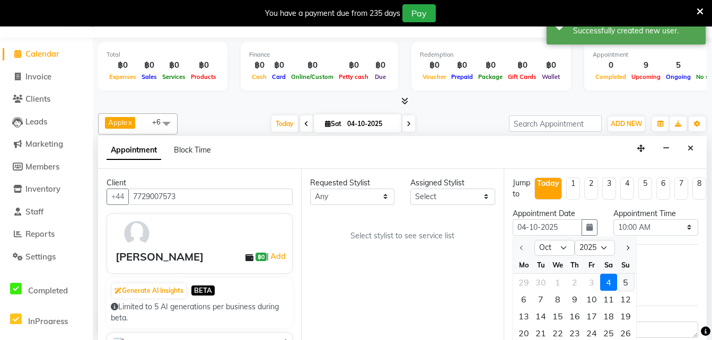
click at [623, 284] on div "5" at bounding box center [625, 282] width 17 height 17
type input "05-10-2025"
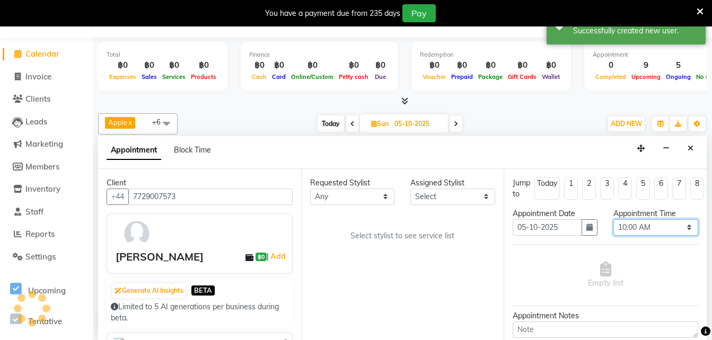
click at [624, 231] on select "Select 10:00 AM 10:05 AM 10:10 AM 10:15 AM 10:20 AM 10:25 AM 10:30 AM 10:35 AM …" at bounding box center [655, 227] width 85 height 16
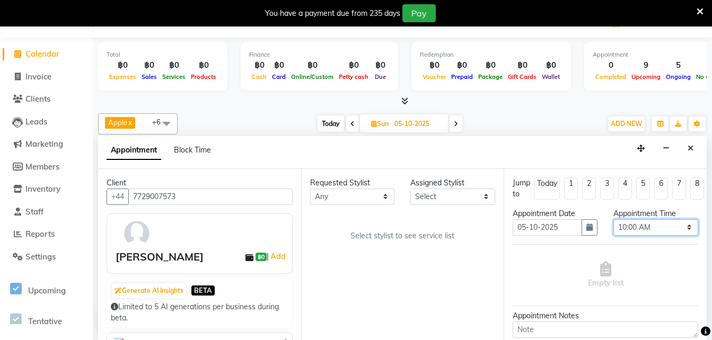
select select "1110"
click at [613, 219] on select "Select 10:00 AM 10:05 AM 10:10 AM 10:15 AM 10:20 AM 10:25 AM 10:30 AM 10:35 AM …" at bounding box center [655, 227] width 85 height 16
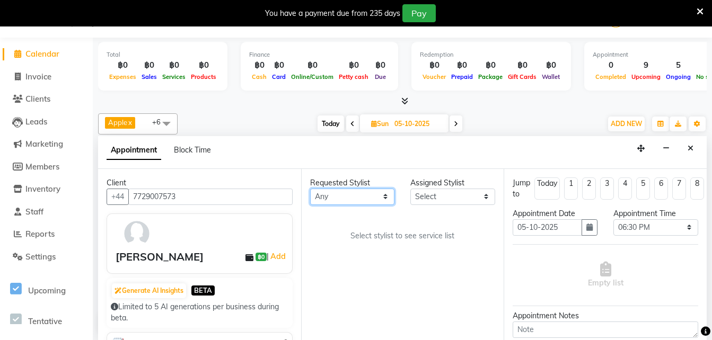
click at [346, 198] on select "Any Aon Apple Boss [PERSON_NAME] [PERSON_NAME] Pim Por" at bounding box center [352, 197] width 85 height 16
select select "65351"
click at [310, 189] on select "Any Aon Apple Boss [PERSON_NAME] [PERSON_NAME] Pim Por" at bounding box center [352, 197] width 85 height 16
select select "65351"
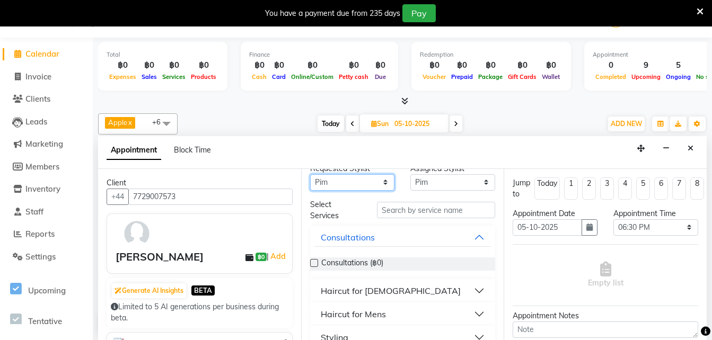
scroll to position [15, 0]
click at [375, 288] on div "Haircut for [DEMOGRAPHIC_DATA]" at bounding box center [391, 290] width 140 height 13
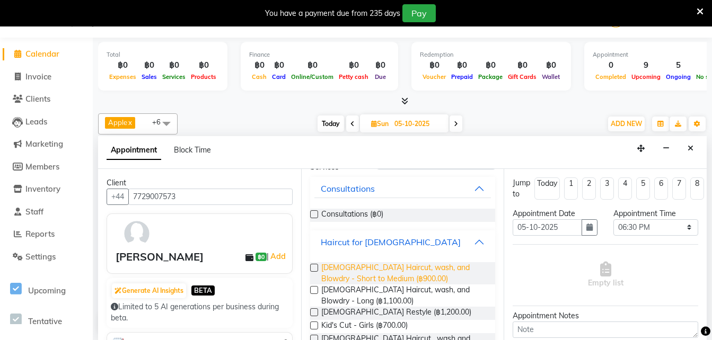
scroll to position [65, 0]
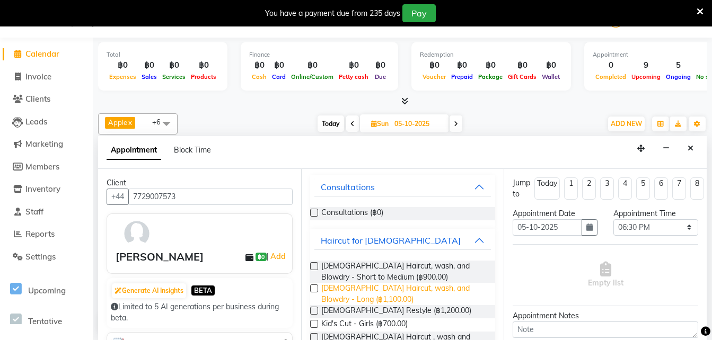
click at [416, 293] on span "[DEMOGRAPHIC_DATA] Haircut, wash, and Blowdry - Long (฿1,100.00)" at bounding box center [404, 294] width 166 height 22
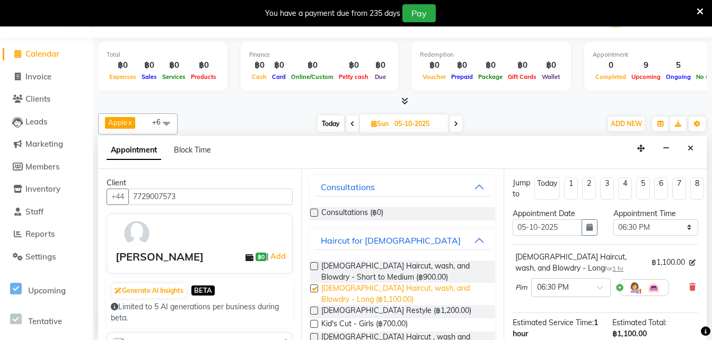
checkbox input "false"
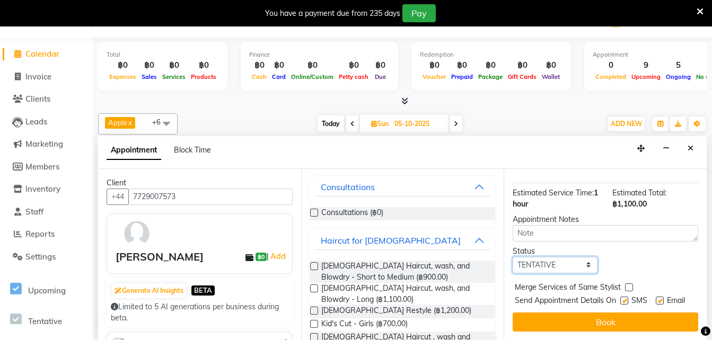
click at [558, 257] on select "Select TENTATIVE CONFIRM UPCOMING" at bounding box center [554, 265] width 85 height 16
select select "confirm booking"
click at [512, 257] on select "Select TENTATIVE CONFIRM UPCOMING" at bounding box center [554, 265] width 85 height 16
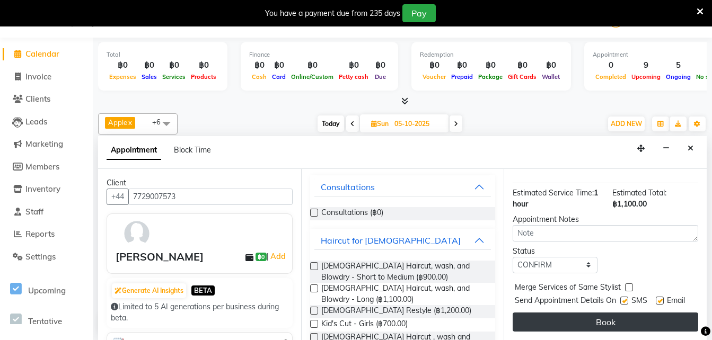
click at [552, 314] on button "Book" at bounding box center [604, 322] width 185 height 19
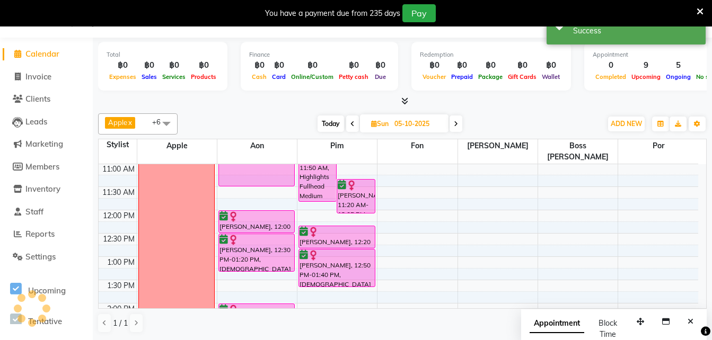
scroll to position [0, 0]
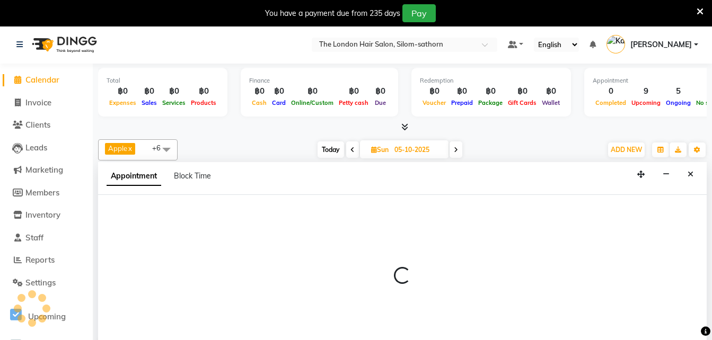
select select "57263"
select select "tentative"
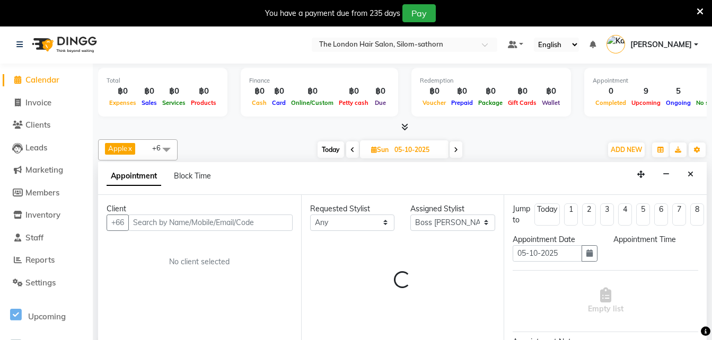
scroll to position [27, 0]
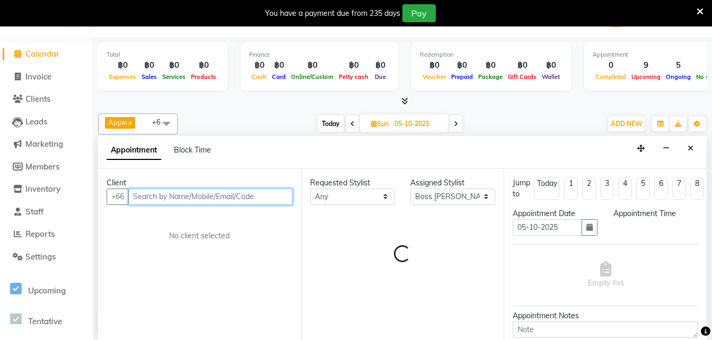
select select "735"
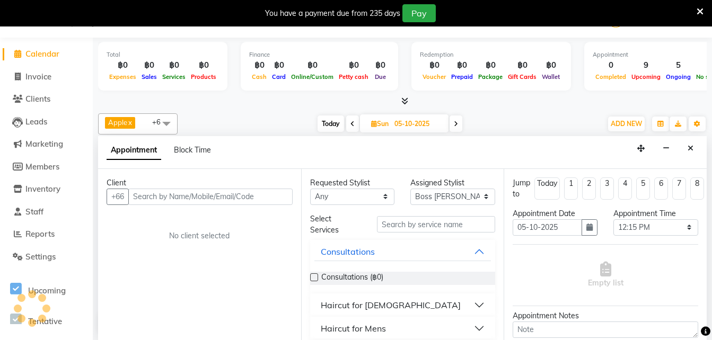
click at [615, 240] on div "Appointment Time Select 10:00 AM 10:05 AM 10:10 AM 10:15 AM 10:20 AM 10:25 AM 1…" at bounding box center [655, 226] width 101 height 36
click at [691, 154] on button "Close" at bounding box center [690, 148] width 15 height 16
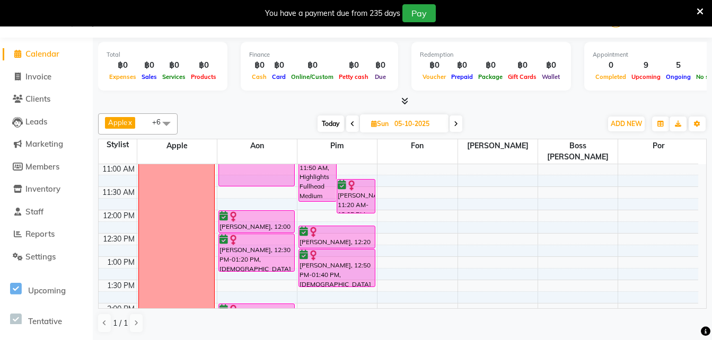
scroll to position [0, 0]
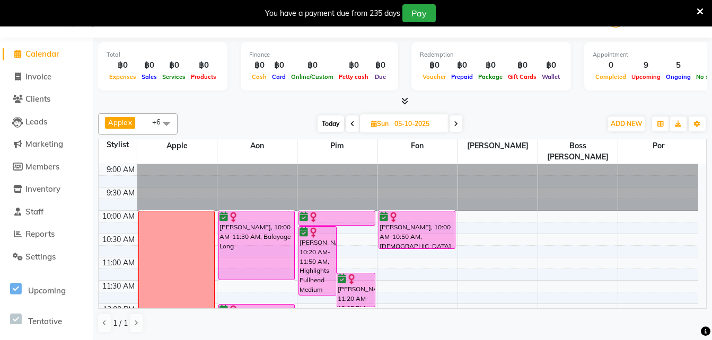
click at [330, 125] on span "Today" at bounding box center [330, 124] width 26 height 16
type input "04-10-2025"
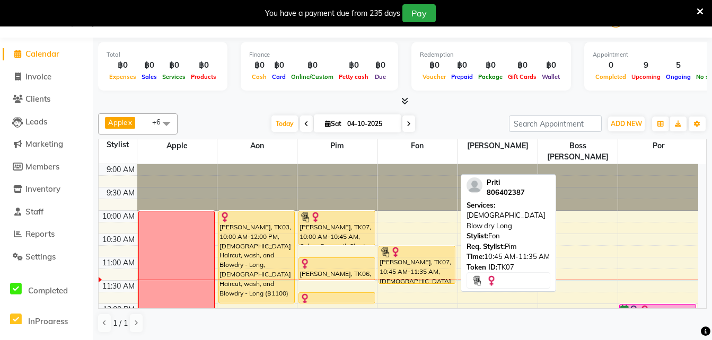
click at [399, 253] on div "[PERSON_NAME], TK07, 10:45 AM-11:35 AM, [DEMOGRAPHIC_DATA] Blow dry Long" at bounding box center [417, 264] width 76 height 37
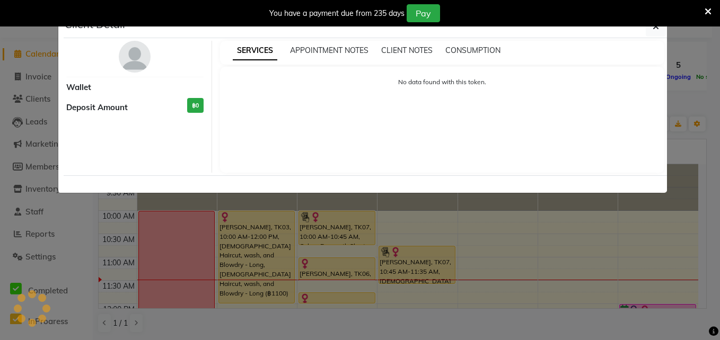
select select "1"
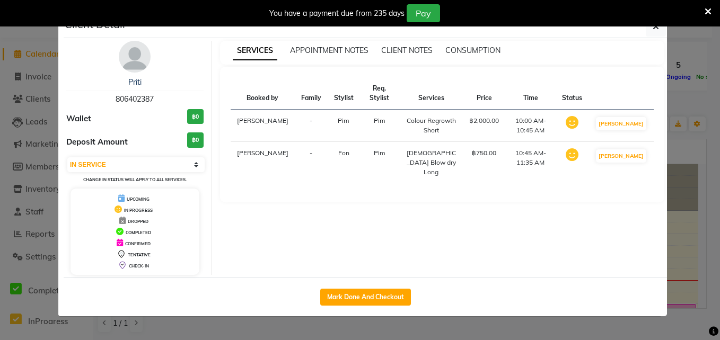
click at [399, 253] on div "SERVICES APPOINTMENT NOTES CLIENT NOTES CONSUMPTION Booked by Family Stylist Re…" at bounding box center [442, 158] width 461 height 234
click at [357, 297] on button "Mark Done And Checkout" at bounding box center [365, 297] width 91 height 17
select select "service"
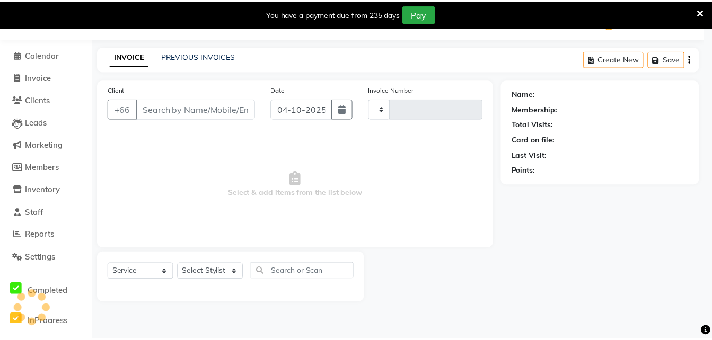
scroll to position [26, 0]
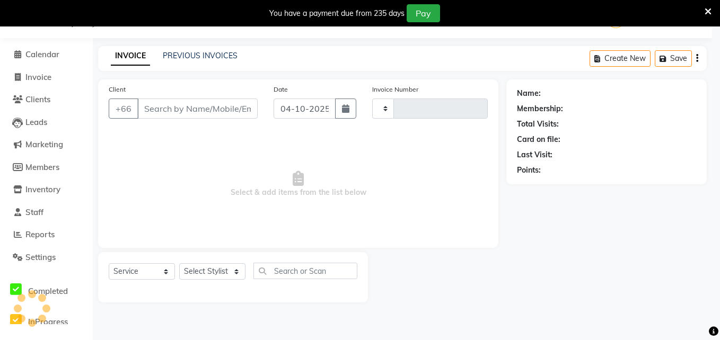
type input "1866"
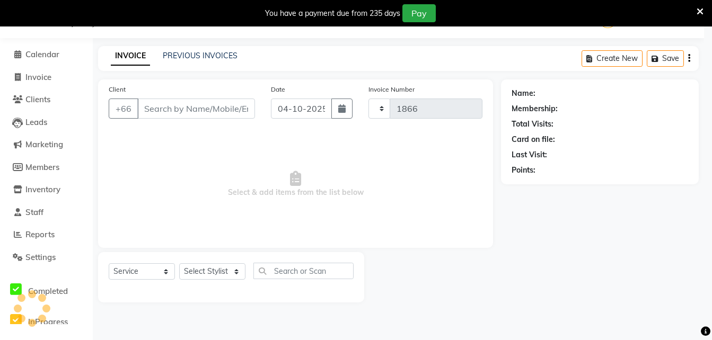
select select "6977"
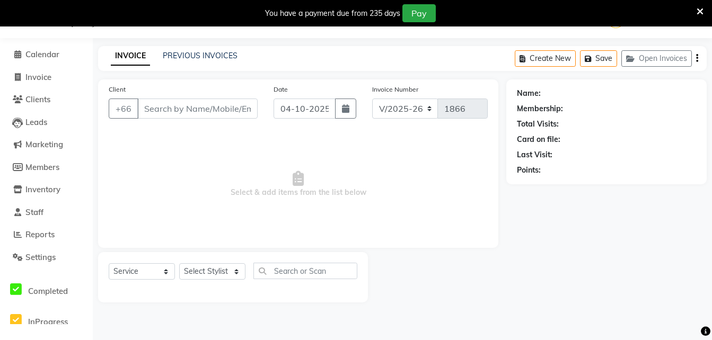
type input "806402387"
select select "56711"
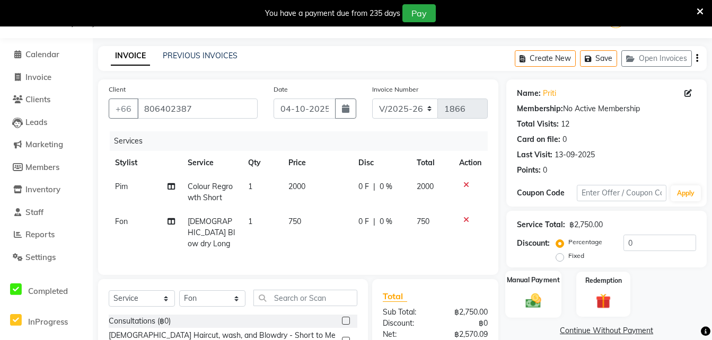
scroll to position [135, 0]
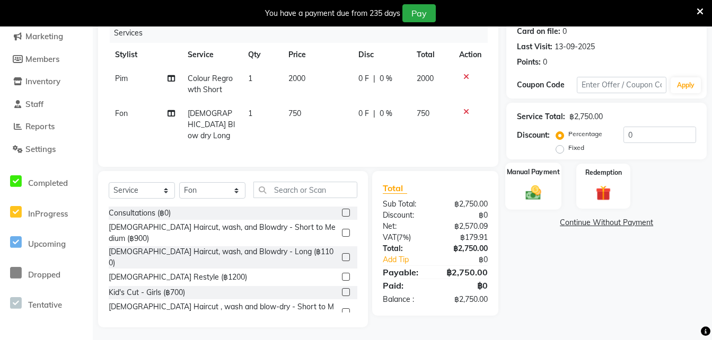
click at [531, 195] on img at bounding box center [532, 192] width 25 height 18
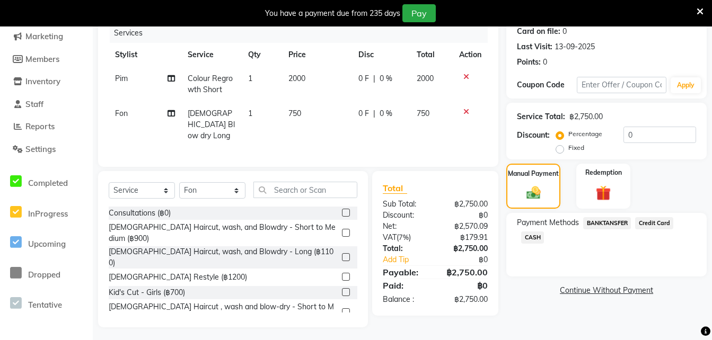
click at [657, 227] on span "Credit Card" at bounding box center [654, 223] width 38 height 12
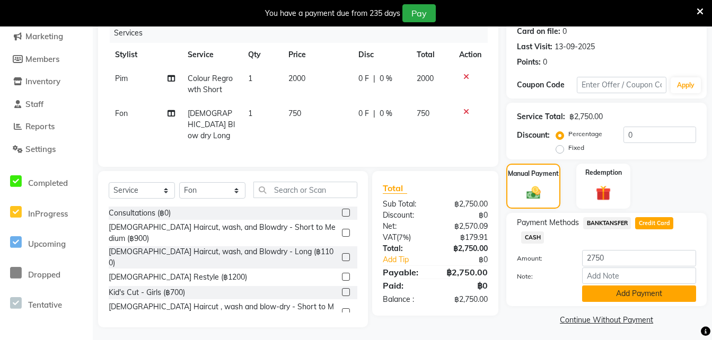
click at [613, 297] on button "Add Payment" at bounding box center [639, 294] width 114 height 16
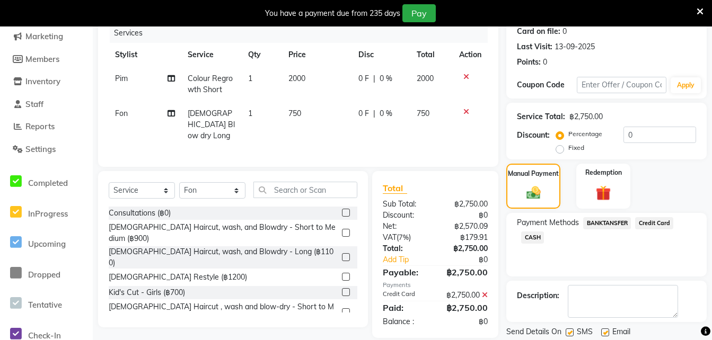
scroll to position [169, 0]
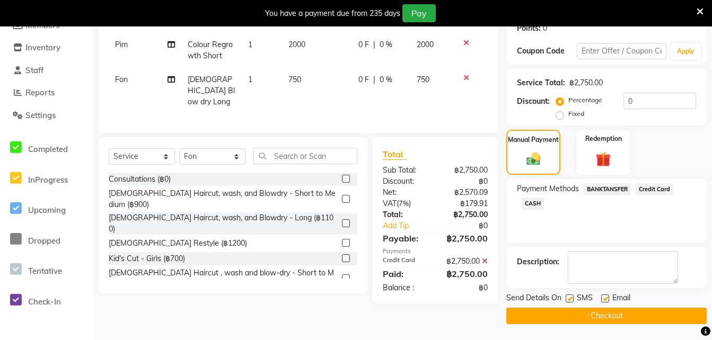
click at [586, 314] on button "Checkout" at bounding box center [606, 316] width 200 height 16
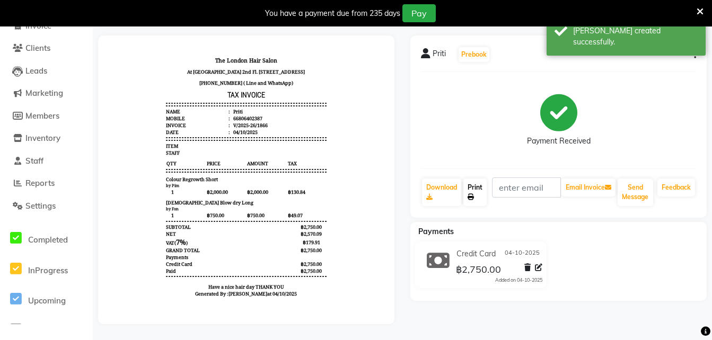
click at [475, 182] on link "Print" at bounding box center [474, 193] width 23 height 28
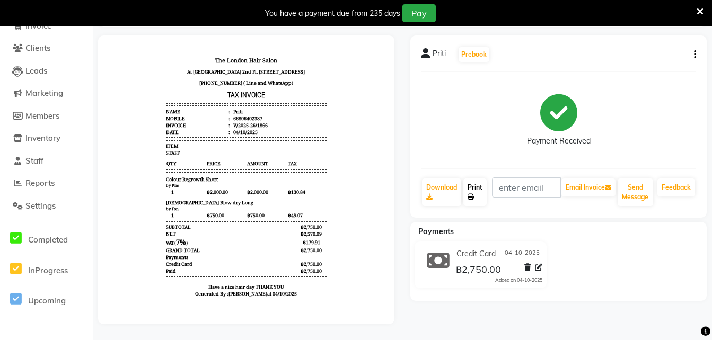
click at [468, 183] on link "Print" at bounding box center [474, 193] width 23 height 28
click at [37, 43] on span "Clients" at bounding box center [37, 48] width 25 height 10
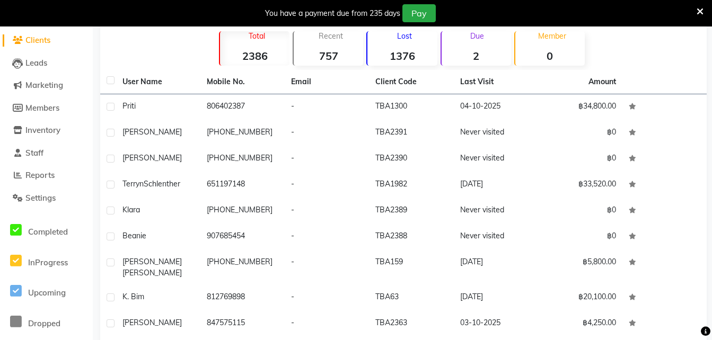
click at [701, 13] on icon at bounding box center [699, 12] width 7 height 10
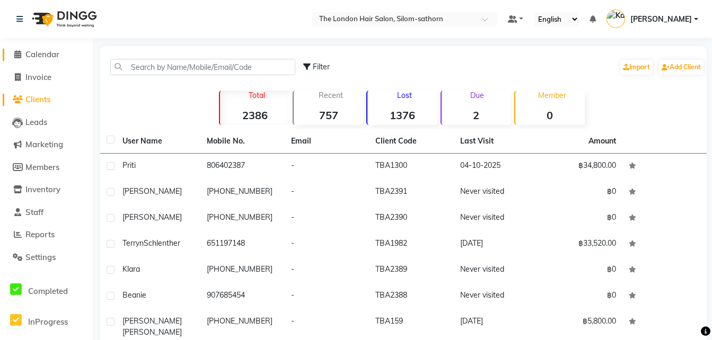
click at [46, 54] on span "Calendar" at bounding box center [42, 54] width 34 height 10
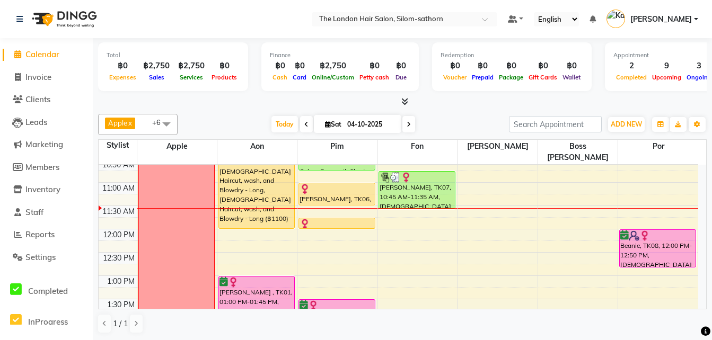
scroll to position [75, 0]
drag, startPoint x: 339, startPoint y: 218, endPoint x: 343, endPoint y: 249, distance: 30.6
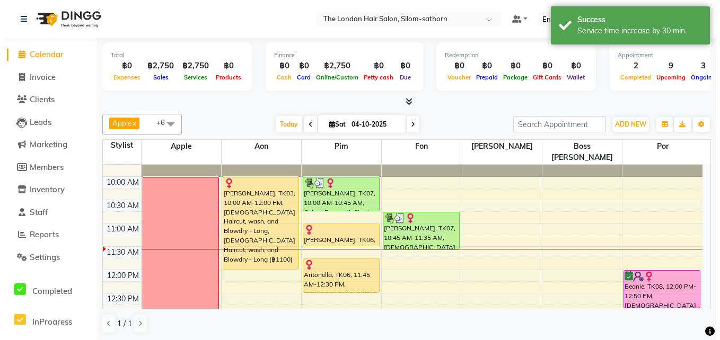
scroll to position [34, 0]
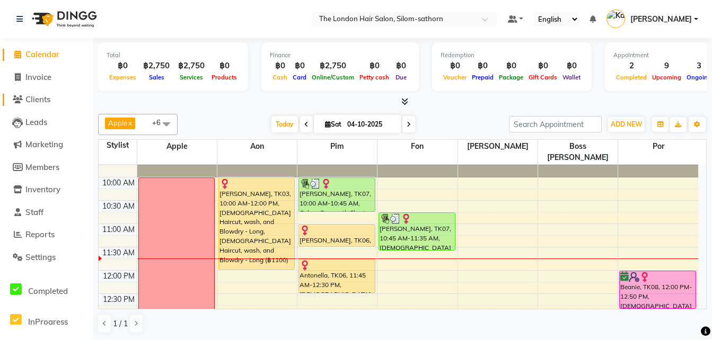
click at [39, 100] on span "Clients" at bounding box center [37, 99] width 25 height 10
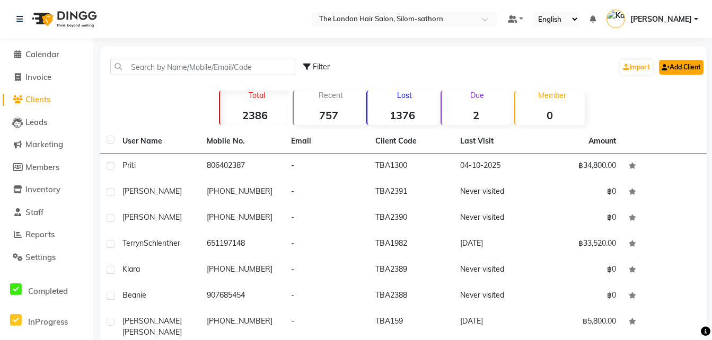
click at [678, 67] on link "Add Client" at bounding box center [681, 67] width 45 height 15
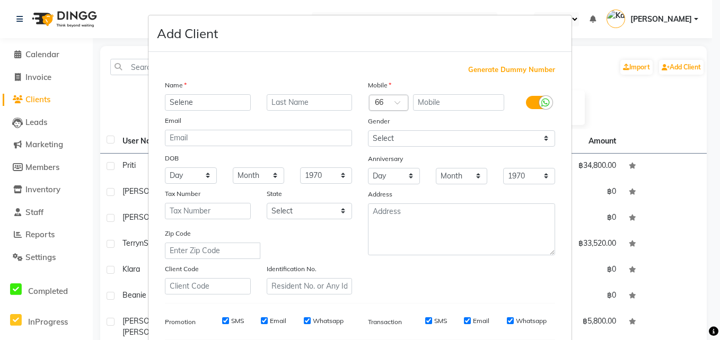
type input "Selene"
click at [386, 100] on div at bounding box center [388, 103] width 38 height 11
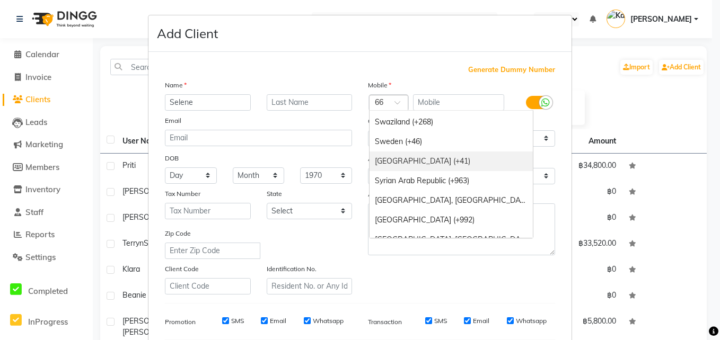
scroll to position [3978, 0]
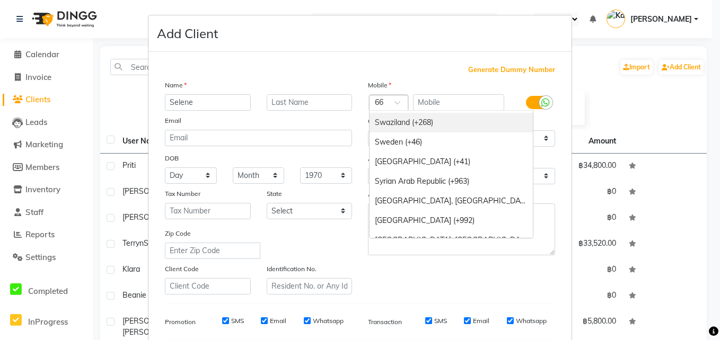
click at [382, 104] on div at bounding box center [388, 103] width 38 height 11
type input "1"
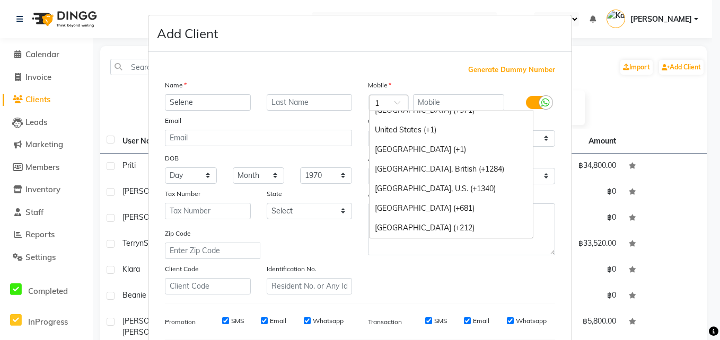
scroll to position [912, 0]
click at [402, 128] on div "United States (+1)" at bounding box center [450, 130] width 163 height 20
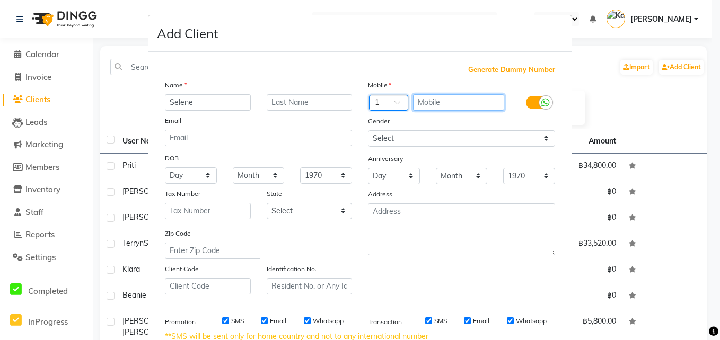
click at [453, 100] on input "text" at bounding box center [459, 102] width 92 height 16
type input "4169397990"
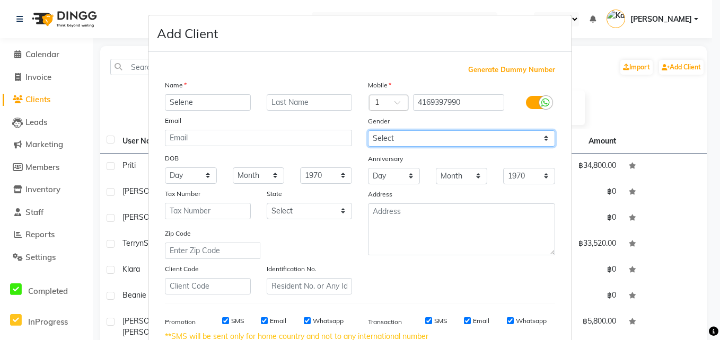
click at [480, 136] on select "Select [DEMOGRAPHIC_DATA] [DEMOGRAPHIC_DATA] Other Prefer Not To Say" at bounding box center [461, 138] width 187 height 16
select select "[DEMOGRAPHIC_DATA]"
click at [368, 130] on select "Select [DEMOGRAPHIC_DATA] [DEMOGRAPHIC_DATA] Other Prefer Not To Say" at bounding box center [461, 138] width 187 height 16
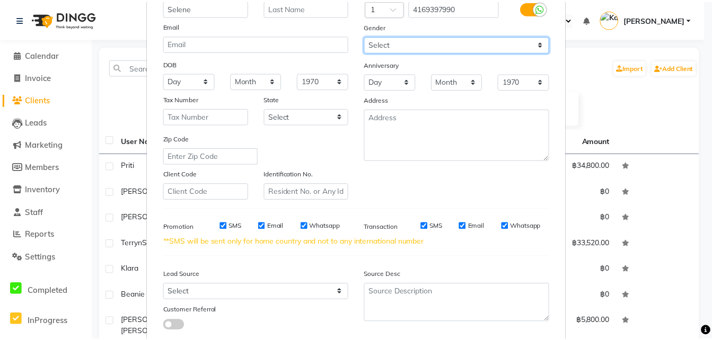
scroll to position [160, 0]
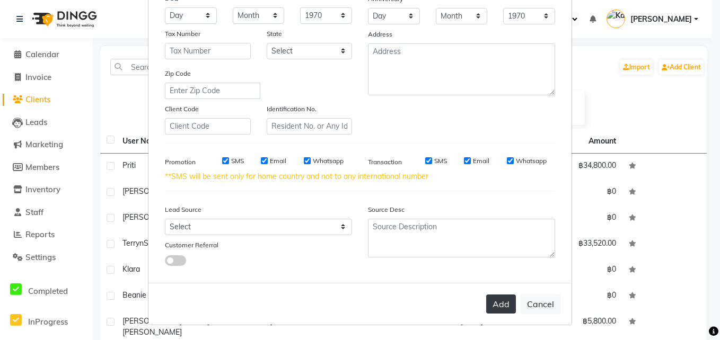
click at [492, 298] on button "Add" at bounding box center [501, 304] width 30 height 19
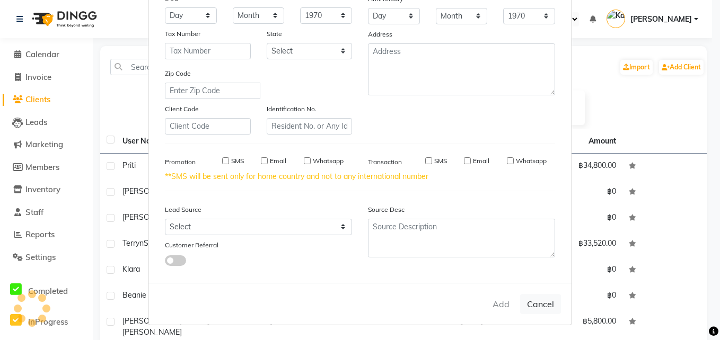
select select
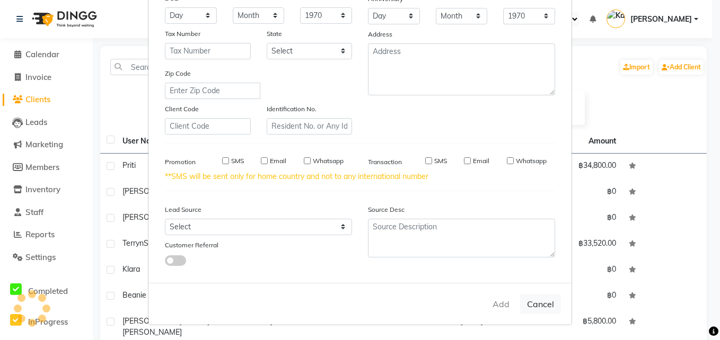
select select
checkbox input "false"
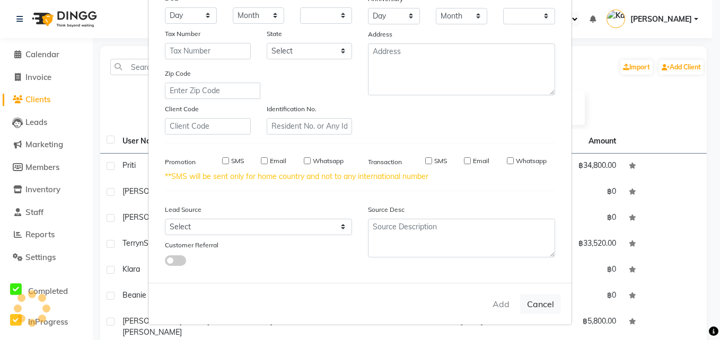
checkbox input "false"
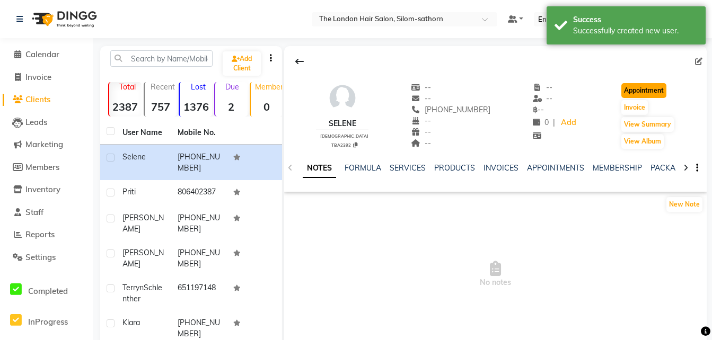
click at [643, 90] on button "Appointment" at bounding box center [643, 90] width 45 height 15
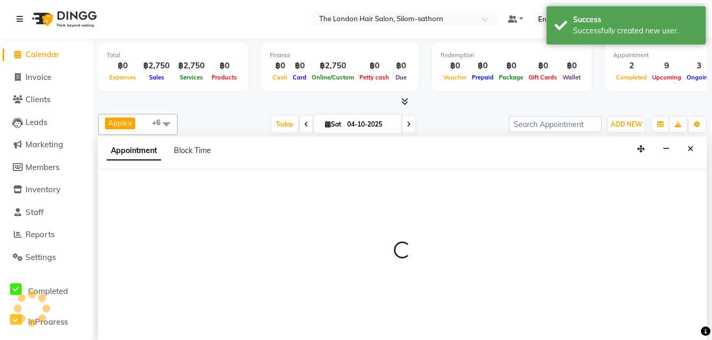
scroll to position [1, 0]
select select "600"
select select "tentative"
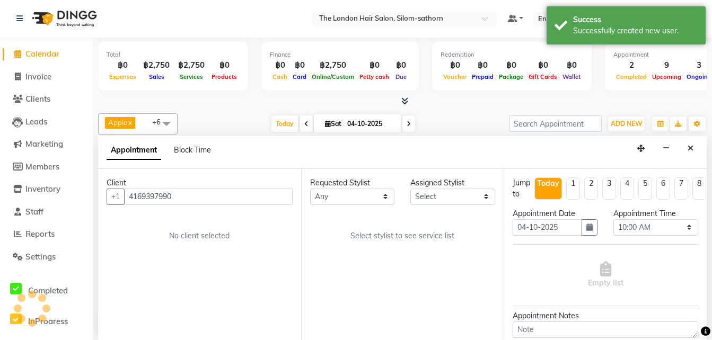
scroll to position [94, 0]
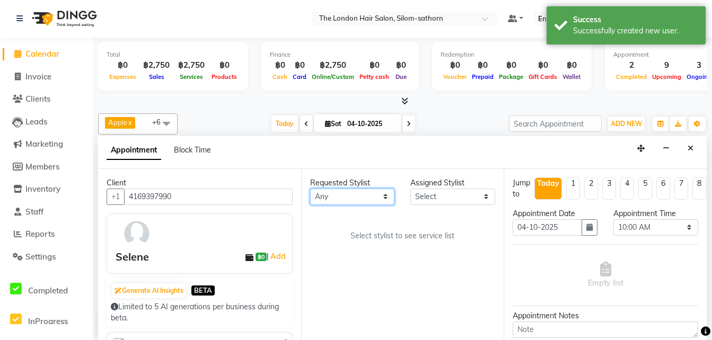
click at [330, 193] on select "Any Aon Apple Boss [PERSON_NAME] [PERSON_NAME] Pim Por" at bounding box center [352, 197] width 85 height 16
select select "65351"
click at [310, 189] on select "Any Aon Apple Boss [PERSON_NAME] [PERSON_NAME] Pim Por" at bounding box center [352, 197] width 85 height 16
select select "65351"
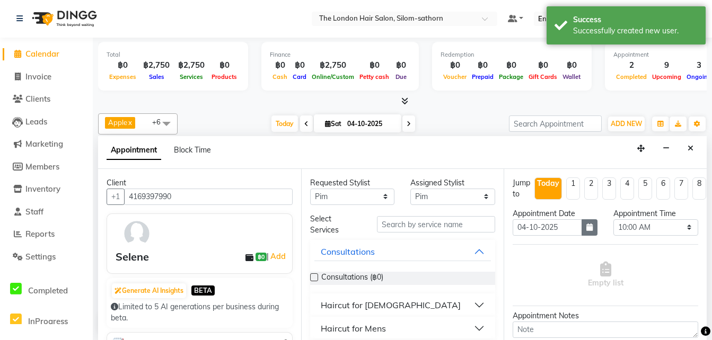
click at [584, 234] on button "button" at bounding box center [589, 227] width 16 height 16
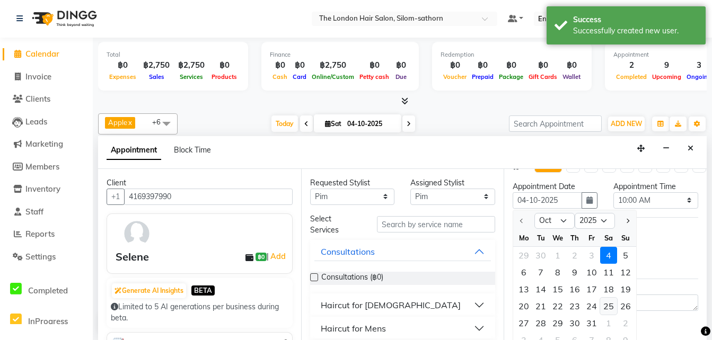
scroll to position [28, 0]
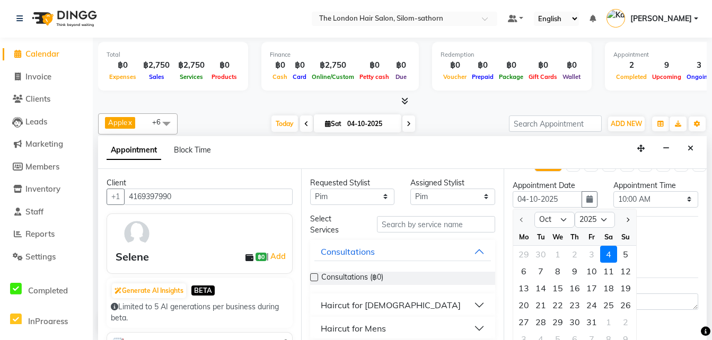
drag, startPoint x: 610, startPoint y: 305, endPoint x: 604, endPoint y: 308, distance: 6.9
click at [604, 308] on div "25" at bounding box center [608, 305] width 17 height 17
type input "[DATE]"
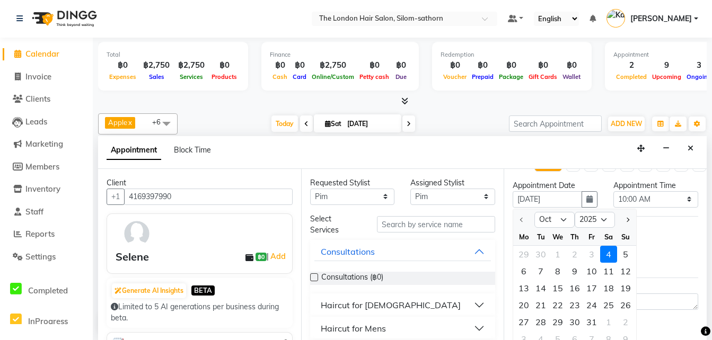
select select "600"
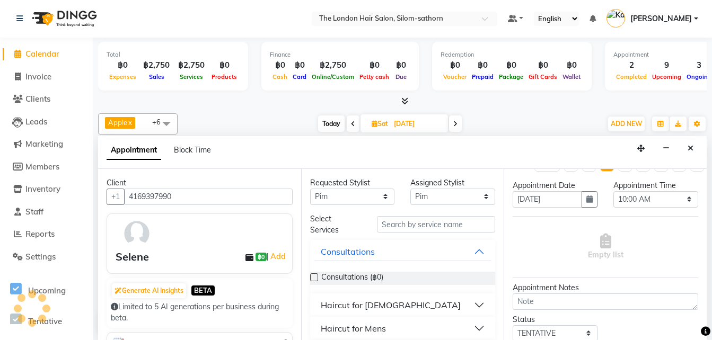
scroll to position [94, 0]
click at [372, 311] on div "Haircut for [DEMOGRAPHIC_DATA]" at bounding box center [391, 305] width 140 height 13
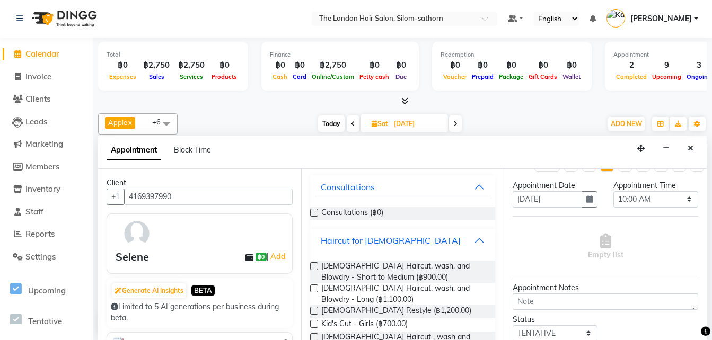
scroll to position [68, 0]
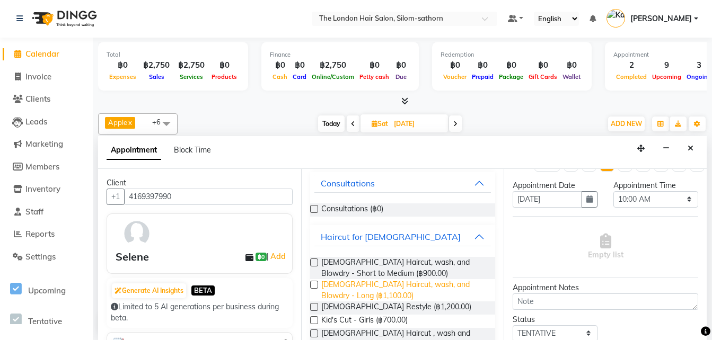
click at [406, 285] on span "[DEMOGRAPHIC_DATA] Haircut, wash, and Blowdry - Long (฿1,100.00)" at bounding box center [404, 290] width 166 height 22
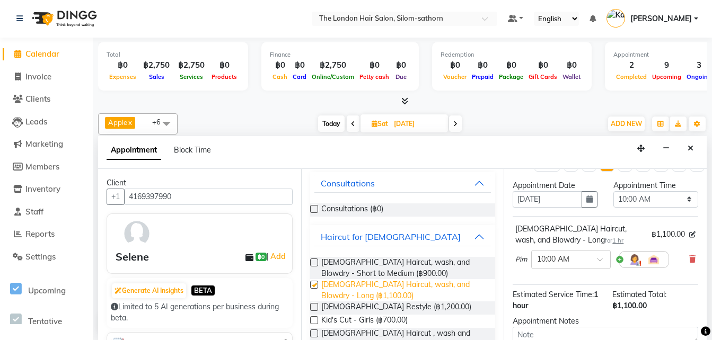
checkbox input "false"
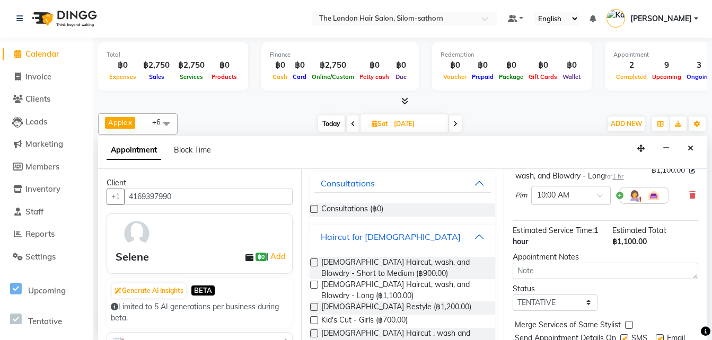
scroll to position [96, 0]
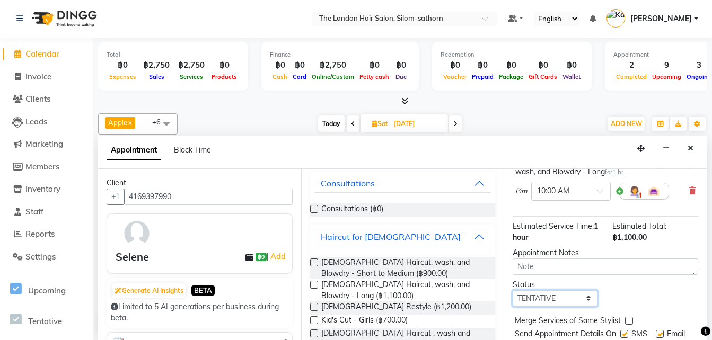
click at [523, 303] on select "Select TENTATIVE CONFIRM UPCOMING" at bounding box center [554, 298] width 85 height 16
select select "confirm booking"
click at [512, 290] on select "Select TENTATIVE CONFIRM UPCOMING" at bounding box center [554, 298] width 85 height 16
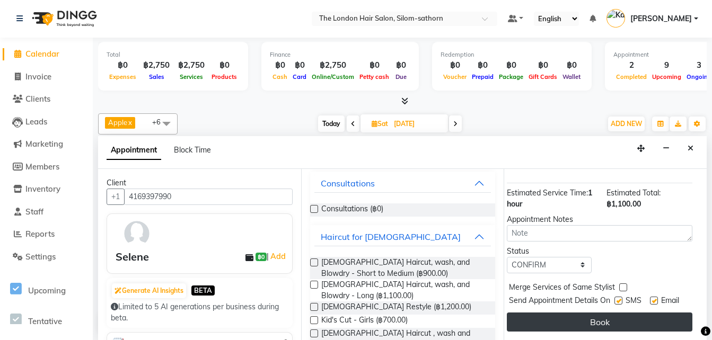
click at [572, 313] on button "Book" at bounding box center [599, 322] width 185 height 19
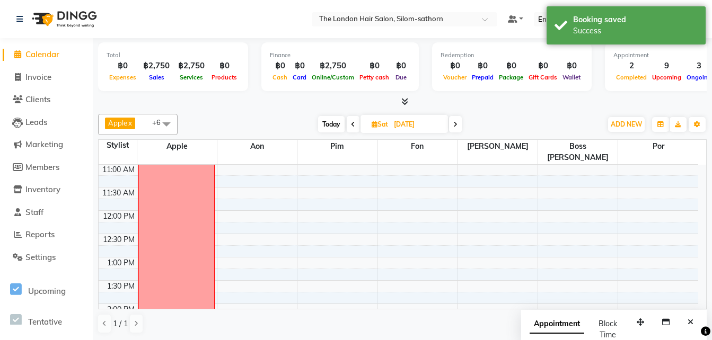
scroll to position [0, 0]
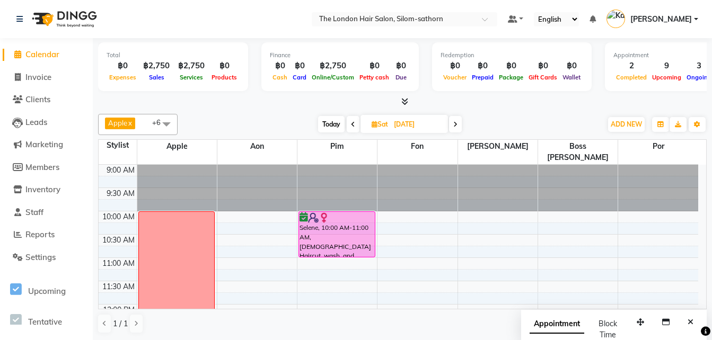
click at [331, 124] on span "Today" at bounding box center [331, 124] width 26 height 16
type input "04-10-2025"
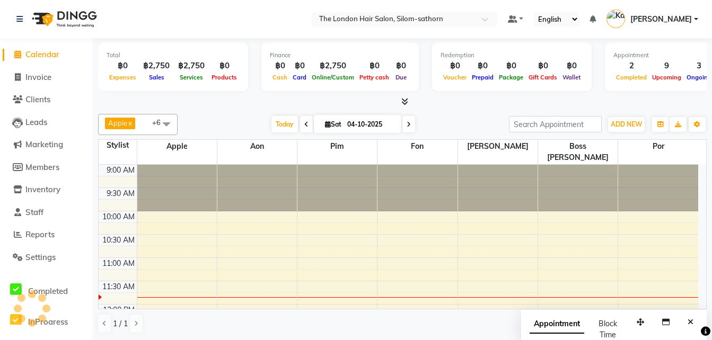
scroll to position [94, 0]
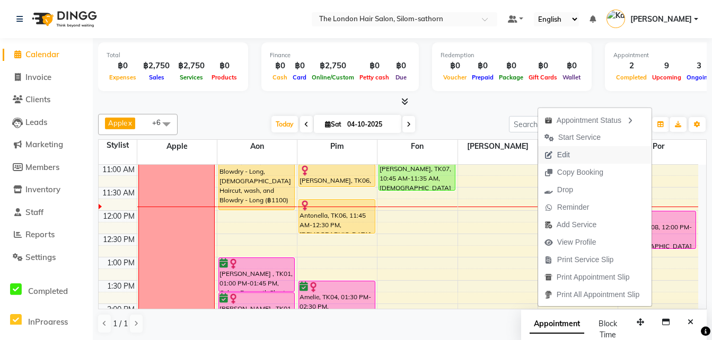
click at [573, 152] on button "Edit" at bounding box center [594, 154] width 113 height 17
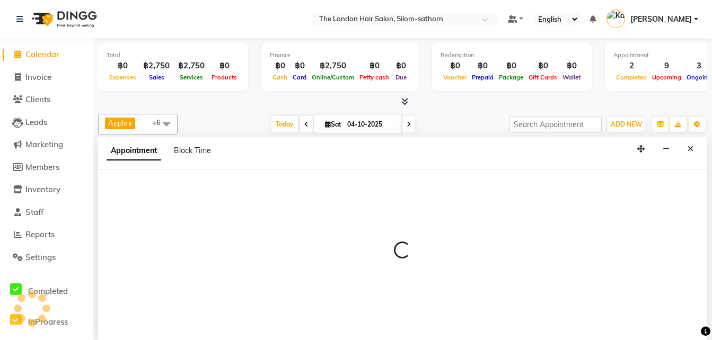
scroll to position [1, 0]
select select "tentative"
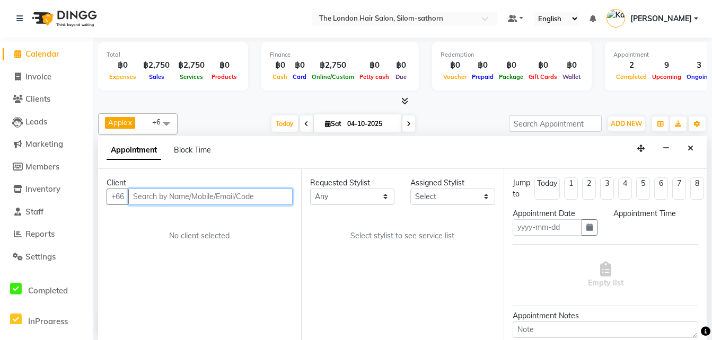
type input "04-10-2025"
select select "confirm booking"
select select "720"
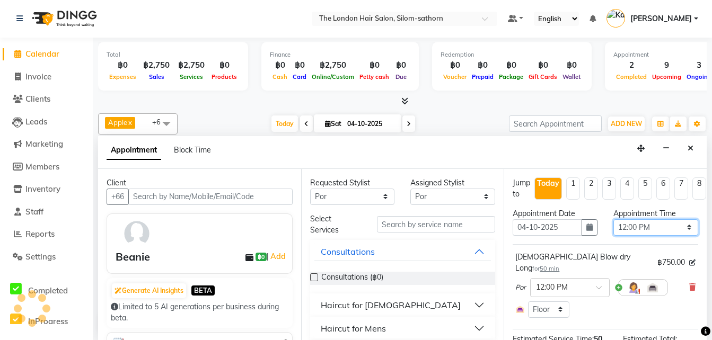
click at [625, 226] on select "Select 10:00 AM 10:05 AM 10:10 AM 10:15 AM 10:20 AM 10:25 AM 10:30 AM 10:35 AM …" at bounding box center [655, 227] width 85 height 16
click at [613, 219] on select "Select 10:00 AM 10:05 AM 10:10 AM 10:15 AM 10:20 AM 10:25 AM 10:30 AM 10:35 AM …" at bounding box center [655, 227] width 85 height 16
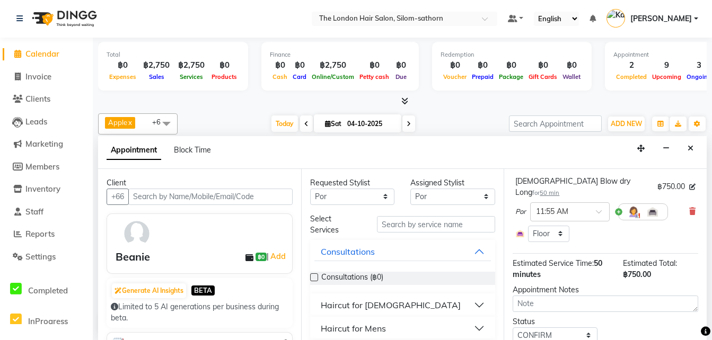
scroll to position [112, 0]
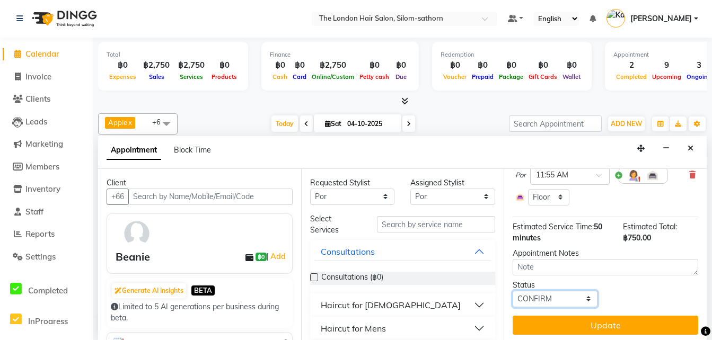
click at [565, 291] on select "Select TENTATIVE CONFIRM CHECK-IN UPCOMING" at bounding box center [554, 299] width 85 height 16
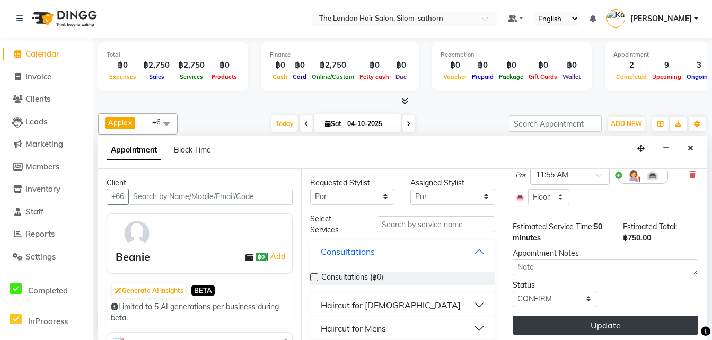
click at [553, 317] on button "Update" at bounding box center [604, 325] width 185 height 19
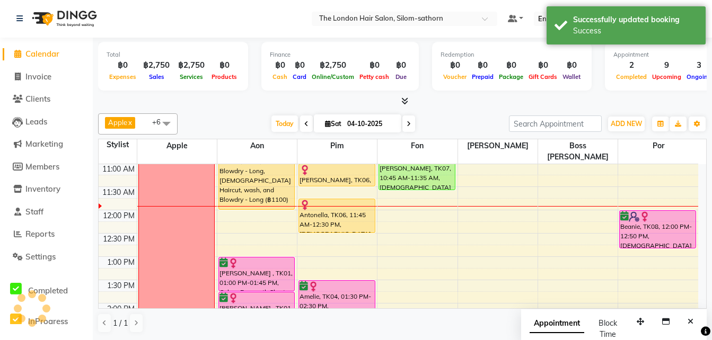
scroll to position [0, 0]
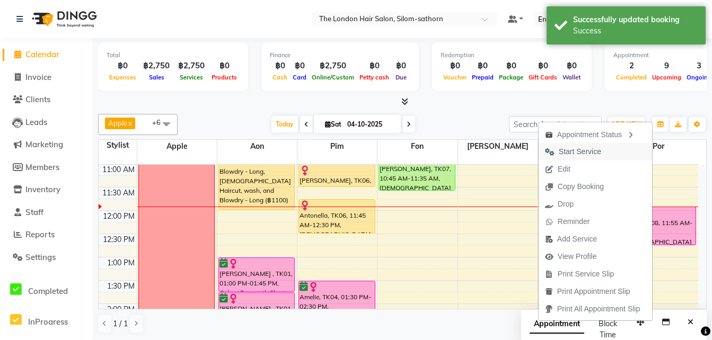
click at [577, 151] on span "Start Service" at bounding box center [580, 151] width 42 height 11
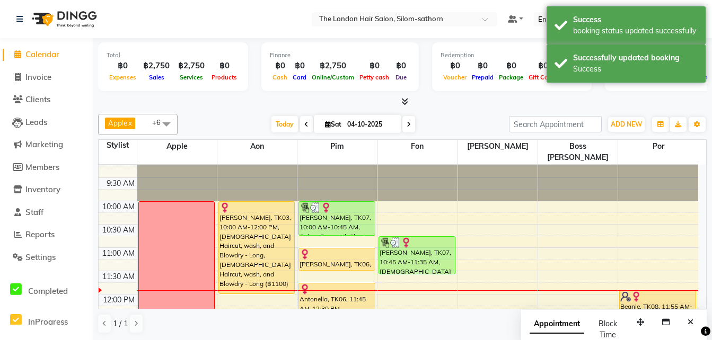
scroll to position [10, 0]
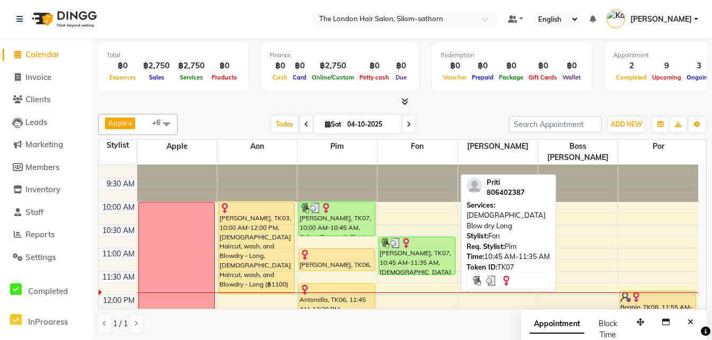
click at [436, 249] on div "[PERSON_NAME], TK07, 10:45 AM-11:35 AM, [DEMOGRAPHIC_DATA] Blow dry Long" at bounding box center [417, 255] width 76 height 37
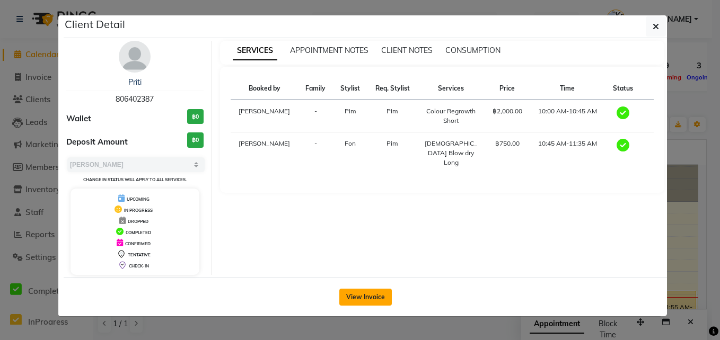
click at [365, 299] on button "View Invoice" at bounding box center [365, 297] width 52 height 17
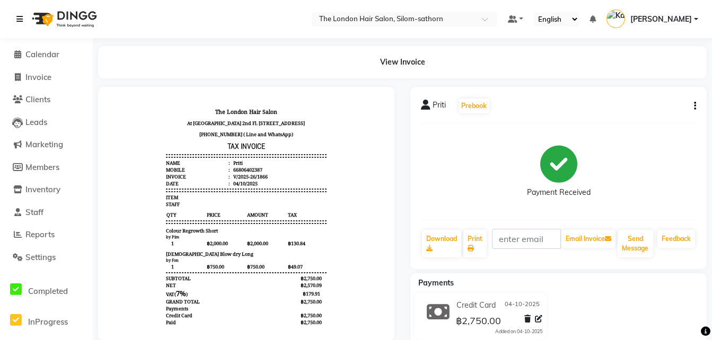
click at [21, 19] on icon at bounding box center [19, 18] width 6 height 7
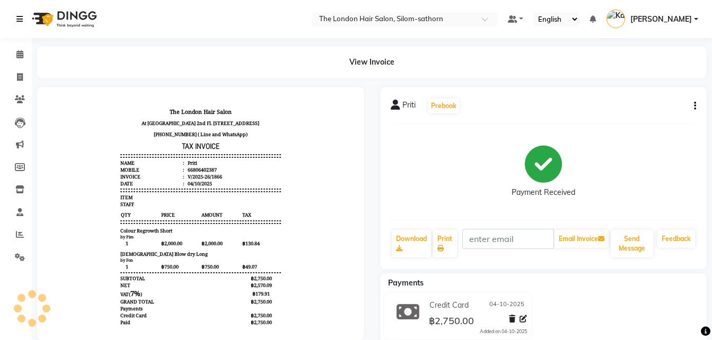
click at [24, 14] on link at bounding box center [21, 19] width 11 height 30
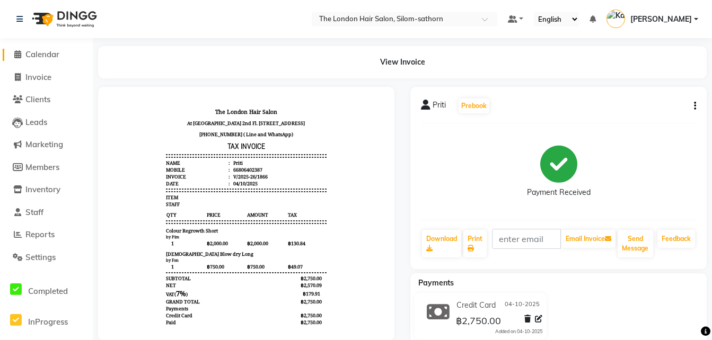
click at [50, 55] on span "Calendar" at bounding box center [42, 54] width 34 height 10
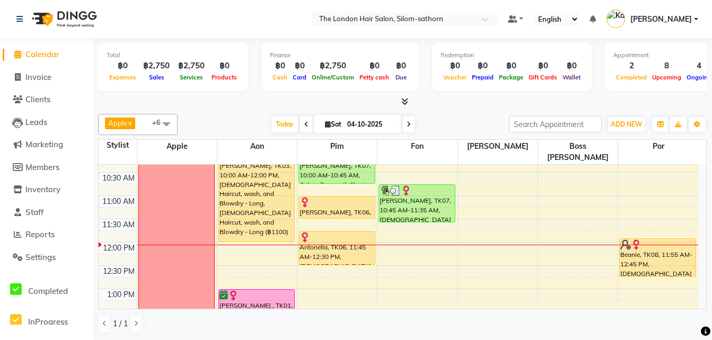
scroll to position [63, 0]
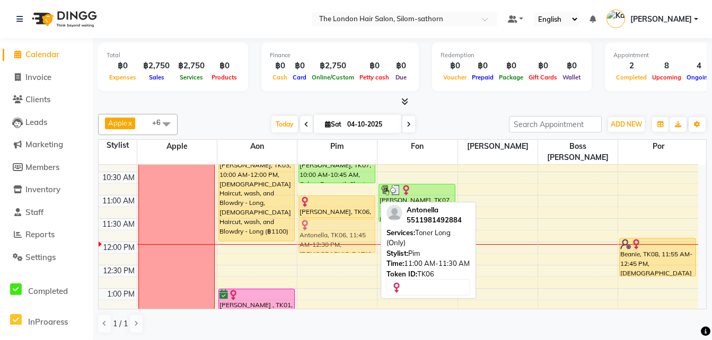
drag, startPoint x: 339, startPoint y: 221, endPoint x: 340, endPoint y: 211, distance: 9.7
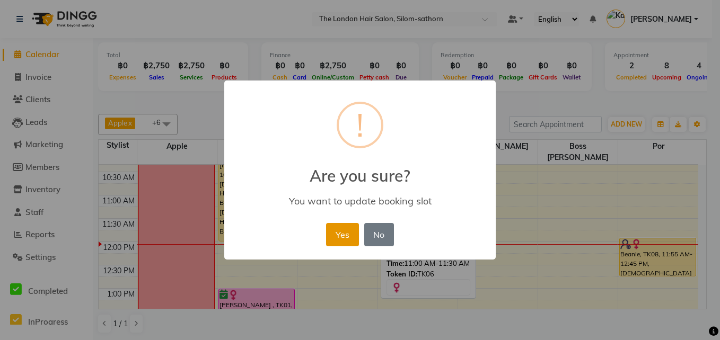
click at [348, 234] on button "Yes" at bounding box center [342, 234] width 32 height 23
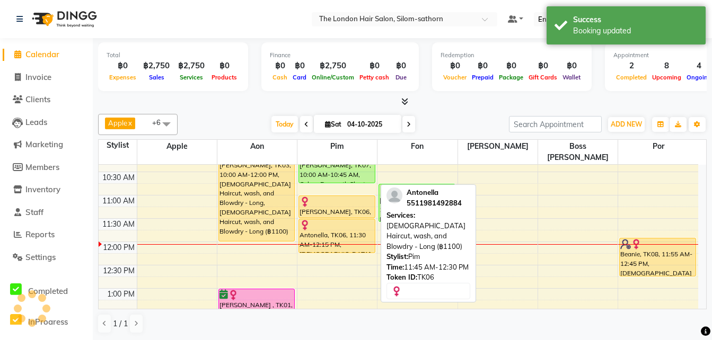
click at [341, 226] on div "Antonella, TK06, 11:30 AM-12:15 PM, [DEMOGRAPHIC_DATA] Haircut, wash, and Blowd…" at bounding box center [337, 235] width 76 height 33
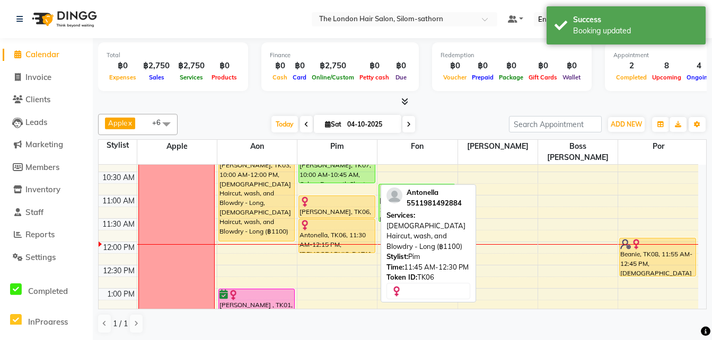
click at [341, 226] on div "Antonella, TK06, 11:30 AM-12:15 PM, [DEMOGRAPHIC_DATA] Haircut, wash, and Blowd…" at bounding box center [337, 235] width 76 height 33
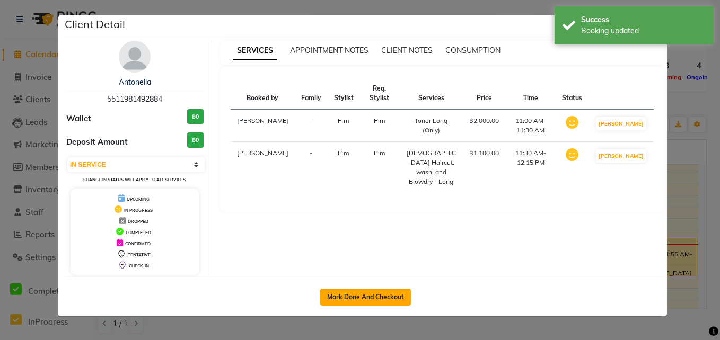
click at [378, 294] on button "Mark Done And Checkout" at bounding box center [365, 297] width 91 height 17
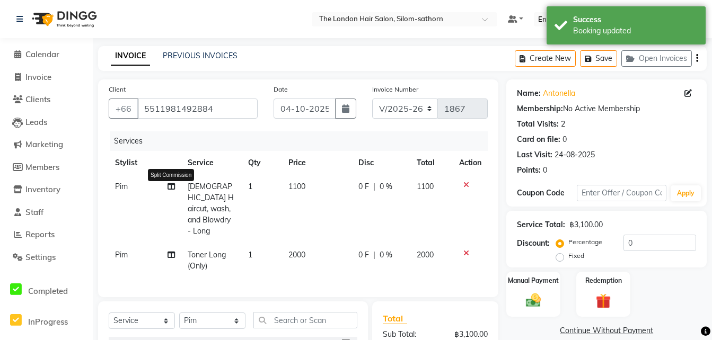
click at [171, 188] on icon at bounding box center [170, 186] width 7 height 7
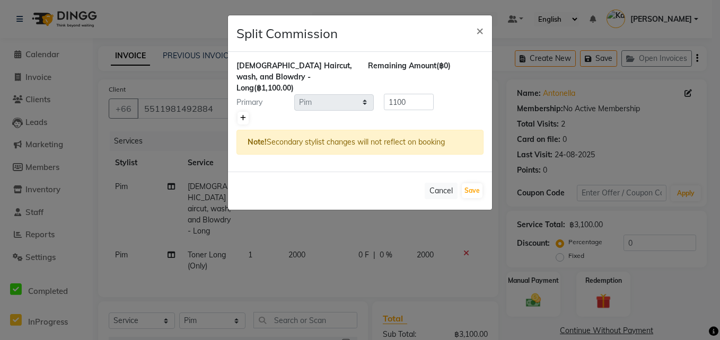
click at [241, 112] on link at bounding box center [242, 118] width 11 height 13
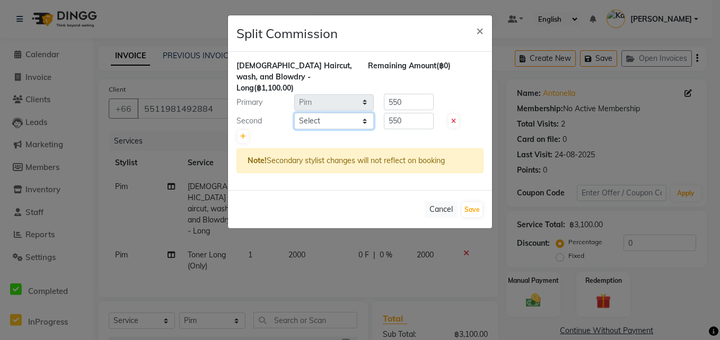
click at [304, 113] on select "Select Aon Apple Boss [PERSON_NAME] [PERSON_NAME] Pim Por" at bounding box center [333, 121] width 79 height 16
click at [294, 113] on select "Select Aon Apple Boss [PERSON_NAME] [PERSON_NAME] Pim Por" at bounding box center [333, 121] width 79 height 16
click at [407, 113] on input "550" at bounding box center [409, 121] width 50 height 16
click at [417, 99] on input "550" at bounding box center [409, 102] width 50 height 16
click at [470, 202] on button "Save" at bounding box center [472, 209] width 21 height 15
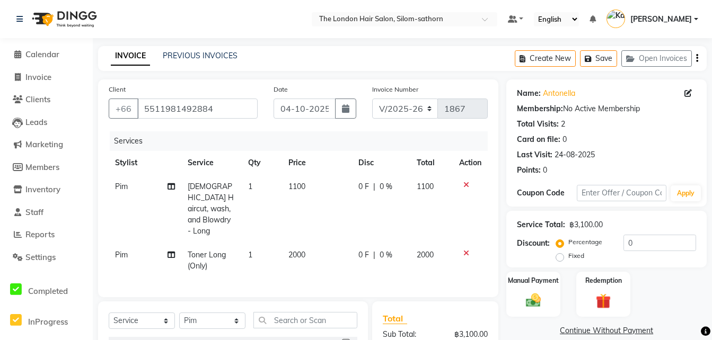
scroll to position [130, 0]
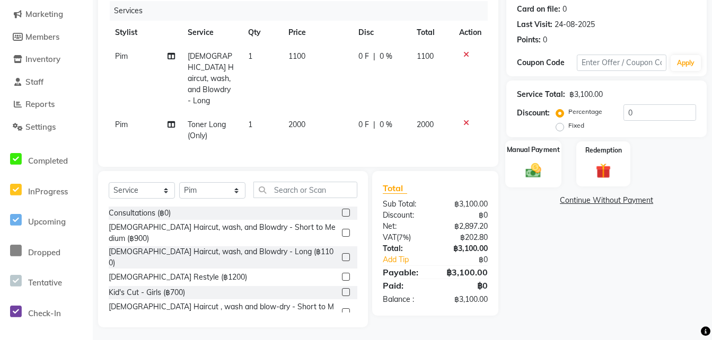
click at [525, 172] on img at bounding box center [532, 170] width 25 height 18
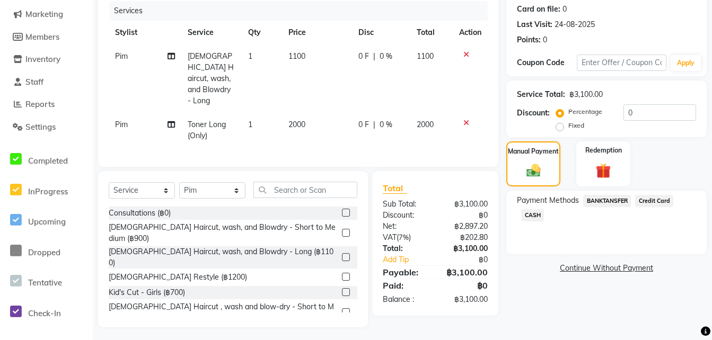
click at [533, 214] on span "CASH" at bounding box center [532, 215] width 23 height 12
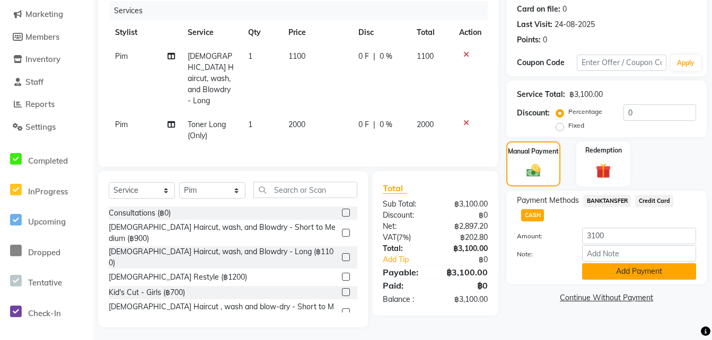
click at [640, 269] on button "Add Payment" at bounding box center [639, 271] width 114 height 16
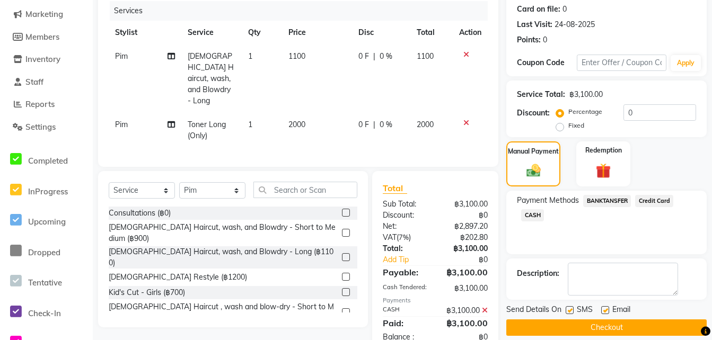
scroll to position [156, 0]
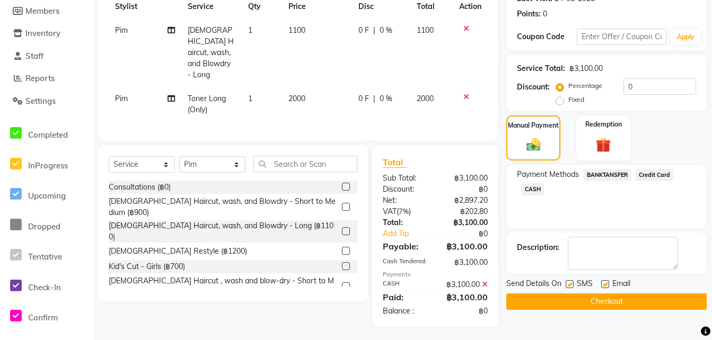
click at [572, 305] on button "Checkout" at bounding box center [606, 302] width 200 height 16
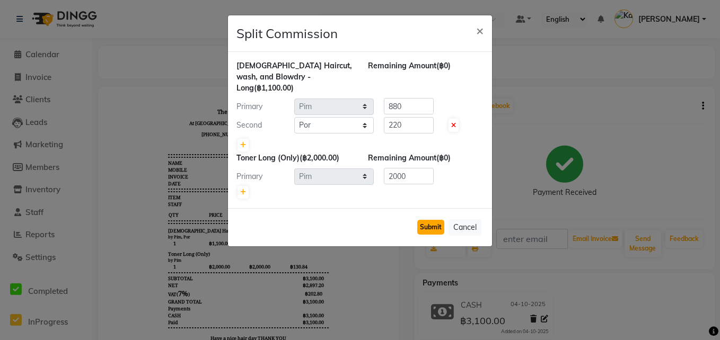
click at [425, 220] on button "Submit" at bounding box center [430, 227] width 27 height 15
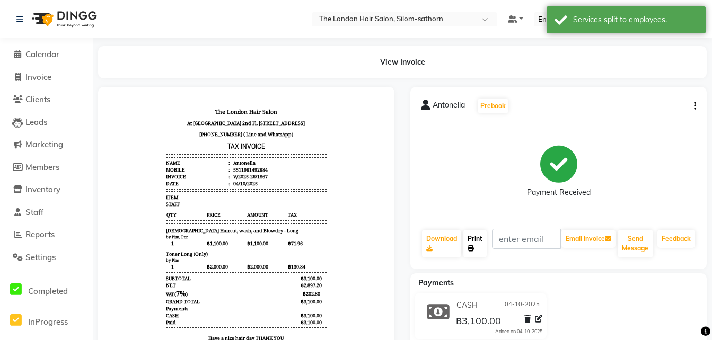
click at [476, 250] on link "Print" at bounding box center [474, 244] width 23 height 28
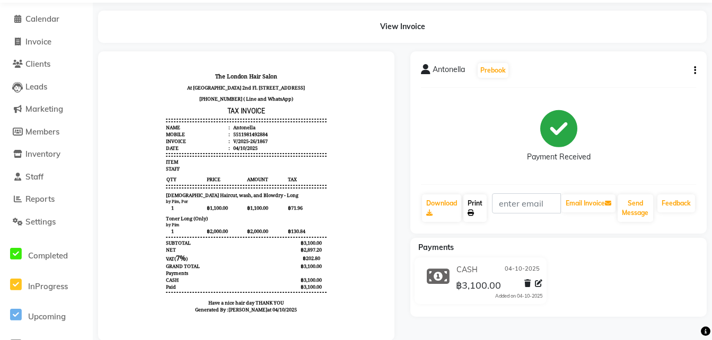
scroll to position [52, 0]
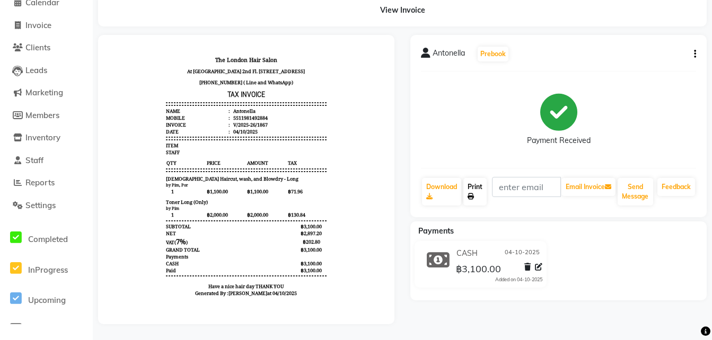
click at [474, 197] on icon at bounding box center [470, 196] width 6 height 6
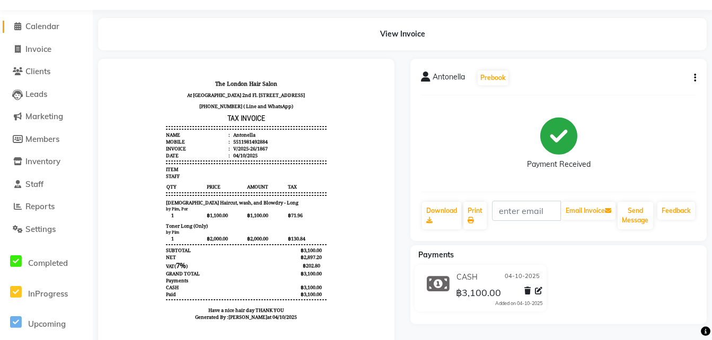
click at [36, 25] on span "Calendar" at bounding box center [42, 26] width 34 height 10
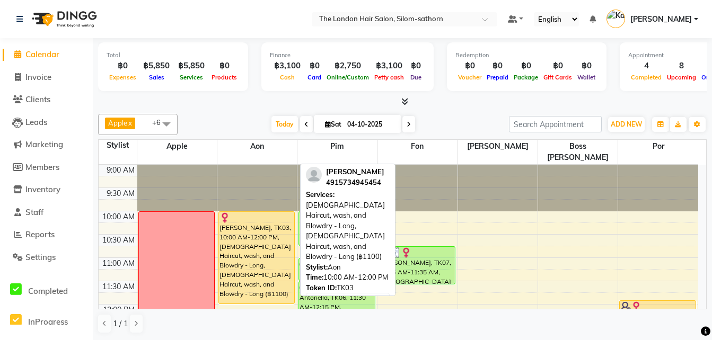
click at [245, 258] on div "[PERSON_NAME], TK03, 10:00 AM-12:00 PM, [DEMOGRAPHIC_DATA] Haircut, wash, and B…" at bounding box center [257, 258] width 76 height 92
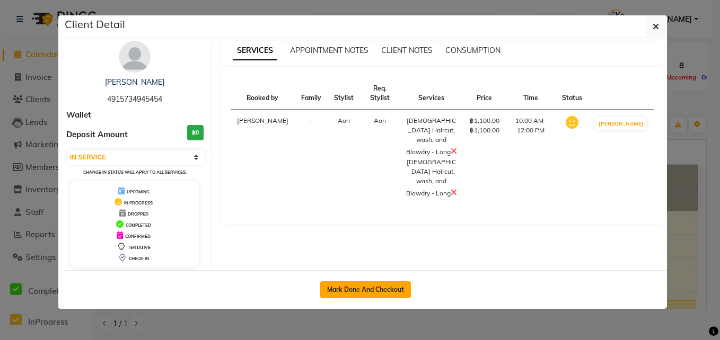
click at [359, 289] on button "Mark Done And Checkout" at bounding box center [365, 289] width 91 height 17
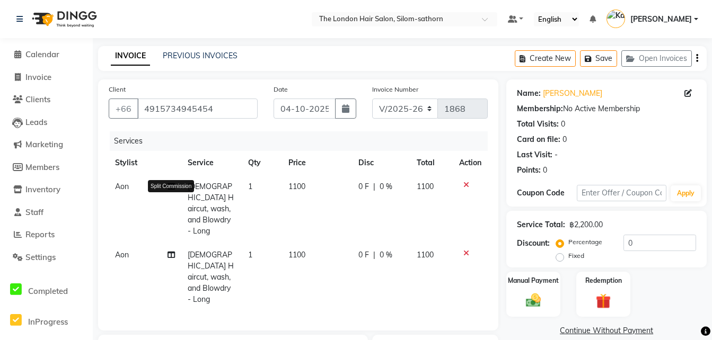
click at [170, 188] on icon at bounding box center [170, 186] width 7 height 7
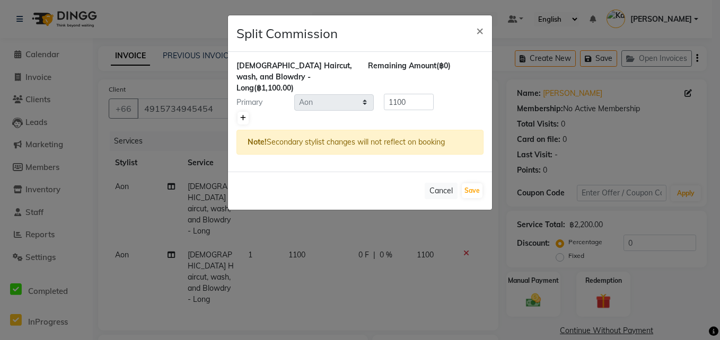
click at [241, 115] on icon at bounding box center [243, 118] width 6 height 6
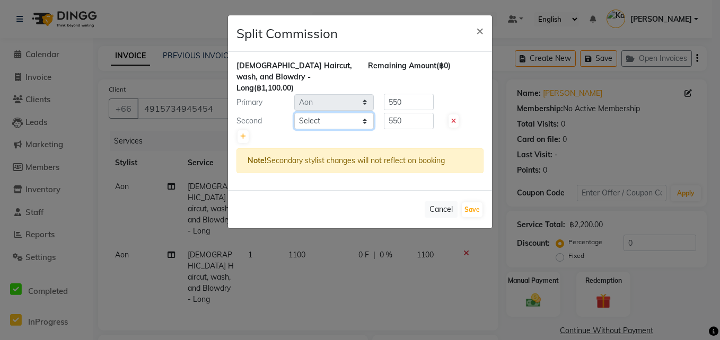
click at [321, 113] on select "Select Aon Apple Boss [PERSON_NAME] [PERSON_NAME] Pim Por" at bounding box center [333, 121] width 79 height 16
click at [294, 113] on select "Select Aon Apple Boss [PERSON_NAME] [PERSON_NAME] Pim Por" at bounding box center [333, 121] width 79 height 16
click at [415, 114] on input "550" at bounding box center [409, 121] width 50 height 16
click at [414, 94] on input "550" at bounding box center [409, 102] width 50 height 16
click at [473, 202] on button "Save" at bounding box center [472, 209] width 21 height 15
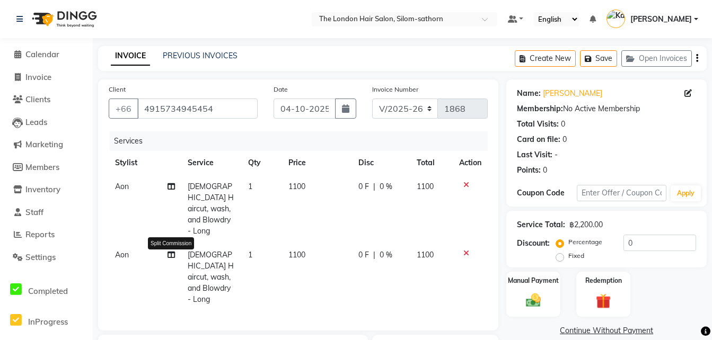
click at [174, 251] on icon at bounding box center [170, 254] width 7 height 7
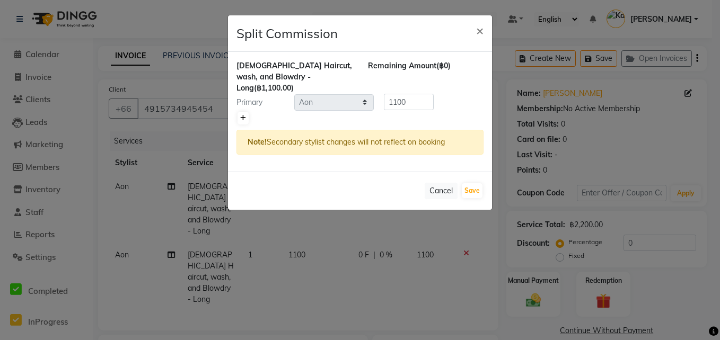
click at [245, 115] on icon at bounding box center [243, 118] width 6 height 6
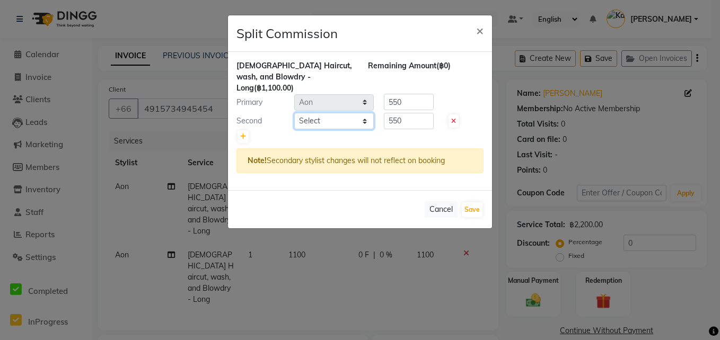
click at [322, 113] on select "Select Aon Apple Boss [PERSON_NAME] [PERSON_NAME] Pim Por" at bounding box center [333, 121] width 79 height 16
click at [294, 113] on select "Select Aon Apple Boss [PERSON_NAME] [PERSON_NAME] Pim Por" at bounding box center [333, 121] width 79 height 16
click at [408, 113] on input "550" at bounding box center [409, 121] width 50 height 16
click at [409, 94] on input "550" at bounding box center [409, 102] width 50 height 16
click at [470, 202] on button "Save" at bounding box center [472, 209] width 21 height 15
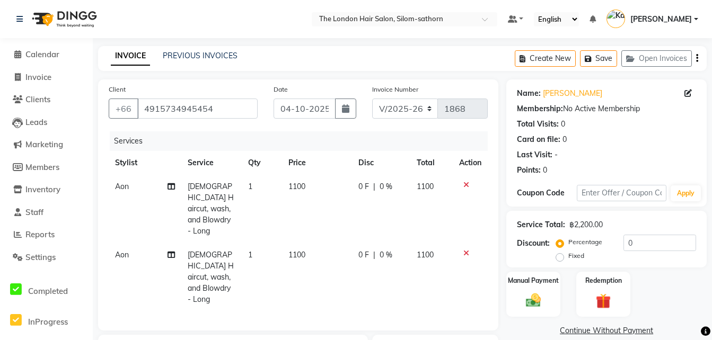
scroll to position [153, 0]
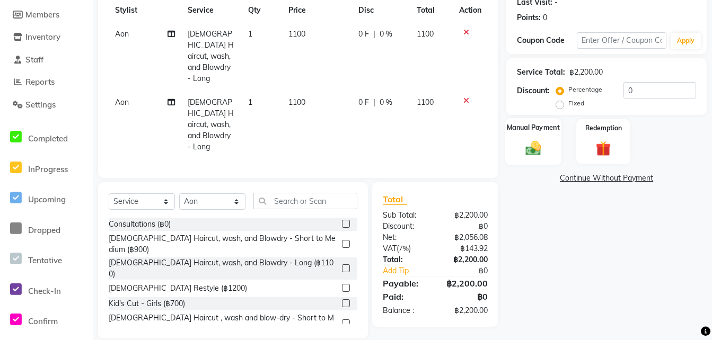
click at [533, 149] on img at bounding box center [532, 148] width 25 height 18
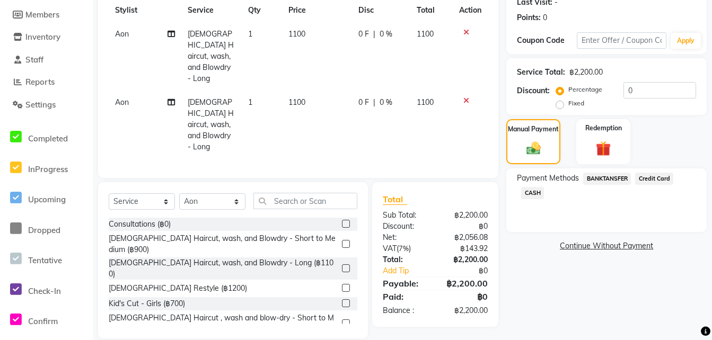
click at [656, 180] on span "Credit Card" at bounding box center [654, 179] width 38 height 12
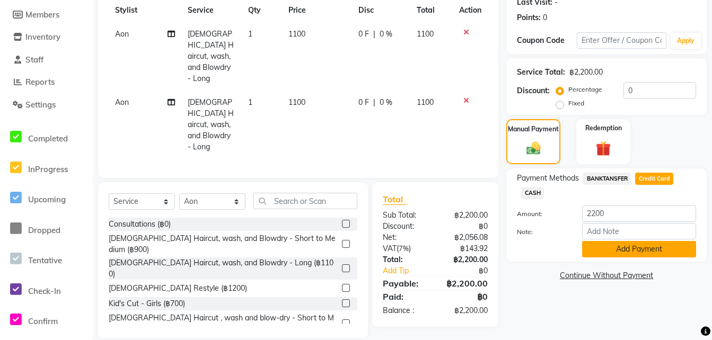
click at [625, 249] on button "Add Payment" at bounding box center [639, 249] width 114 height 16
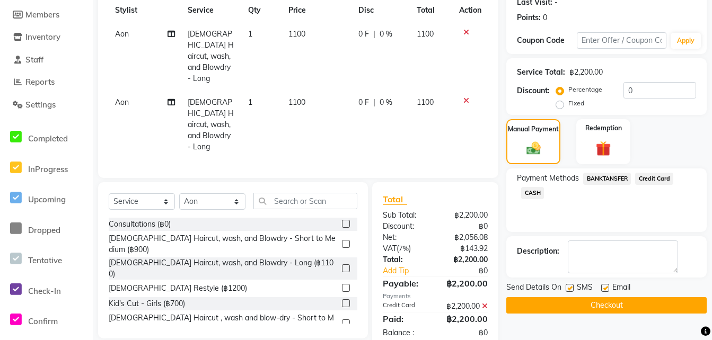
click at [588, 306] on button "Checkout" at bounding box center [606, 305] width 200 height 16
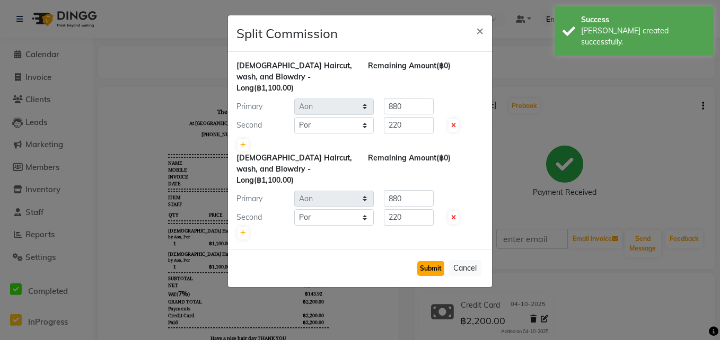
click at [432, 261] on button "Submit" at bounding box center [430, 268] width 27 height 15
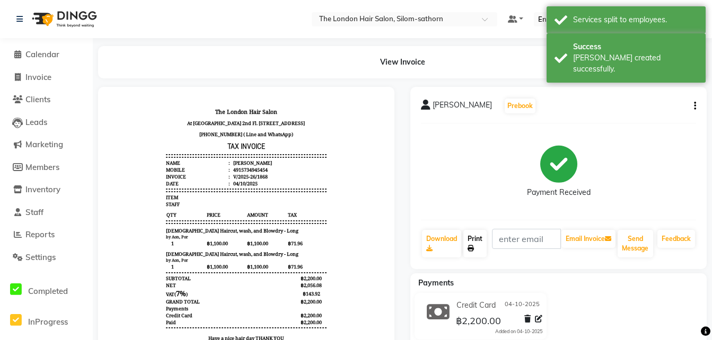
click at [472, 252] on link "Print" at bounding box center [474, 244] width 23 height 28
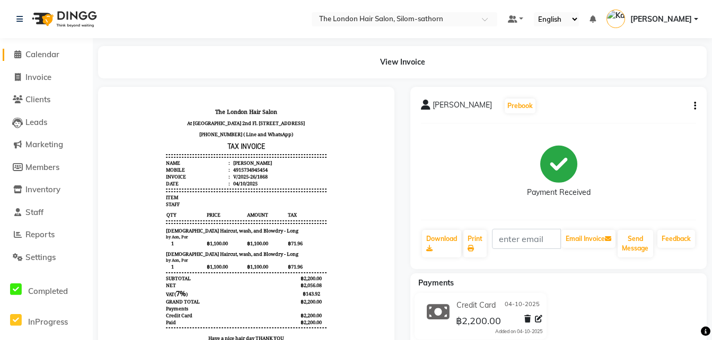
click at [47, 56] on span "Calendar" at bounding box center [42, 54] width 34 height 10
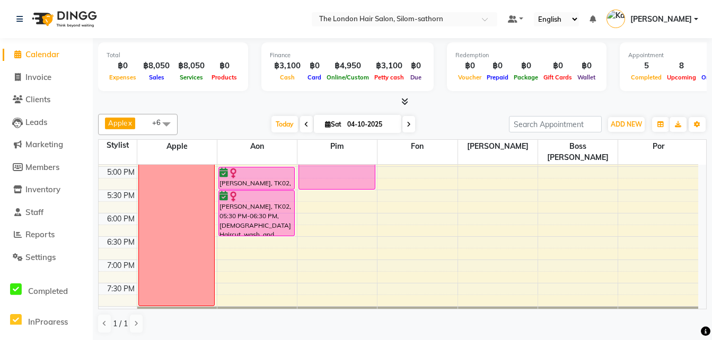
scroll to position [372, 0]
click at [531, 28] on nav "Select Location × The London Hair Salon, Silom-sathorn Default Panel My Panel E…" at bounding box center [356, 19] width 712 height 38
click at [527, 26] on nav "Select Location × The London Hair Salon, Silom-sathorn Default Panel My Panel E…" at bounding box center [356, 19] width 712 height 38
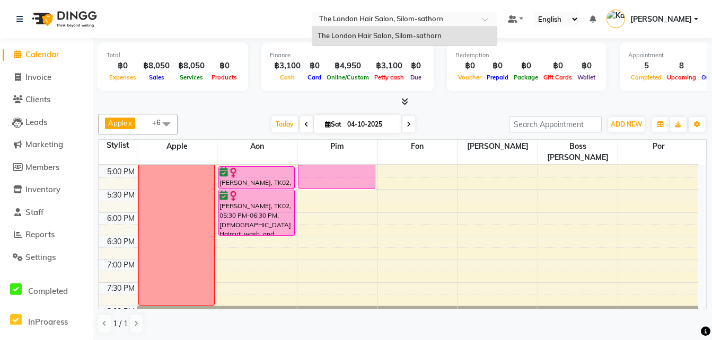
click at [497, 25] on ng-select "Select Location × The London Hair Salon, [GEOGRAPHIC_DATA]-[GEOGRAPHIC_DATA] Th…" at bounding box center [404, 19] width 185 height 14
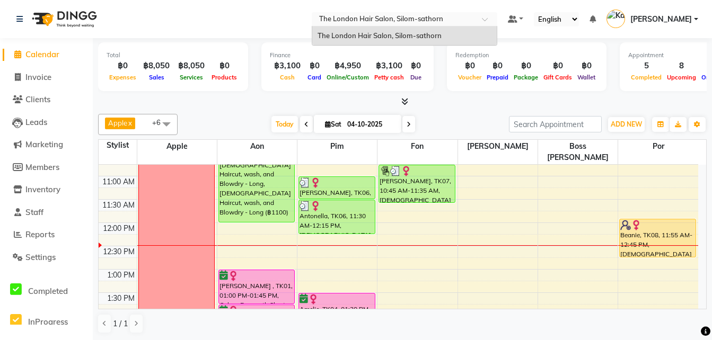
scroll to position [82, 0]
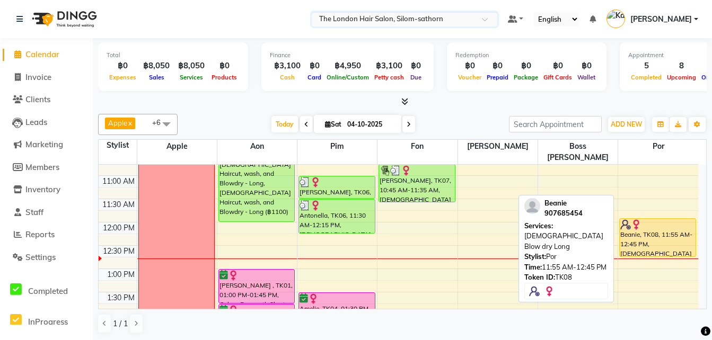
click at [647, 233] on div "Beanie, TK08, 11:55 AM-12:45 PM, [DEMOGRAPHIC_DATA] Blow dry Long" at bounding box center [658, 238] width 76 height 38
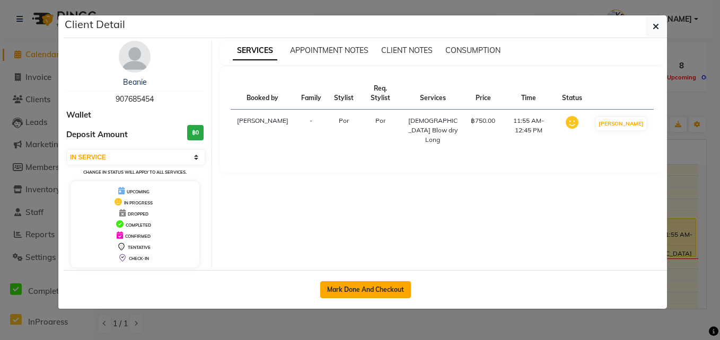
click at [382, 287] on button "Mark Done And Checkout" at bounding box center [365, 289] width 91 height 17
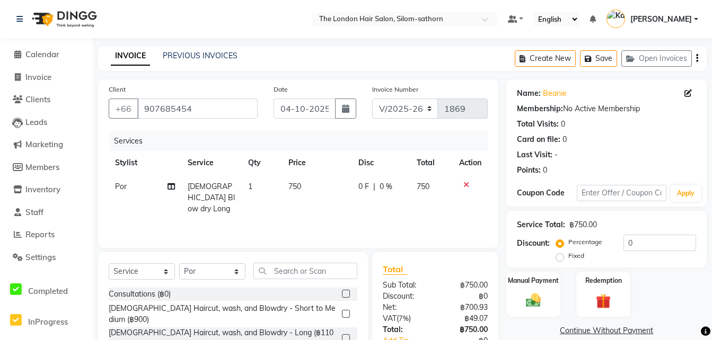
click at [382, 287] on div "Sub Total:" at bounding box center [405, 285] width 60 height 11
click at [532, 301] on img at bounding box center [532, 300] width 25 height 18
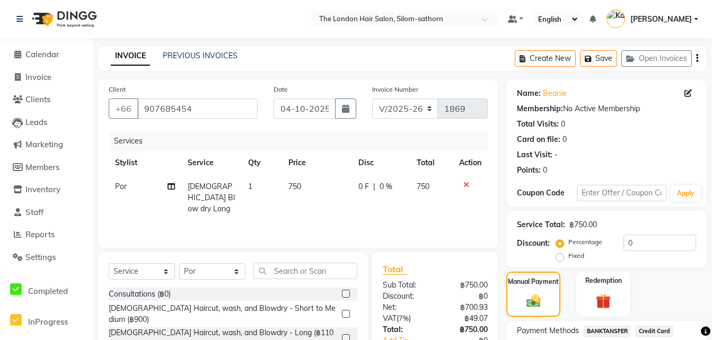
scroll to position [84, 0]
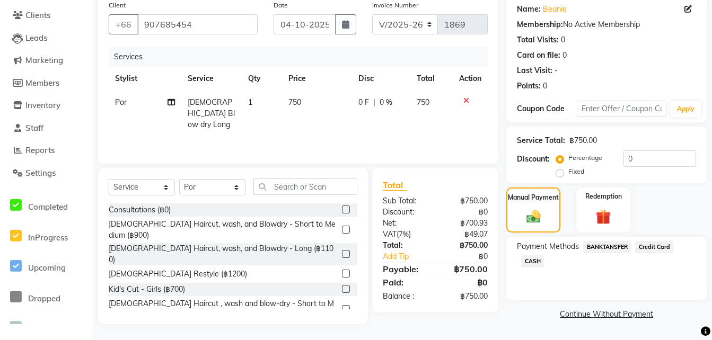
click at [602, 247] on span "BANKTANSFER" at bounding box center [607, 247] width 48 height 12
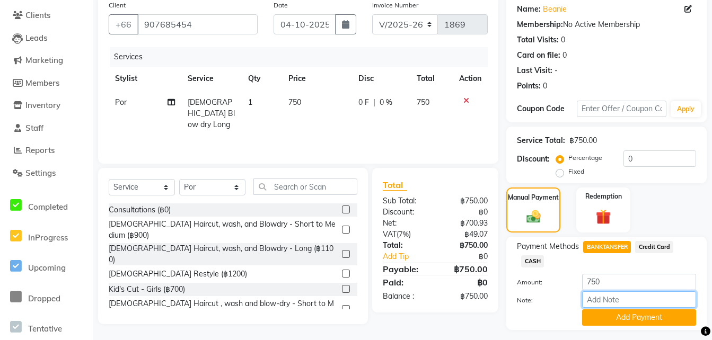
click at [606, 298] on input "Note:" at bounding box center [639, 299] width 114 height 16
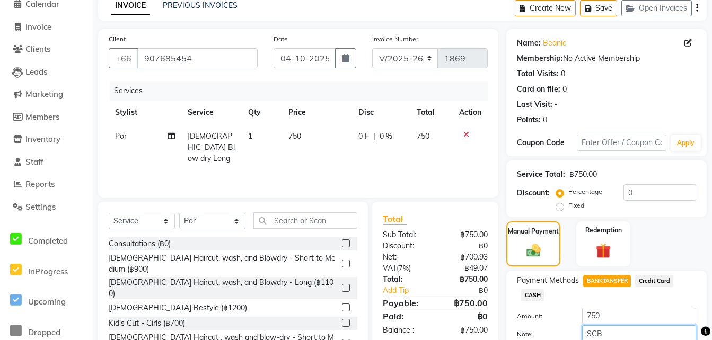
scroll to position [112, 0]
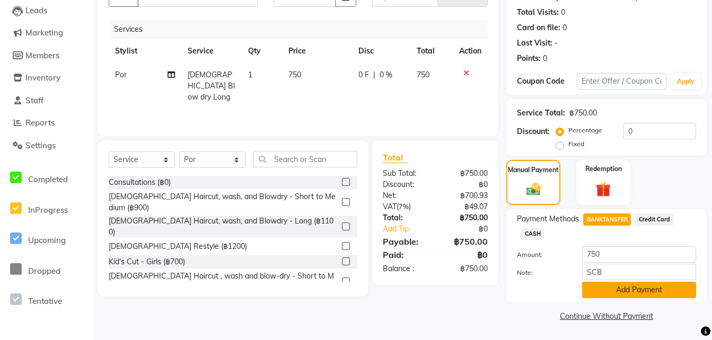
drag, startPoint x: 634, startPoint y: 290, endPoint x: 605, endPoint y: 290, distance: 28.6
click at [605, 290] on button "Add Payment" at bounding box center [639, 290] width 114 height 16
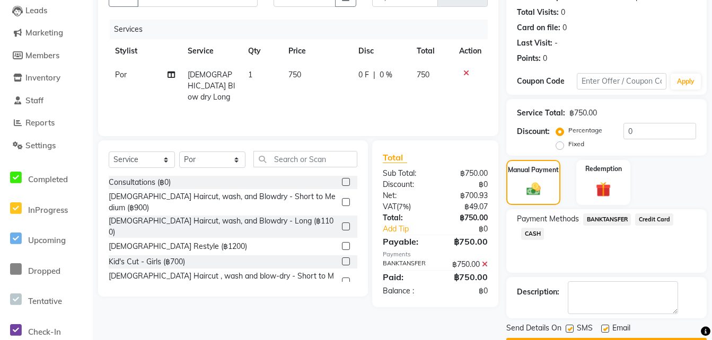
scroll to position [142, 0]
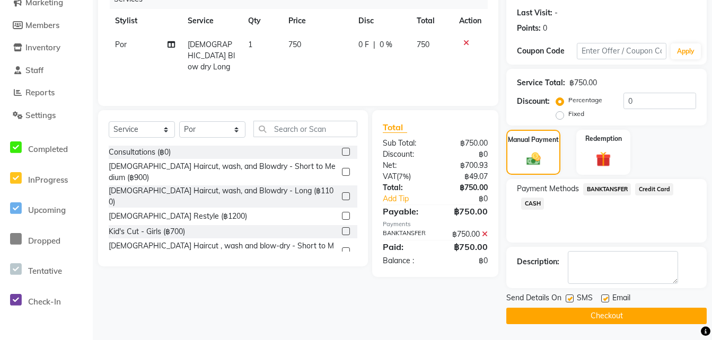
click at [562, 320] on button "Checkout" at bounding box center [606, 316] width 200 height 16
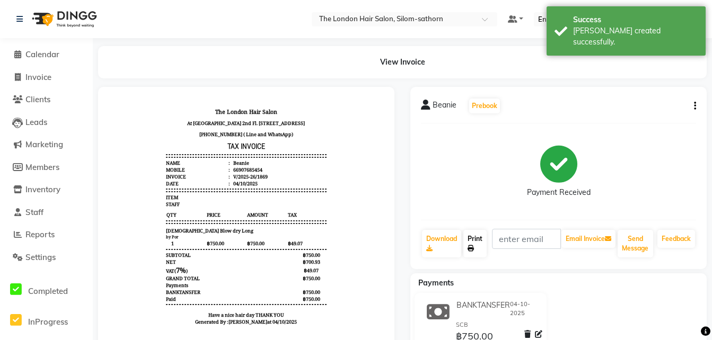
click at [480, 238] on link "Print" at bounding box center [474, 244] width 23 height 28
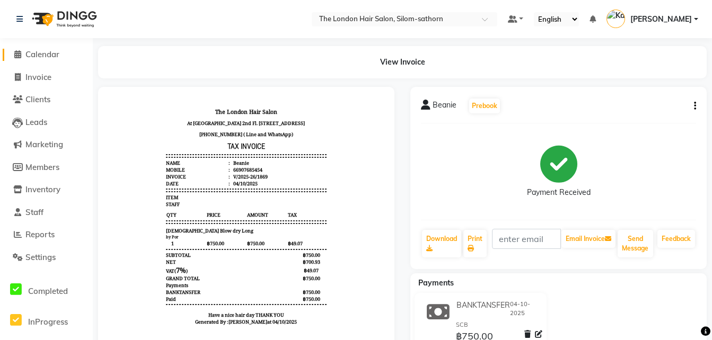
click at [43, 54] on span "Calendar" at bounding box center [42, 54] width 34 height 10
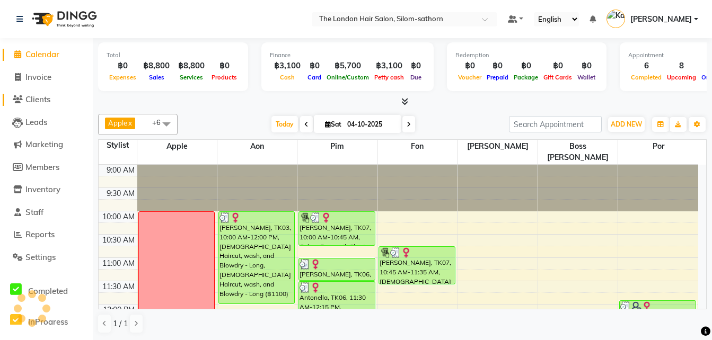
click at [42, 99] on span "Clients" at bounding box center [37, 99] width 25 height 10
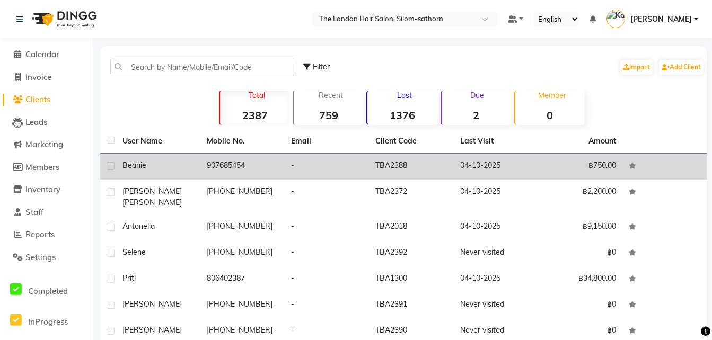
click at [205, 166] on td "907685454" at bounding box center [242, 167] width 84 height 26
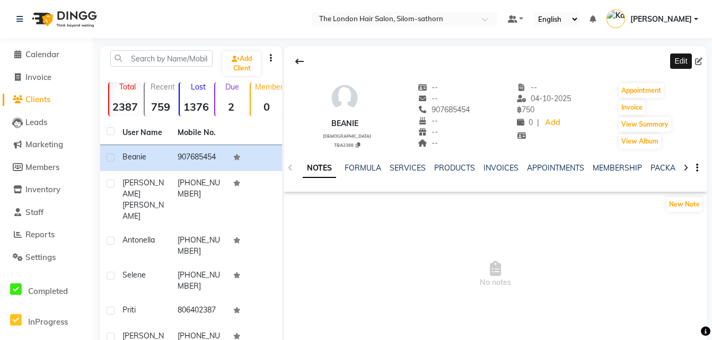
click at [702, 60] on icon at bounding box center [698, 61] width 7 height 7
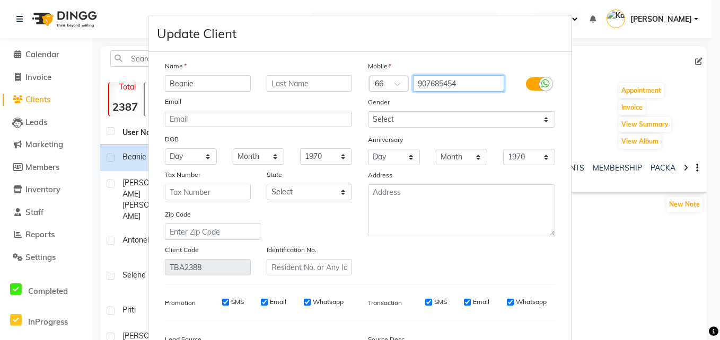
click at [460, 83] on input "907685454" at bounding box center [459, 83] width 92 height 16
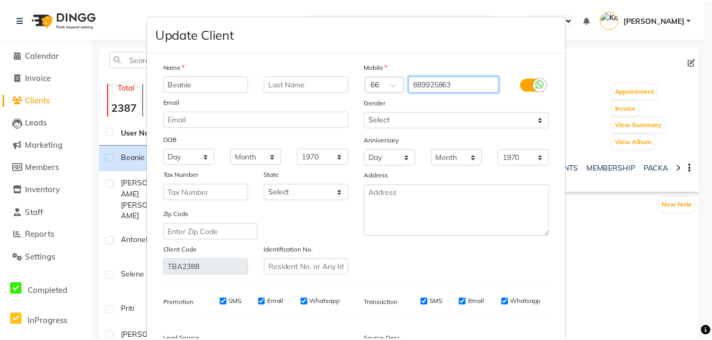
scroll to position [130, 0]
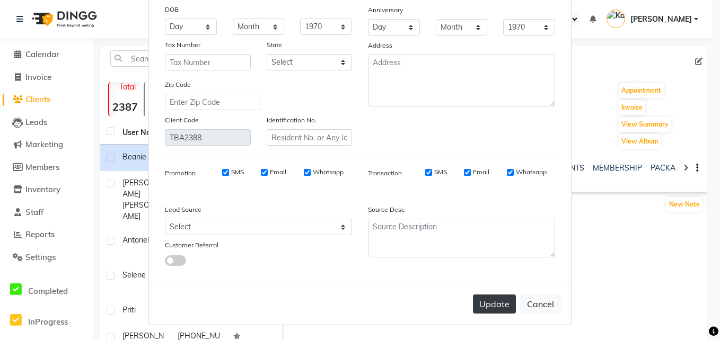
click at [485, 308] on button "Update" at bounding box center [494, 304] width 43 height 19
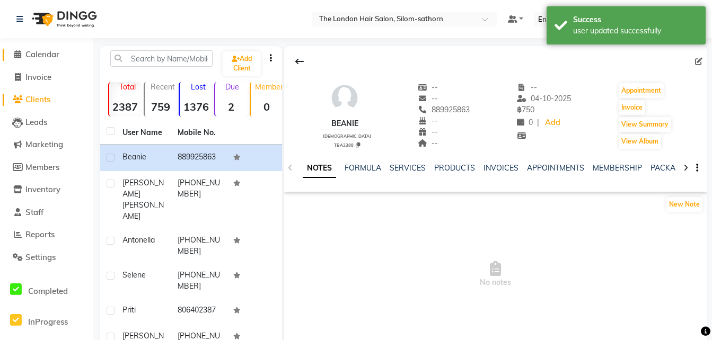
click at [40, 56] on span "Calendar" at bounding box center [42, 54] width 34 height 10
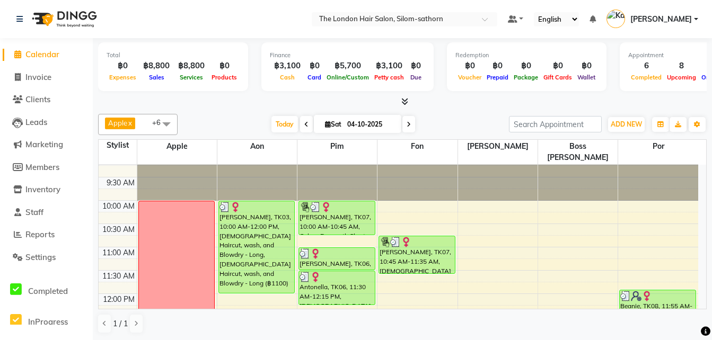
scroll to position [2, 0]
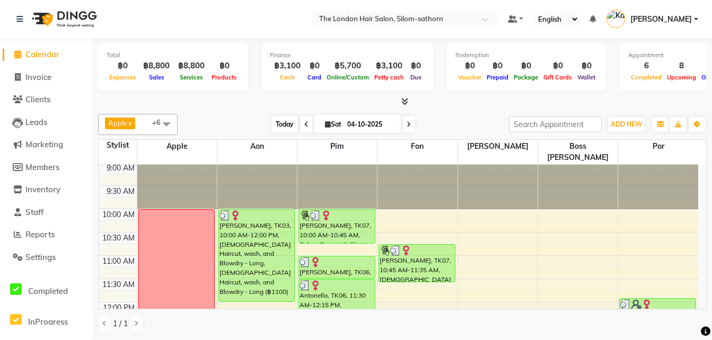
click at [279, 127] on span "Today" at bounding box center [284, 124] width 26 height 16
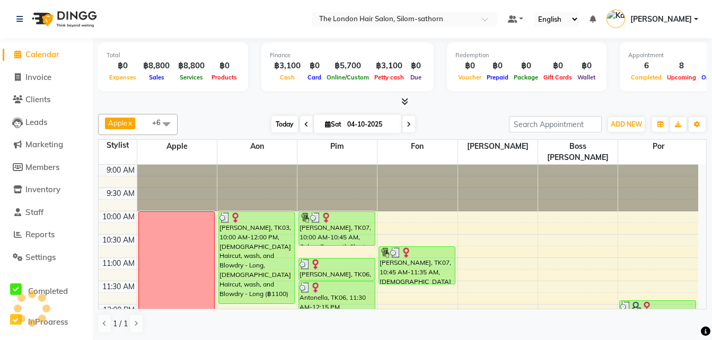
scroll to position [140, 0]
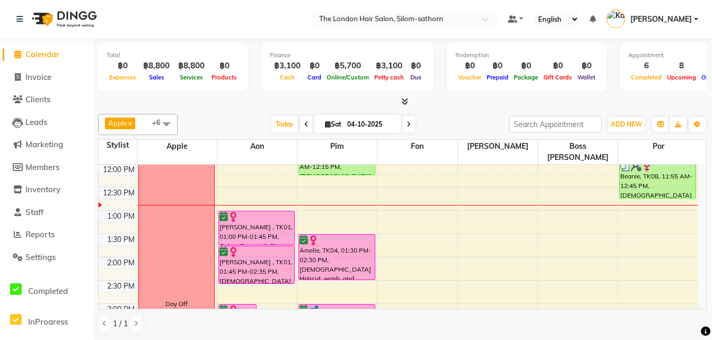
click at [408, 129] on span at bounding box center [408, 124] width 13 height 16
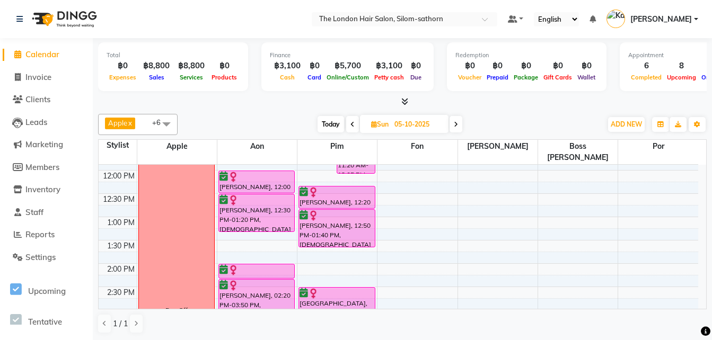
scroll to position [0, 0]
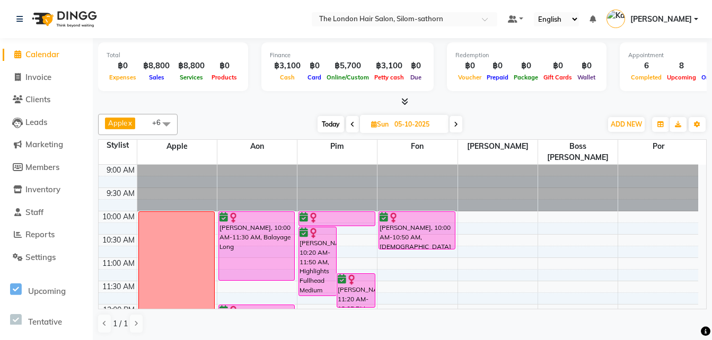
click at [457, 134] on div "Apple x Aon x Pim x Fon x [PERSON_NAME] x Boss Luke x Por x +6 UnSelect All App…" at bounding box center [402, 124] width 608 height 21
click at [324, 126] on span "Today" at bounding box center [330, 124] width 26 height 16
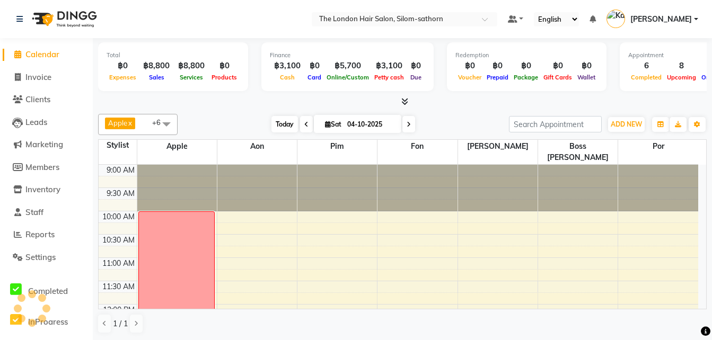
scroll to position [140, 0]
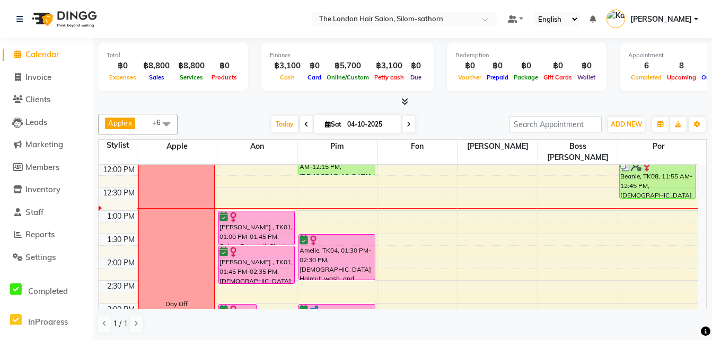
click at [37, 84] on li "Invoice" at bounding box center [46, 77] width 93 height 23
click at [41, 78] on span "Invoice" at bounding box center [38, 77] width 26 height 10
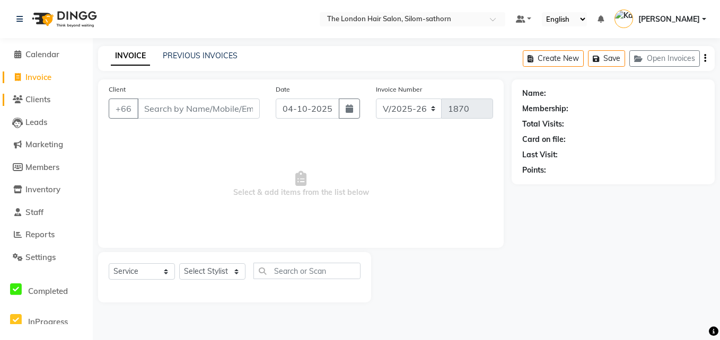
click at [33, 95] on span "Clients" at bounding box center [37, 99] width 25 height 10
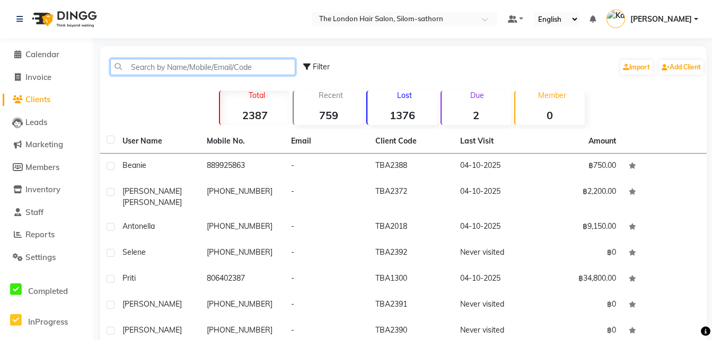
click at [201, 65] on input "text" at bounding box center [202, 67] width 185 height 16
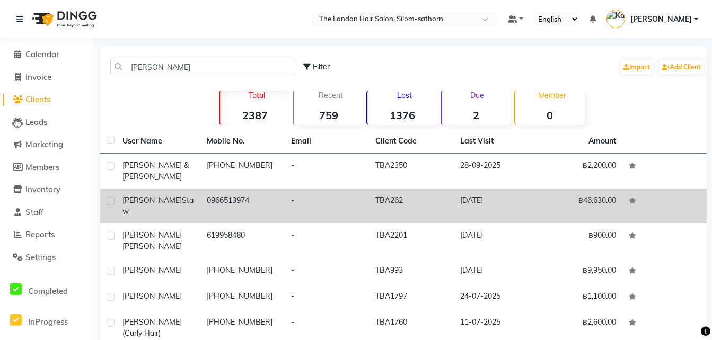
click at [202, 199] on td "0966513974" at bounding box center [242, 206] width 84 height 35
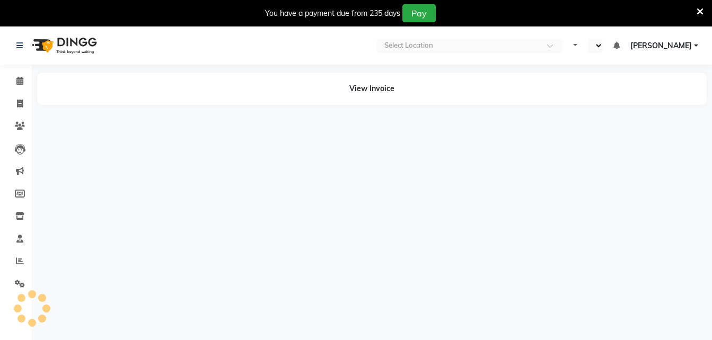
select select "en"
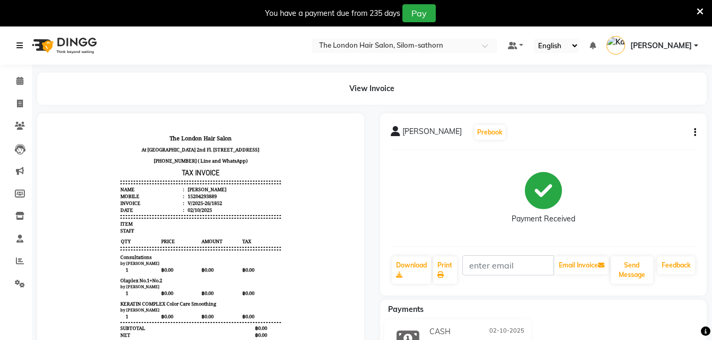
click at [20, 48] on icon at bounding box center [19, 45] width 6 height 7
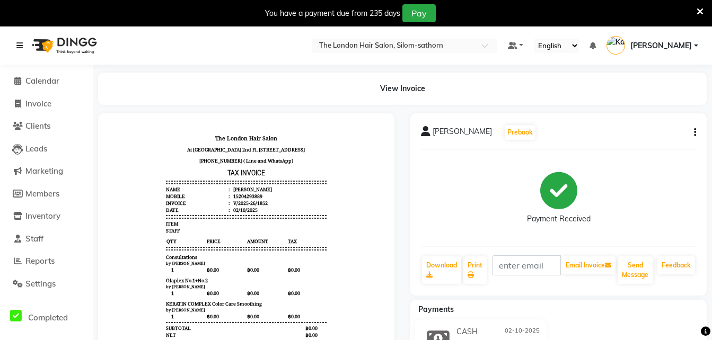
click at [21, 49] on icon at bounding box center [19, 45] width 6 height 7
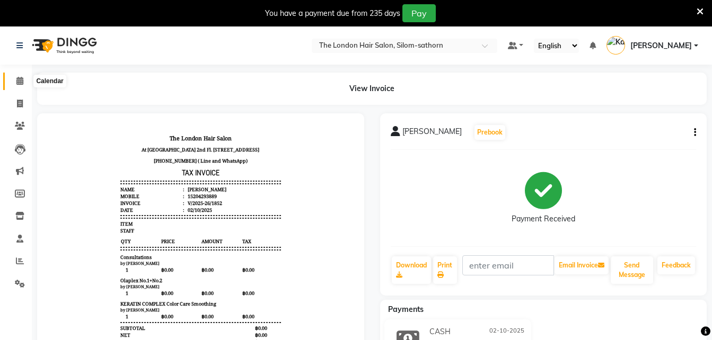
click at [21, 85] on span at bounding box center [20, 81] width 19 height 12
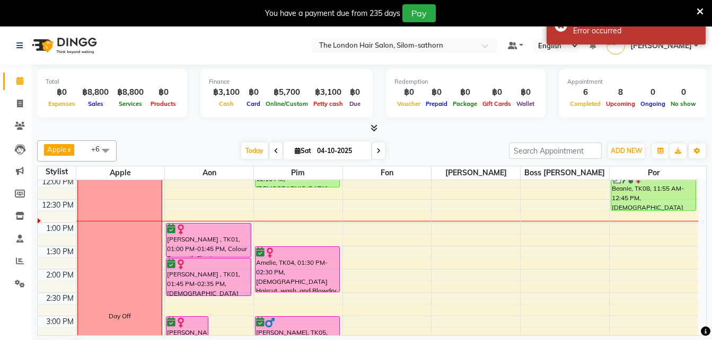
scroll to position [143, 0]
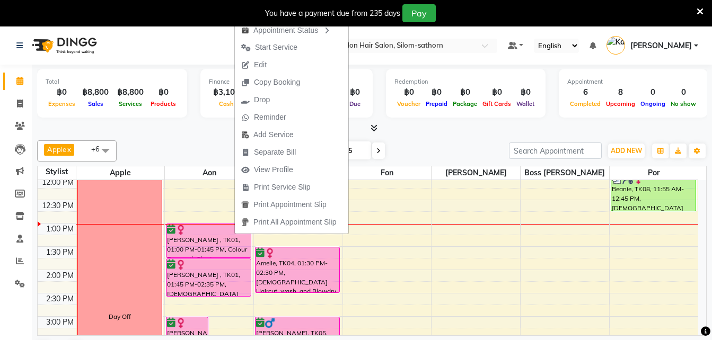
click at [701, 10] on icon at bounding box center [699, 12] width 7 height 10
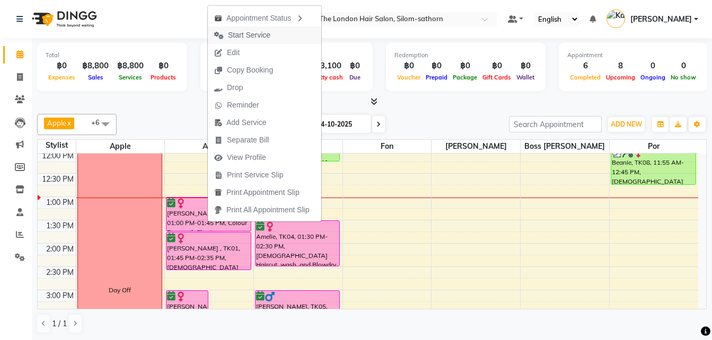
click at [249, 37] on span "Start Service" at bounding box center [249, 35] width 42 height 11
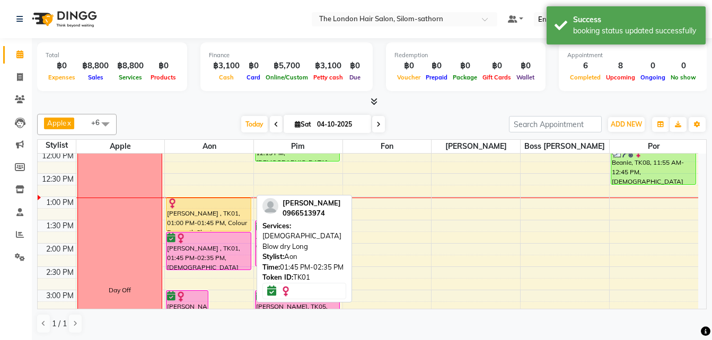
click at [220, 256] on div "[PERSON_NAME] , TK01, 01:45 PM-02:35 PM, [DEMOGRAPHIC_DATA] Blow dry Long" at bounding box center [208, 251] width 84 height 37
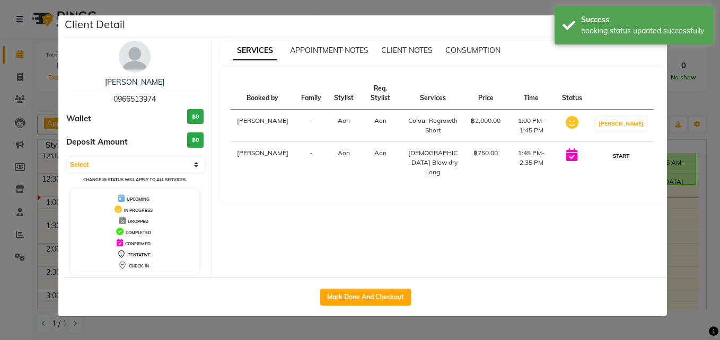
click at [622, 149] on button "START" at bounding box center [621, 155] width 22 height 13
select select "1"
click at [689, 254] on ngb-modal-window "Client Detail Hannah Staw 0966513974 Wallet ฿0 Deposit Amount ฿0 Select IN SERV…" at bounding box center [360, 170] width 720 height 340
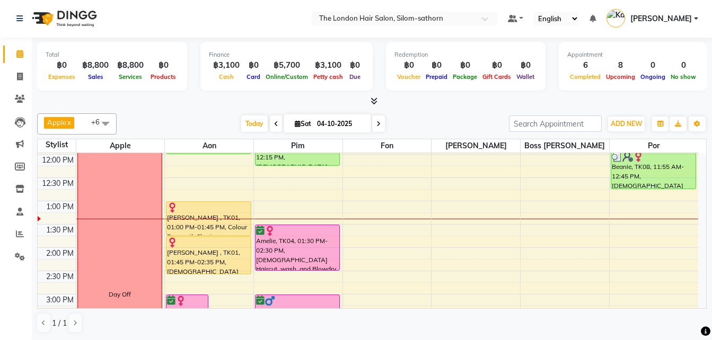
scroll to position [138, 0]
click at [21, 56] on icon at bounding box center [19, 54] width 7 height 8
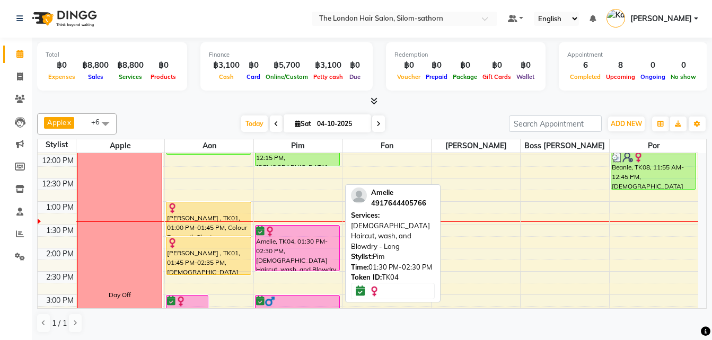
click at [285, 254] on div "Amelie, TK04, 01:30 PM-02:30 PM, [DEMOGRAPHIC_DATA] Haircut, wash, and Blowdry …" at bounding box center [297, 248] width 84 height 45
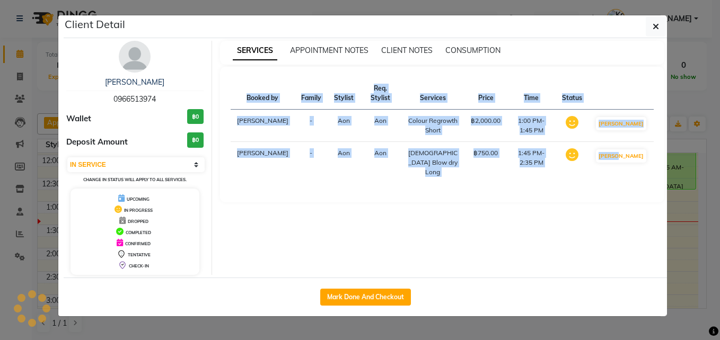
click at [285, 254] on div "Client Detail Hannah Staw 0966513974 Wallet ฿0 Deposit Amount ฿0 Select IN SERV…" at bounding box center [365, 165] width 603 height 301
select select "6"
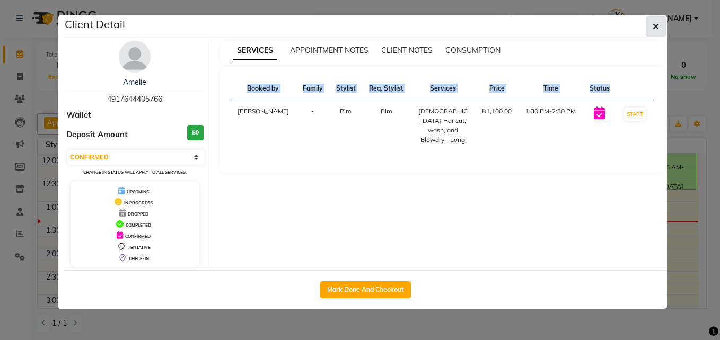
click at [654, 22] on span "button" at bounding box center [655, 26] width 6 height 11
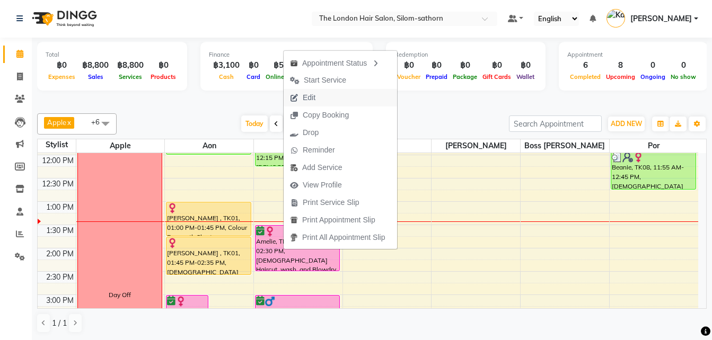
click at [308, 95] on span "Edit" at bounding box center [309, 97] width 13 height 11
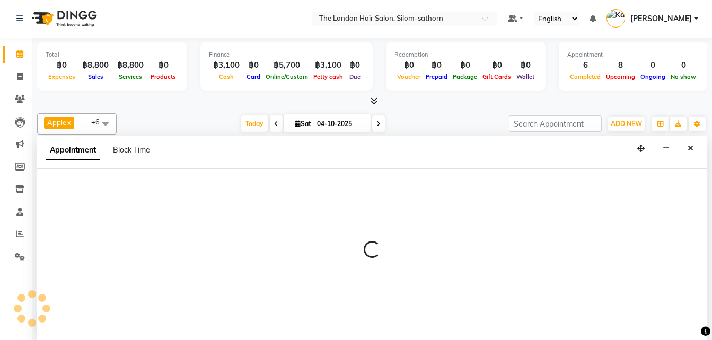
select select "tentative"
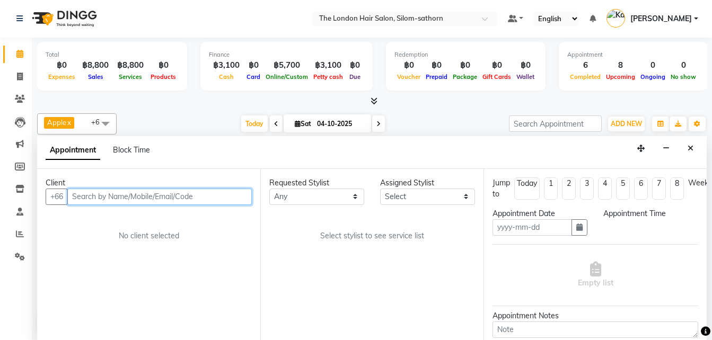
type input "04-10-2025"
select select "confirm booking"
select select "810"
select select "65351"
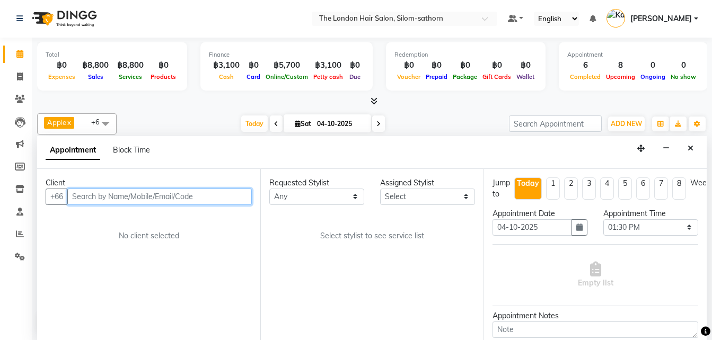
select select "65351"
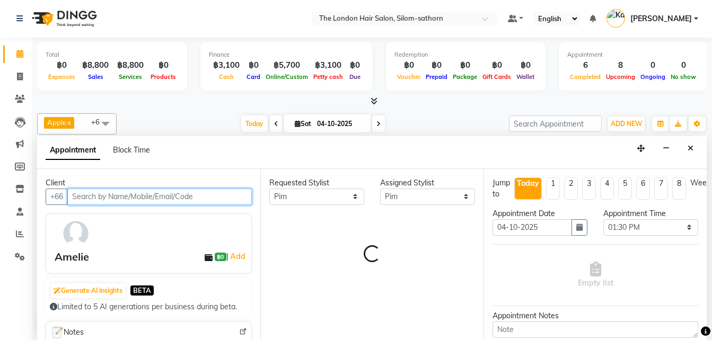
scroll to position [187, 0]
select select "3480"
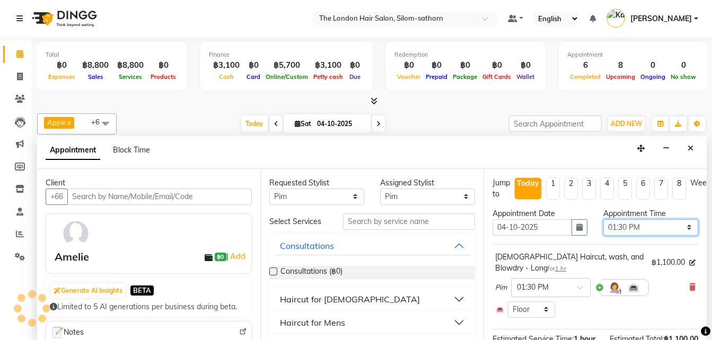
click at [613, 227] on select "Select 10:00 AM 10:05 AM 10:10 AM 10:15 AM 10:20 AM 10:25 AM 10:30 AM 10:35 AM …" at bounding box center [650, 227] width 95 height 16
select select "805"
click at [603, 219] on select "Select 10:00 AM 10:05 AM 10:10 AM 10:15 AM 10:20 AM 10:25 AM 10:30 AM 10:35 AM …" at bounding box center [650, 227] width 95 height 16
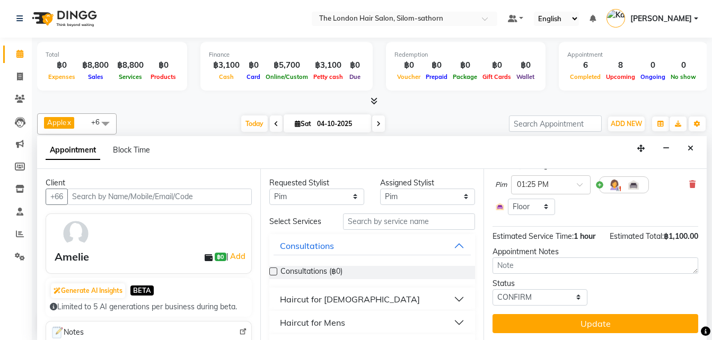
scroll to position [123, 0]
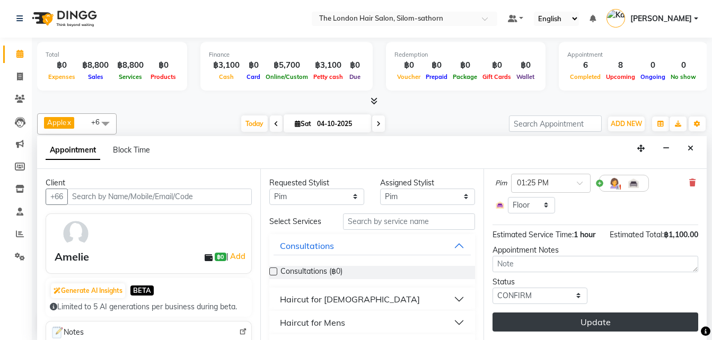
click at [540, 321] on button "Update" at bounding box center [595, 322] width 206 height 19
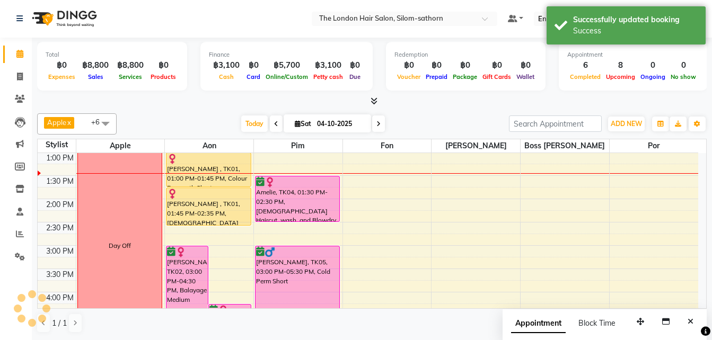
scroll to position [0, 0]
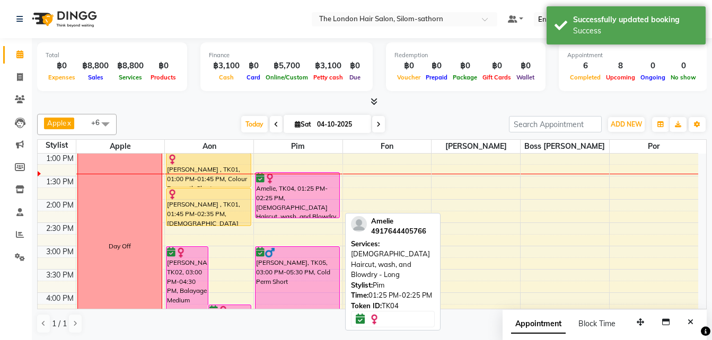
click at [306, 207] on div "Amelie, TK04, 01:25 PM-02:25 PM, Ladies Haircut, wash, and Blowdry - Long" at bounding box center [297, 195] width 84 height 45
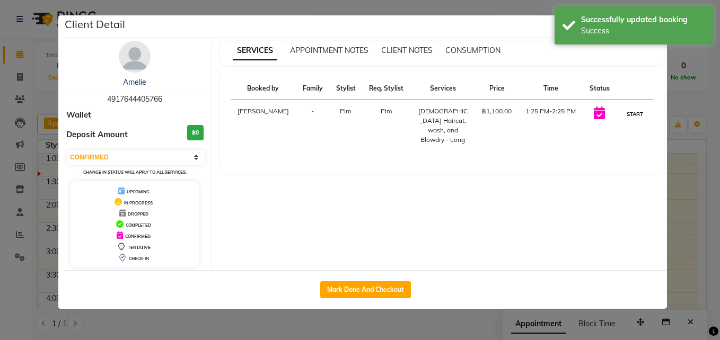
click at [630, 117] on button "START" at bounding box center [635, 114] width 22 height 13
select select "1"
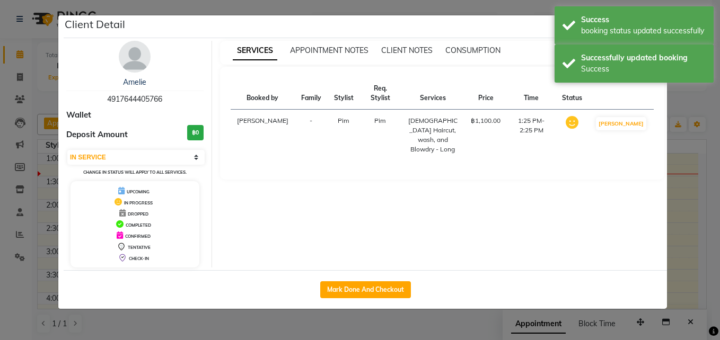
click at [695, 196] on ngb-modal-window "Client Detail Amelie 4917644405766 Wallet Deposit Amount ฿0 Select IN SERVICE C…" at bounding box center [360, 170] width 720 height 340
